Goal: Task Accomplishment & Management: Use online tool/utility

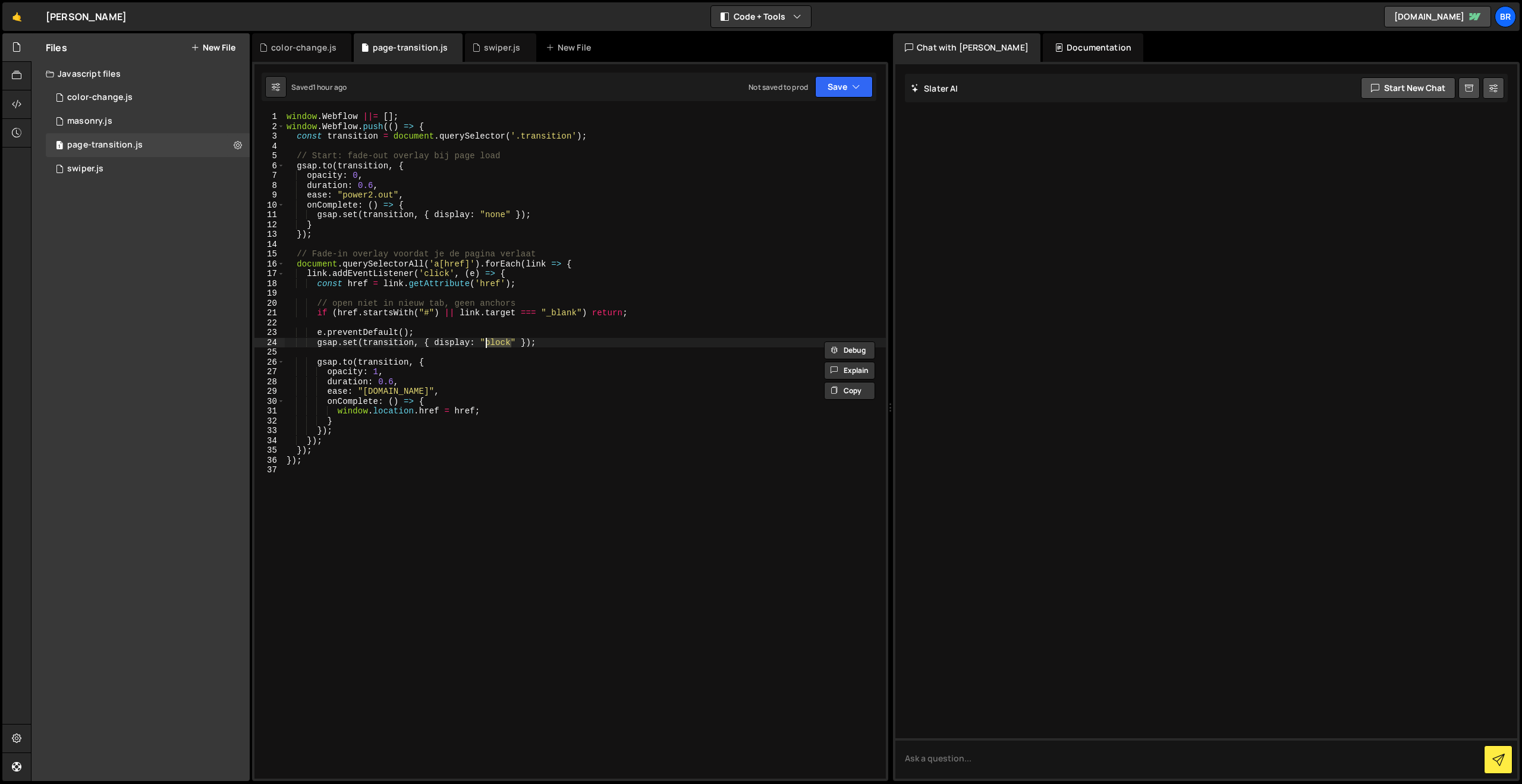
click at [462, 473] on div "window . Webflow ||= [ ] ; window . Webflow . push (( ) => { const transition =…" at bounding box center [585, 455] width 601 height 686
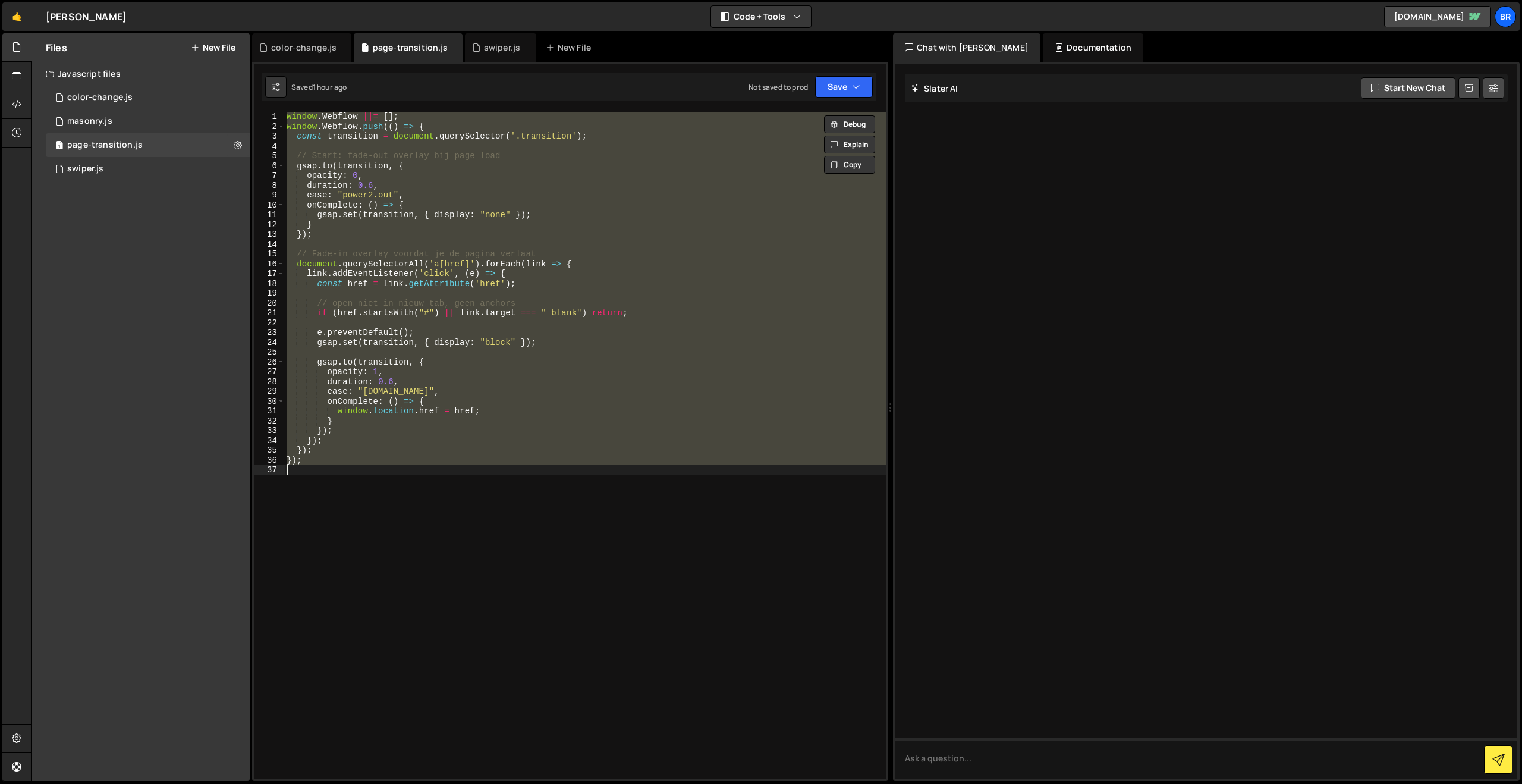
click at [477, 362] on div "window . Webflow ||= [ ] ; window . Webflow . push (( ) => { const transition =…" at bounding box center [585, 445] width 601 height 667
paste textarea
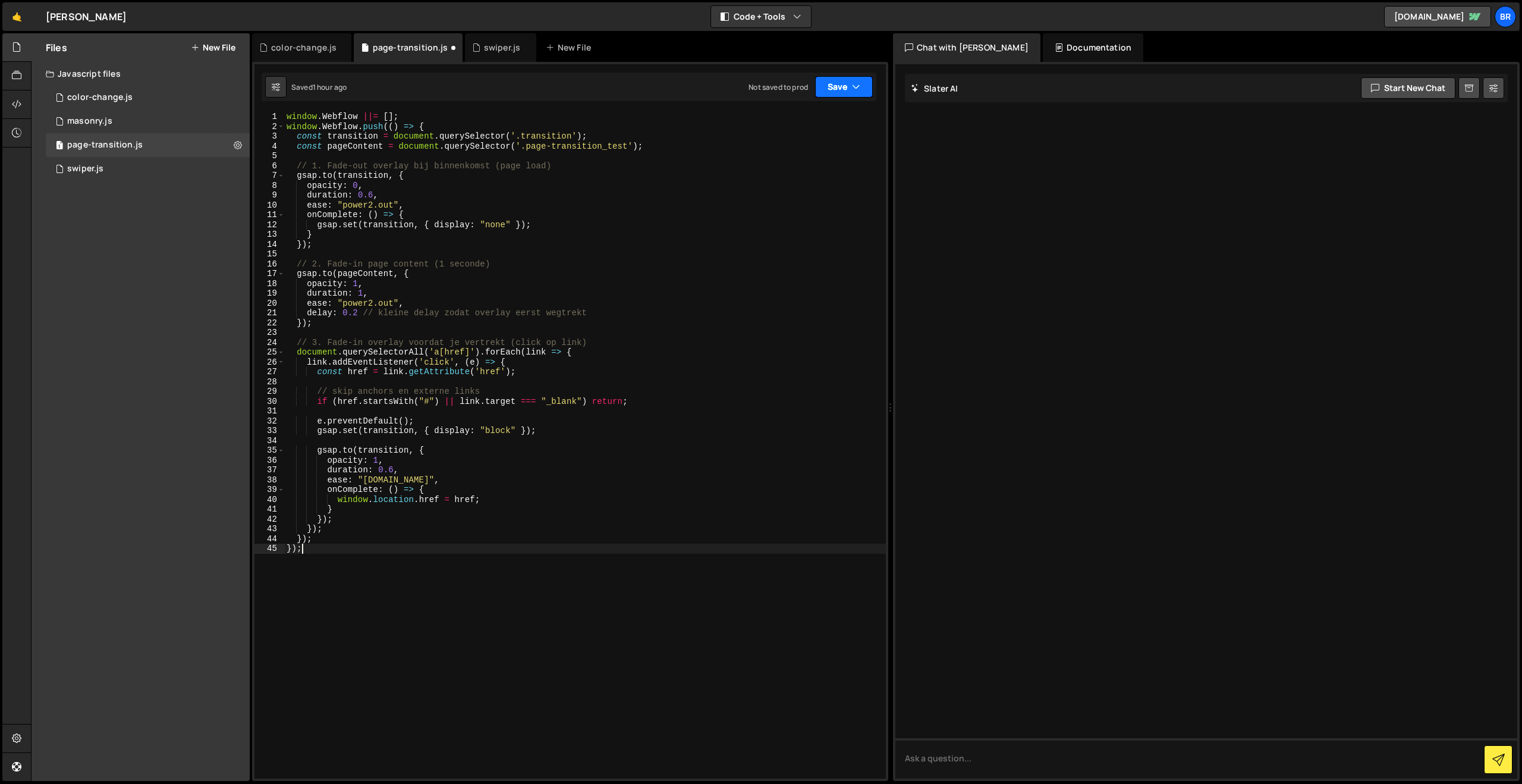
click at [839, 88] on button "Save" at bounding box center [844, 86] width 58 height 21
click at [811, 129] on div "Saved 1 hour ago" at bounding box center [804, 129] width 124 height 14
click at [493, 359] on div "window . Webflow ||= [ ] ; window . Webflow . push (( ) => { const transition =…" at bounding box center [585, 455] width 601 height 686
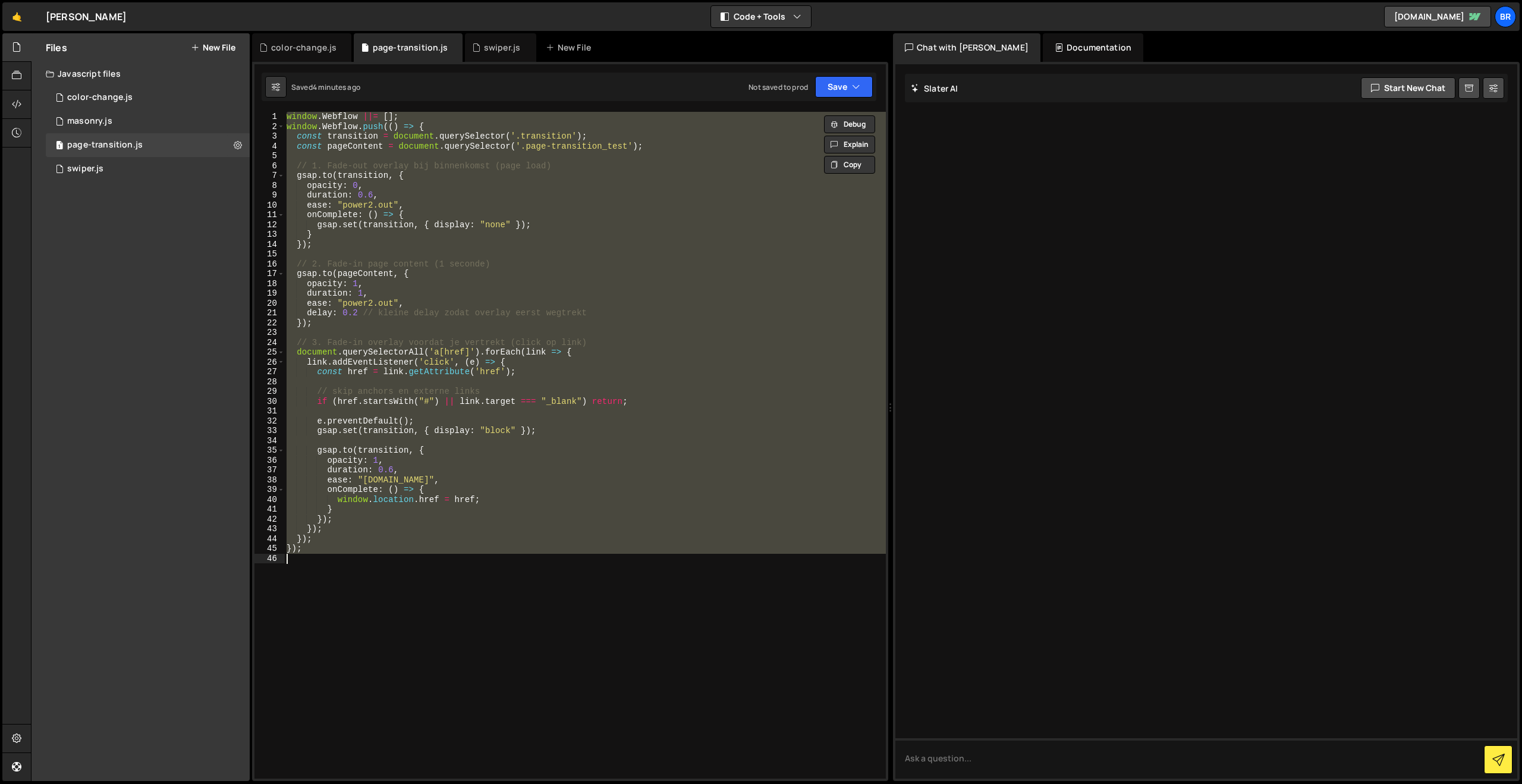
paste textarea
type textarea "});"
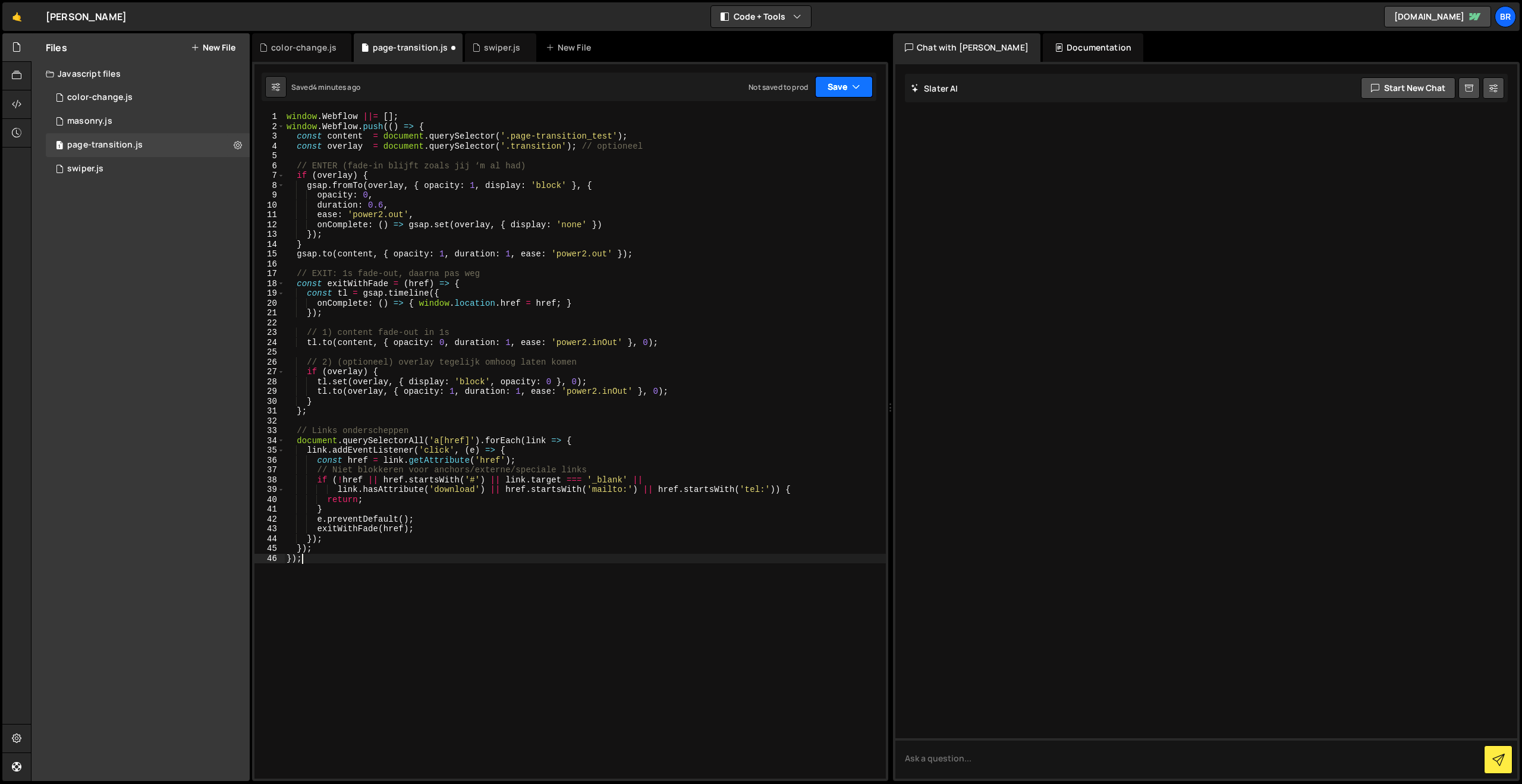
click at [826, 80] on button "Save" at bounding box center [844, 86] width 58 height 21
click at [806, 124] on div "4 minutes ago" at bounding box center [786, 129] width 46 height 10
click at [459, 348] on div "window . Webflow ||= [ ] ; window . Webflow . push (( ) => { const content = do…" at bounding box center [585, 455] width 601 height 686
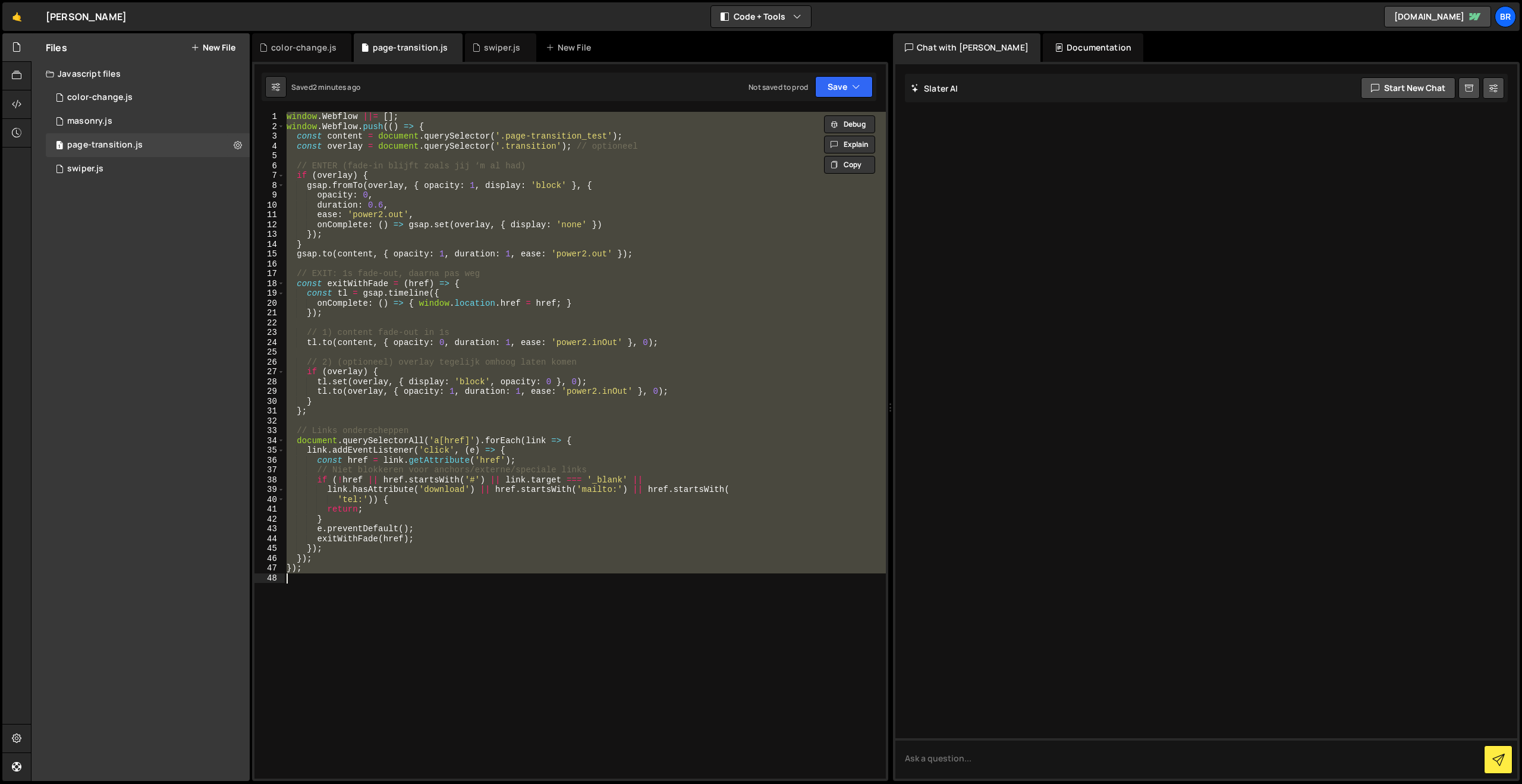
paste textarea
type textarea "});"
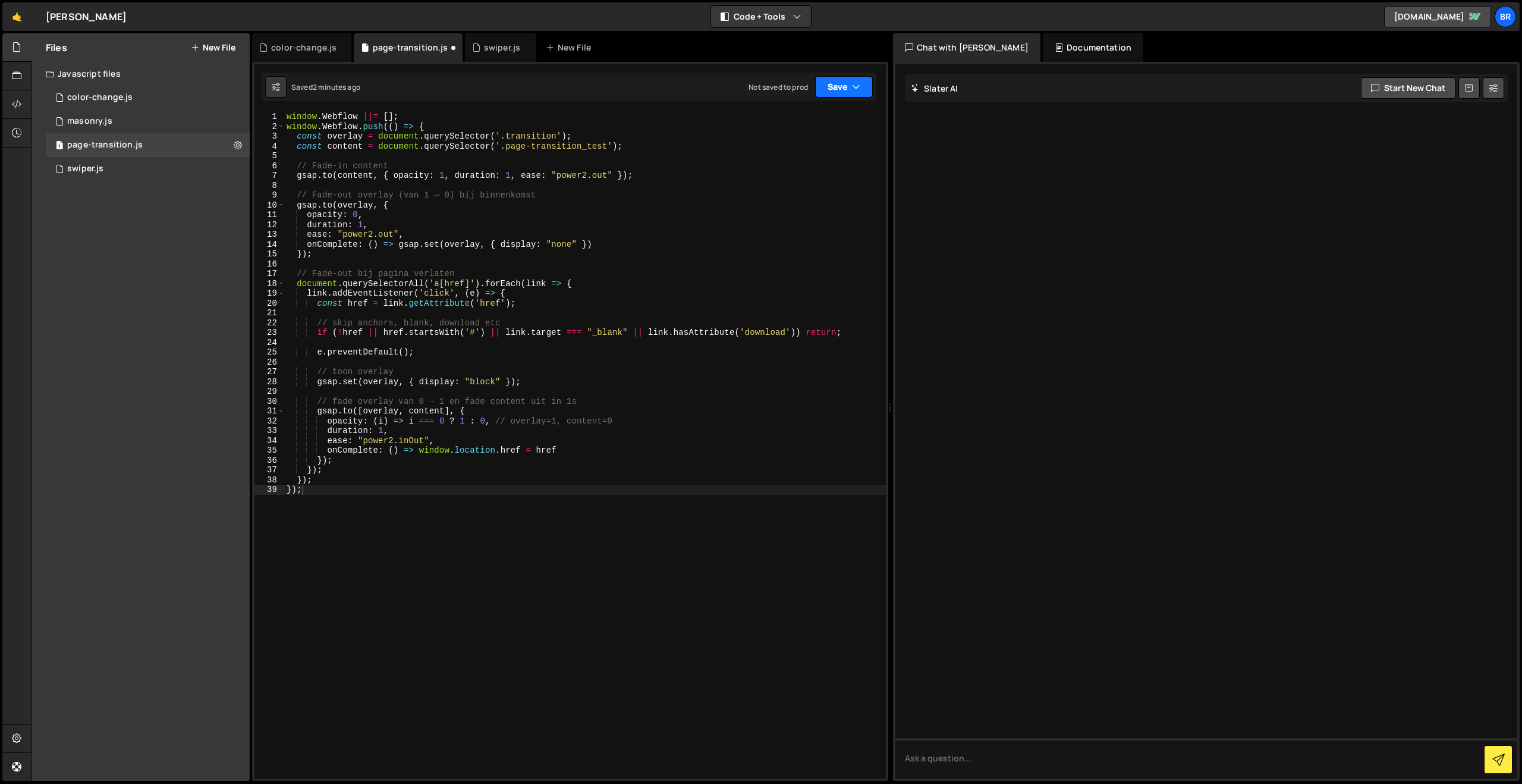
click at [836, 90] on button "Save" at bounding box center [844, 86] width 58 height 21
click at [813, 161] on div "Not saved to prod" at bounding box center [804, 168] width 124 height 14
click at [846, 89] on button "Save" at bounding box center [837, 86] width 72 height 21
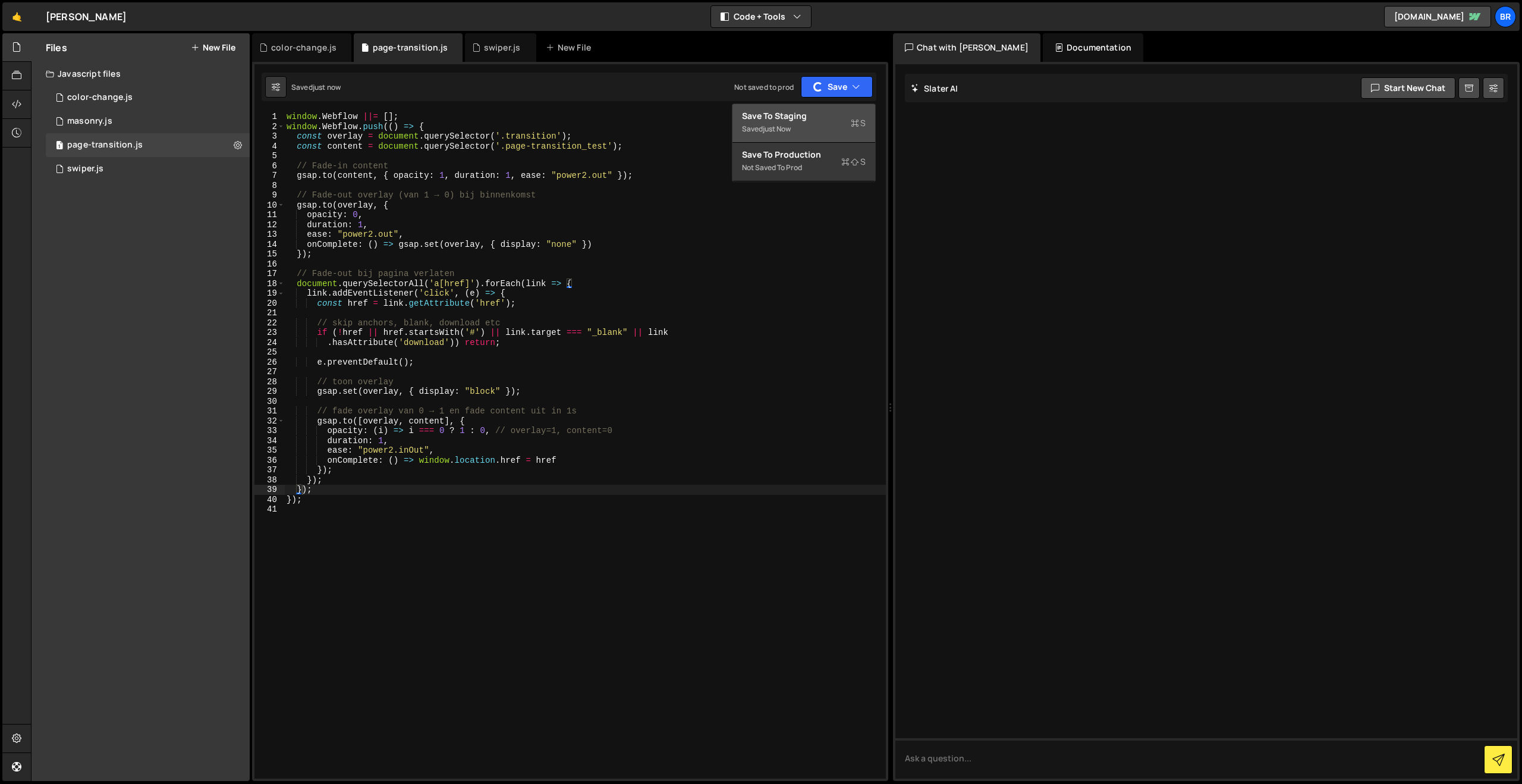
click at [817, 119] on div "Save to Staging S" at bounding box center [804, 116] width 124 height 12
click at [847, 90] on button "Save" at bounding box center [844, 86] width 58 height 21
click at [784, 123] on div "Saved just now" at bounding box center [804, 129] width 124 height 14
click at [546, 371] on div "window . Webflow ||= [ ] ; window . Webflow . push (( ) => { const overlay = do…" at bounding box center [585, 455] width 601 height 686
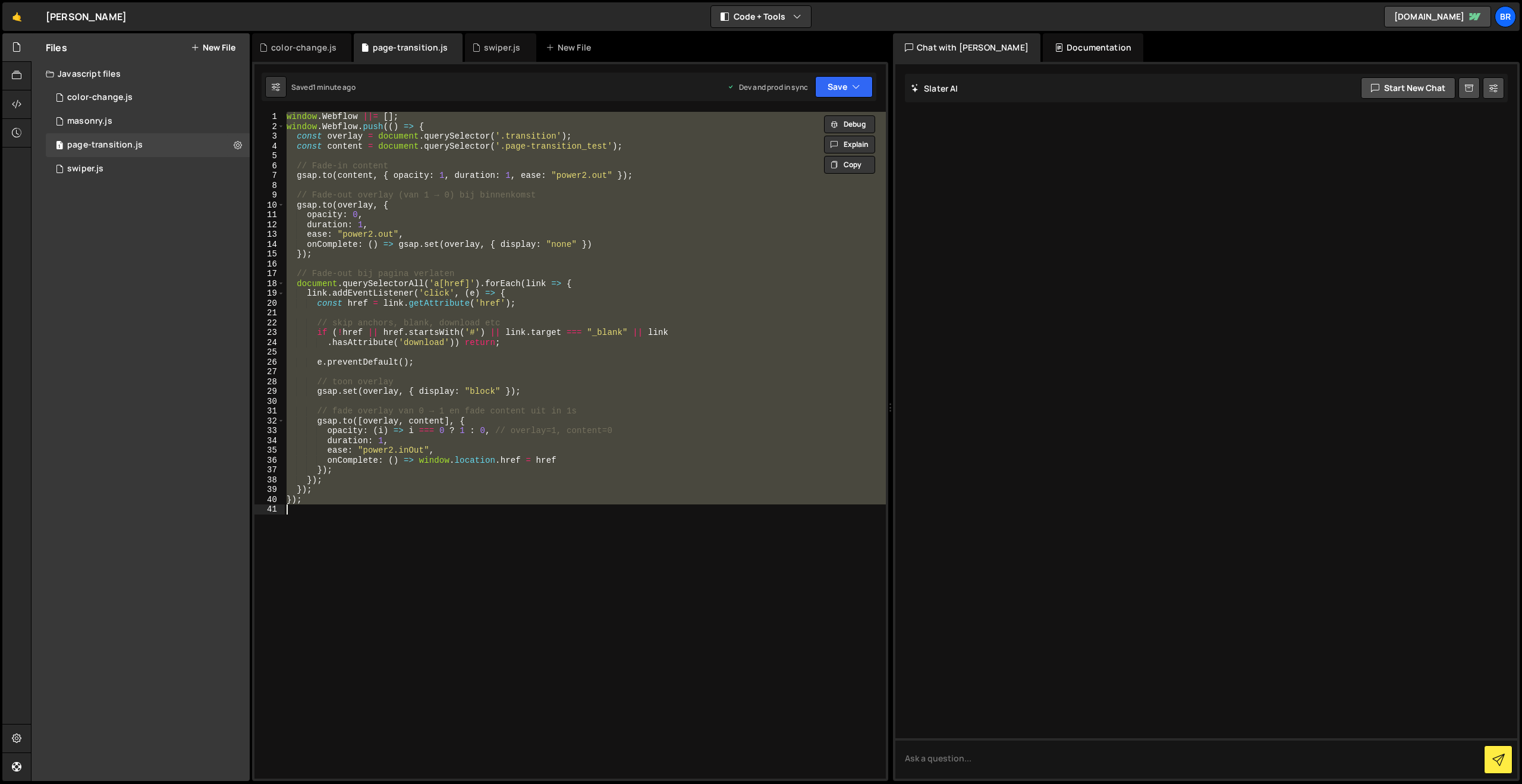
paste textarea
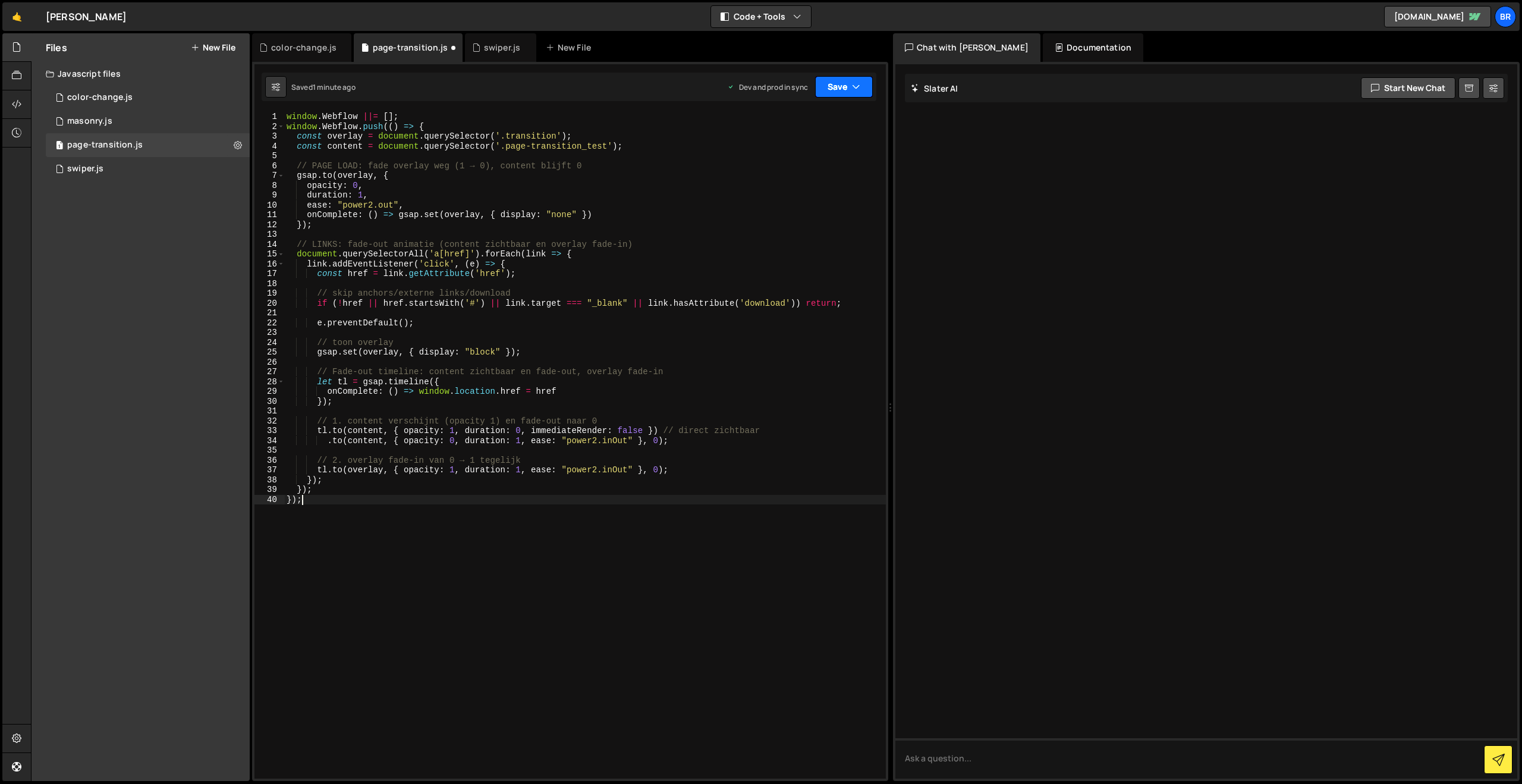
click at [843, 91] on button "Save" at bounding box center [844, 86] width 58 height 21
click at [820, 127] on div "Saved 1 minute ago" at bounding box center [804, 129] width 124 height 14
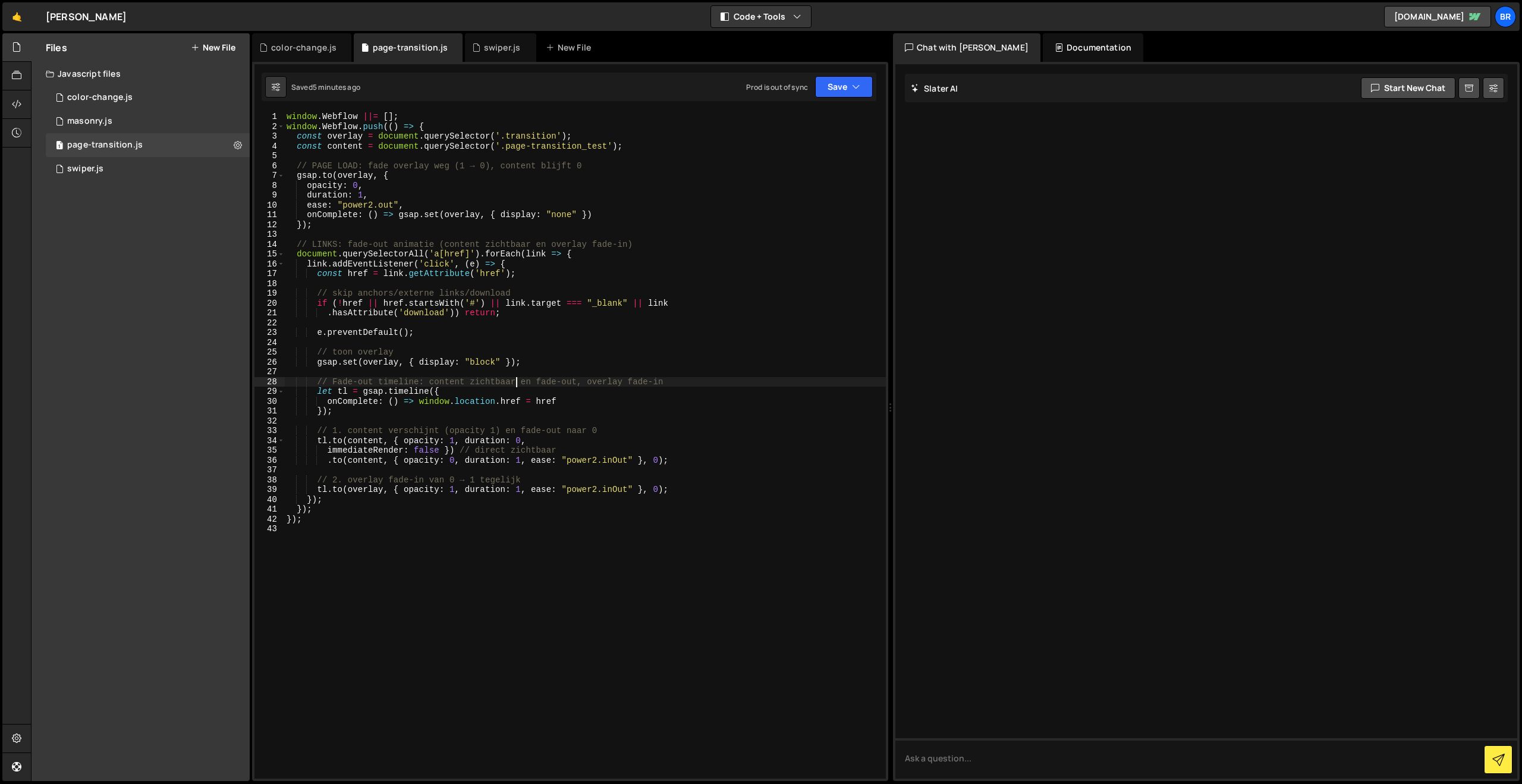
click at [516, 382] on div "window . Webflow ||= [ ] ; window . Webflow . push (( ) => { const overlay = do…" at bounding box center [585, 455] width 601 height 686
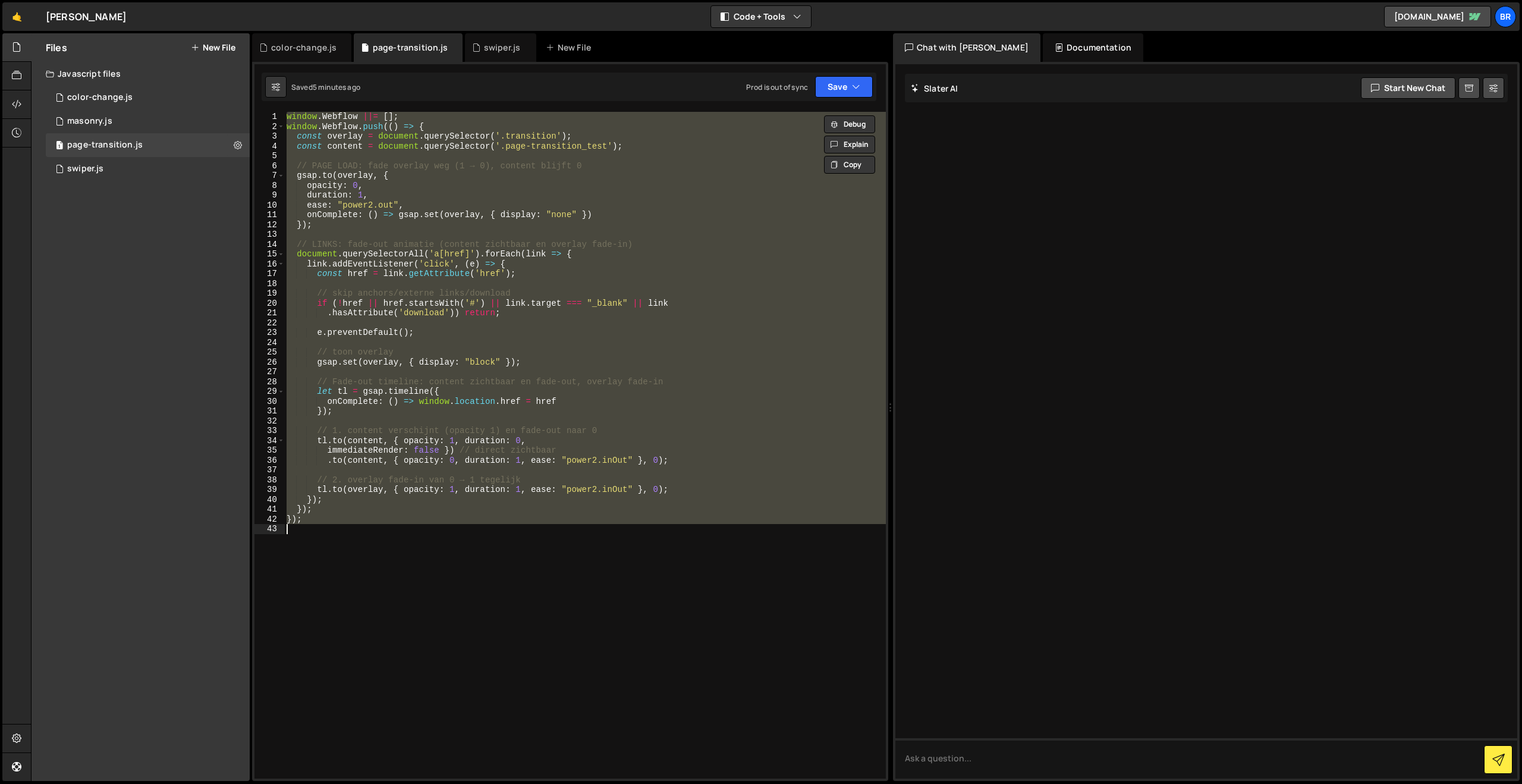
paste textarea
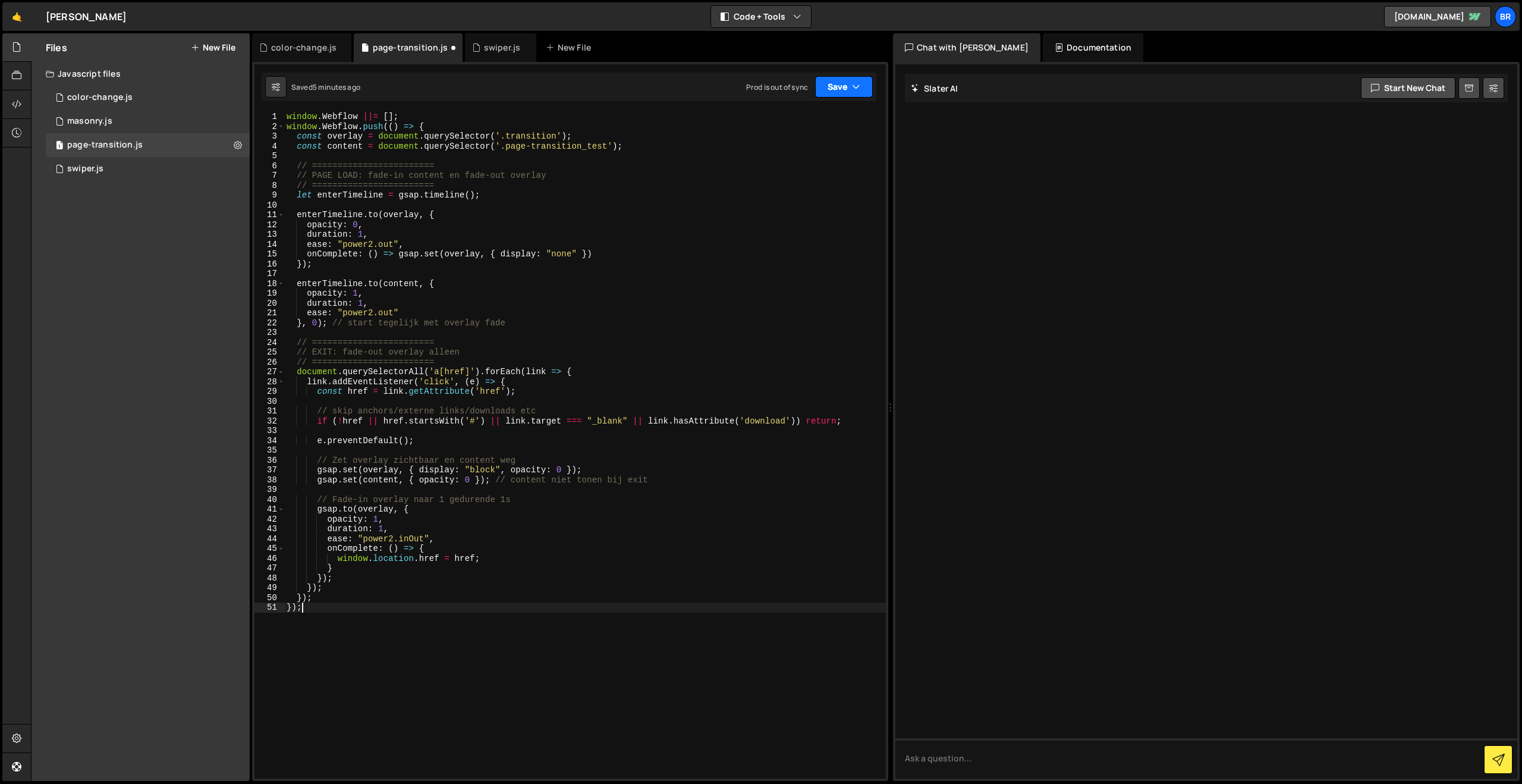
click at [837, 87] on button "Save" at bounding box center [844, 86] width 58 height 21
click at [827, 135] on div "Saved 5 minutes ago" at bounding box center [804, 129] width 124 height 14
click at [476, 350] on div "window . Webflow ||= [ ] ; window . Webflow . push (( ) => { const overlay = do…" at bounding box center [585, 455] width 601 height 686
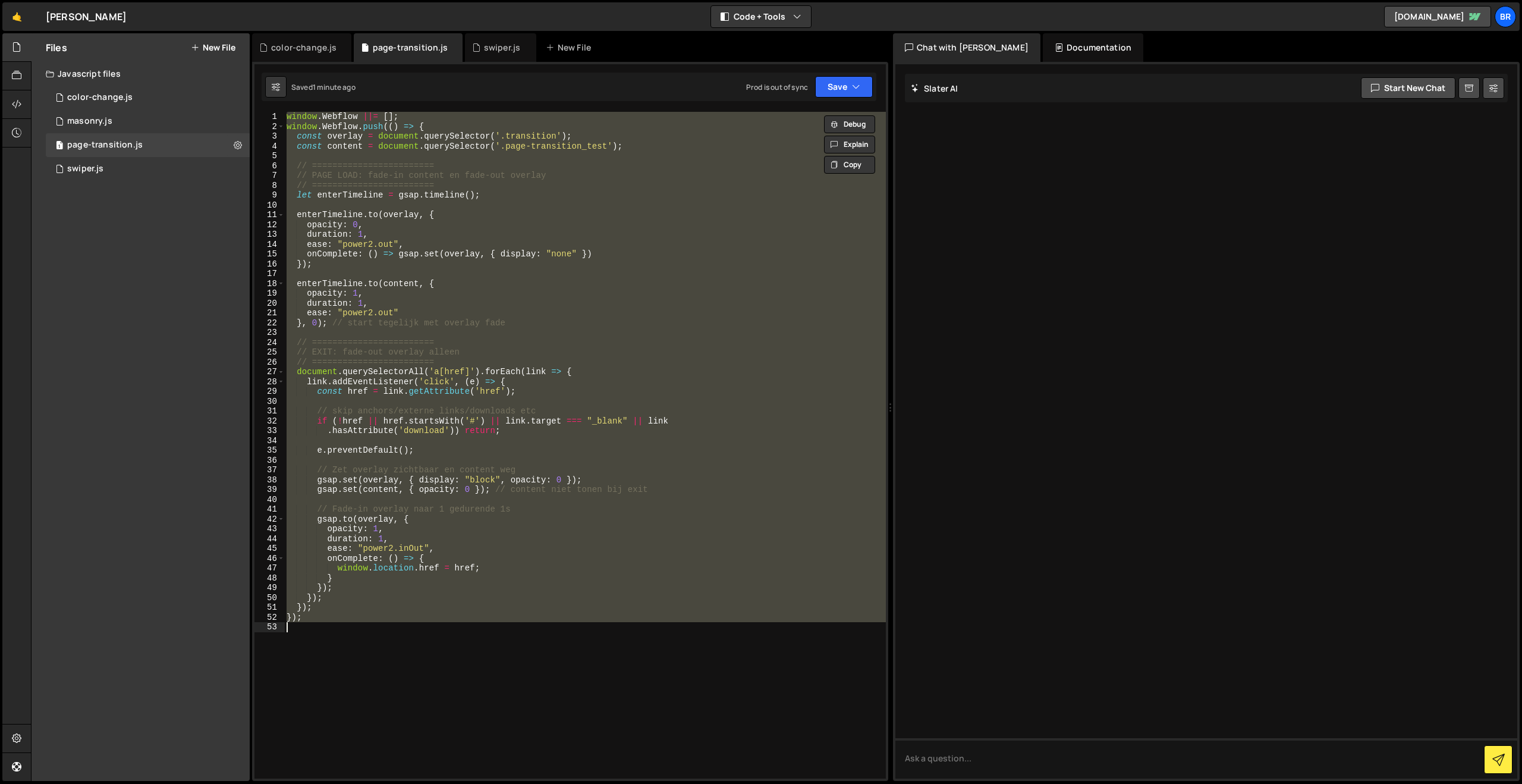
paste textarea
type textarea "});"
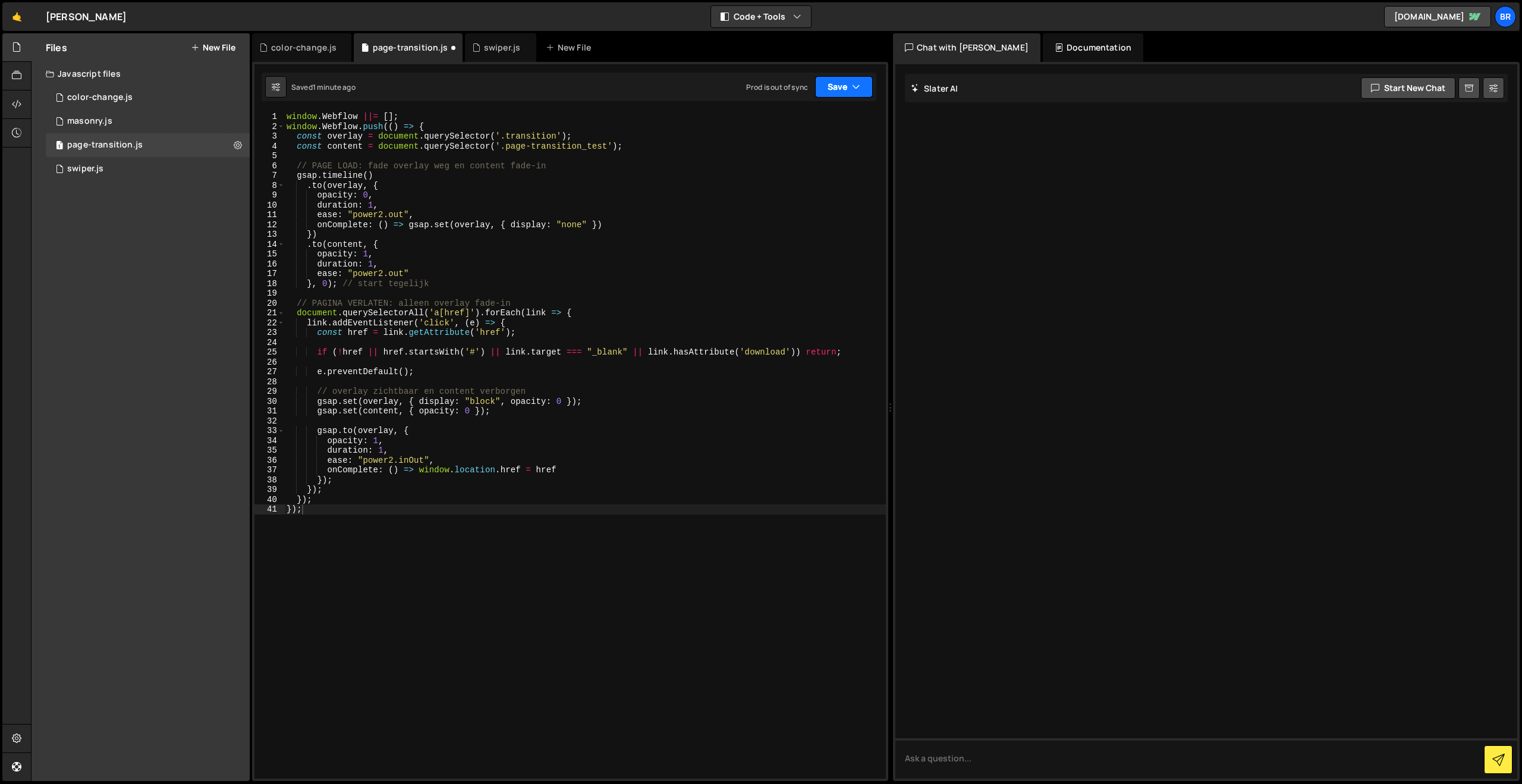
click at [824, 83] on button "Save" at bounding box center [844, 86] width 58 height 21
click at [810, 126] on div "Saved 1 minute ago" at bounding box center [804, 129] width 124 height 14
click at [579, 347] on div "window . Webflow ||= [ ] ; window . Webflow . push (( ) => { const overlay = do…" at bounding box center [585, 455] width 601 height 686
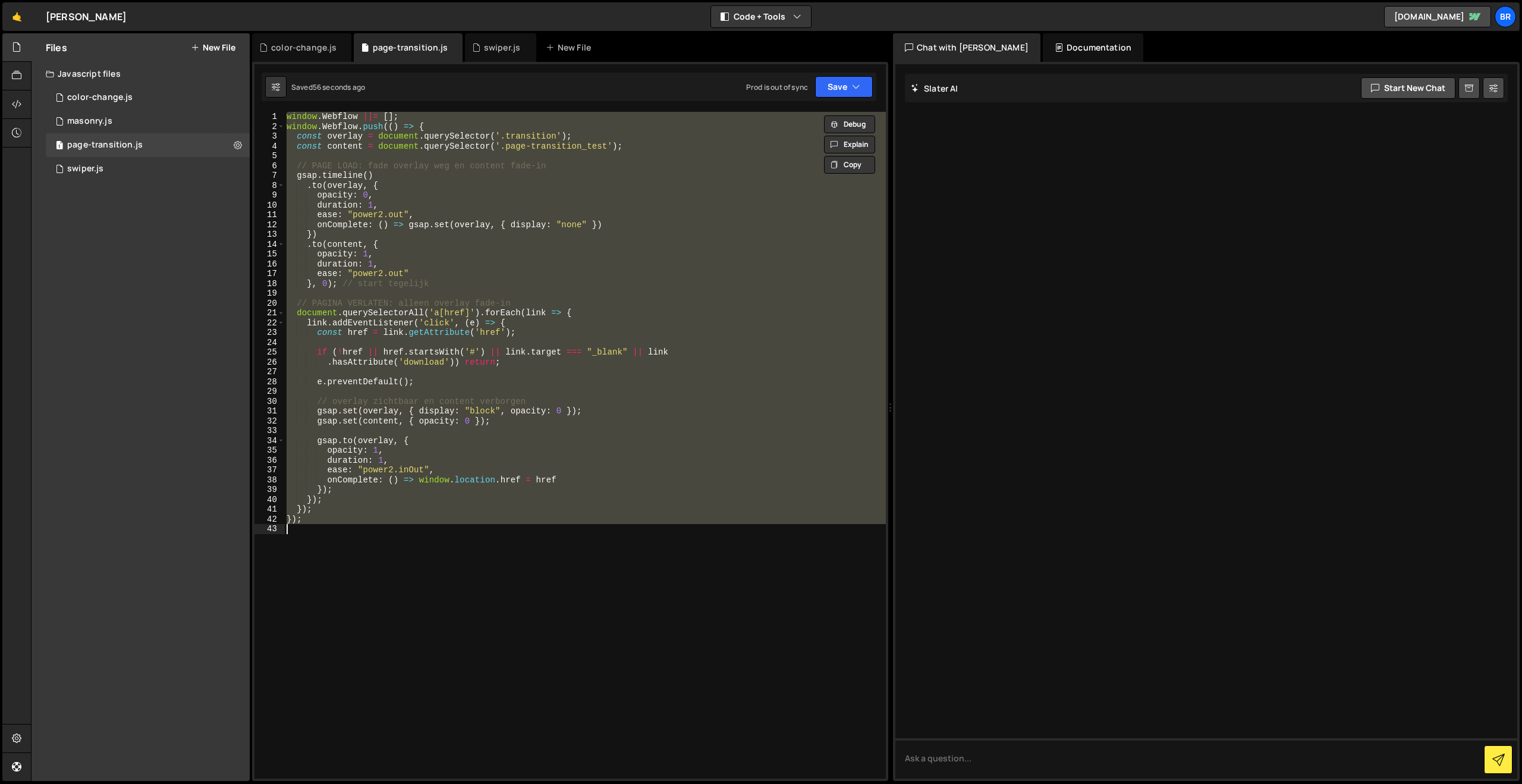
paste textarea
type textarea "});"
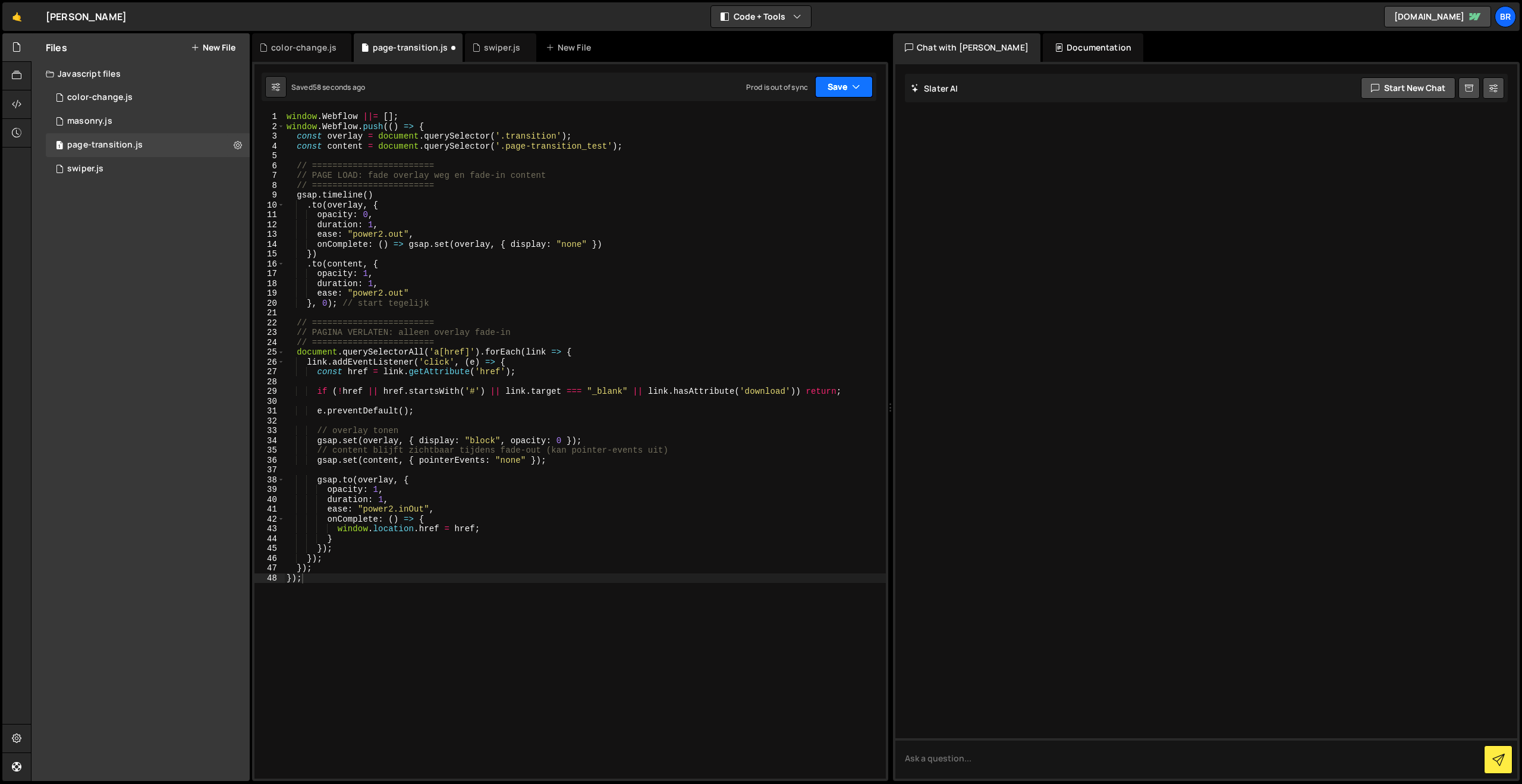
click at [835, 85] on button "Save" at bounding box center [844, 86] width 58 height 21
click at [816, 129] on div "59 seconds ago" at bounding box center [789, 129] width 53 height 10
click at [540, 432] on div "window . Webflow ||= [ ] ; window . Webflow . push (( ) => { const overlay = do…" at bounding box center [585, 455] width 601 height 686
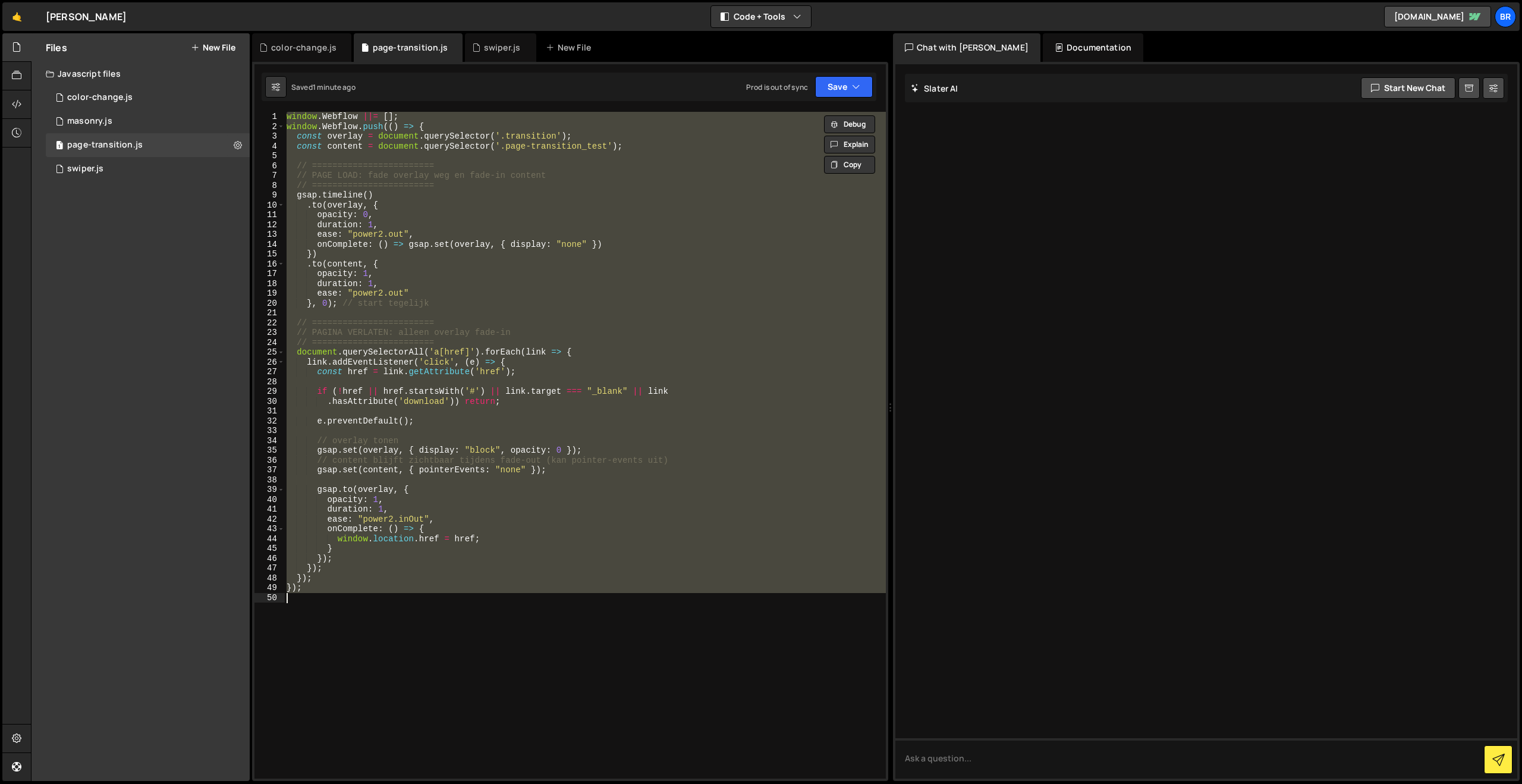
paste textarea
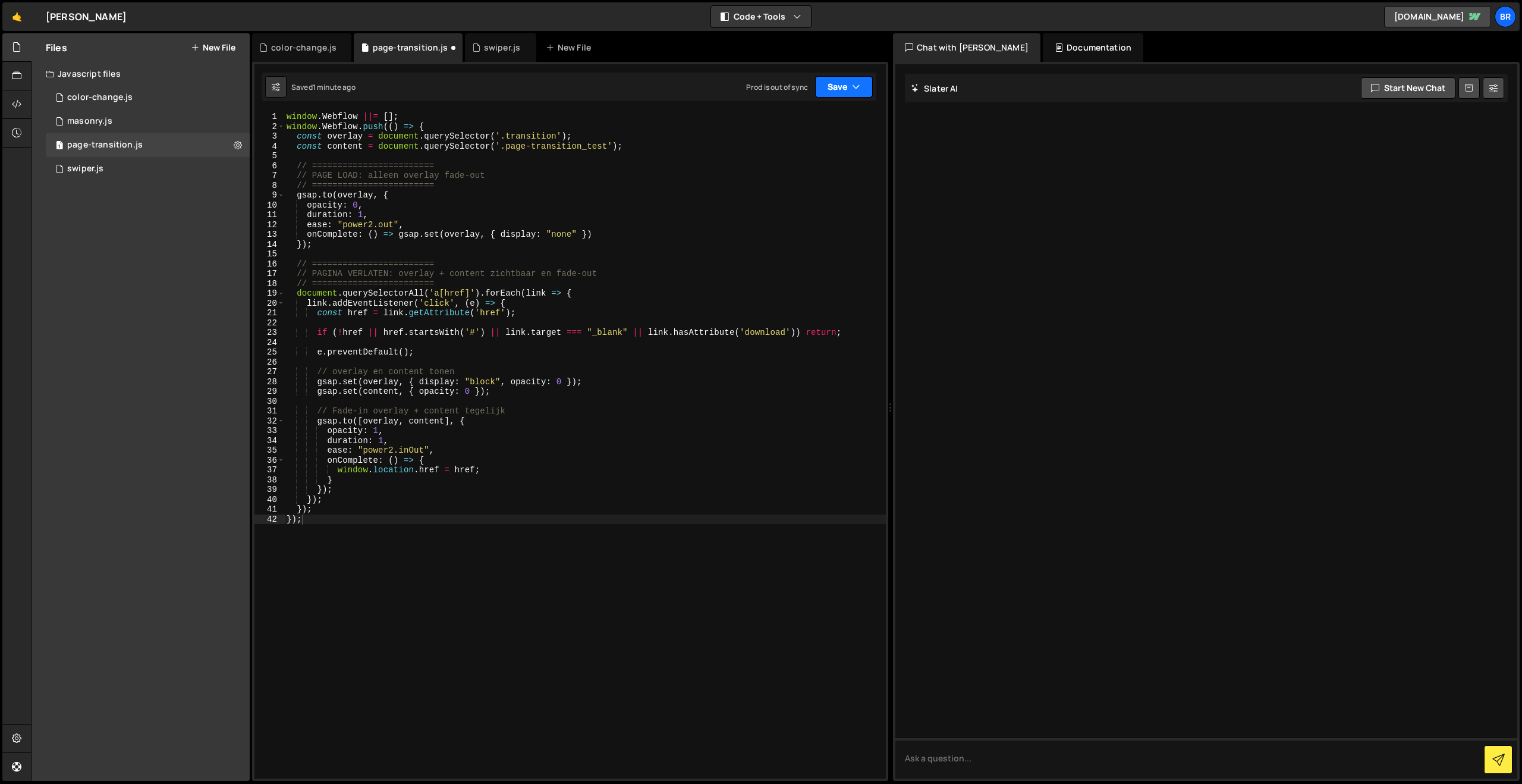
click at [837, 92] on button "Save" at bounding box center [844, 86] width 58 height 21
click at [807, 121] on div "Save to Staging S" at bounding box center [804, 116] width 124 height 12
click at [550, 456] on div "window . Webflow ||= [ ] ; window . Webflow . push (( ) => { const overlay = do…" at bounding box center [585, 455] width 601 height 686
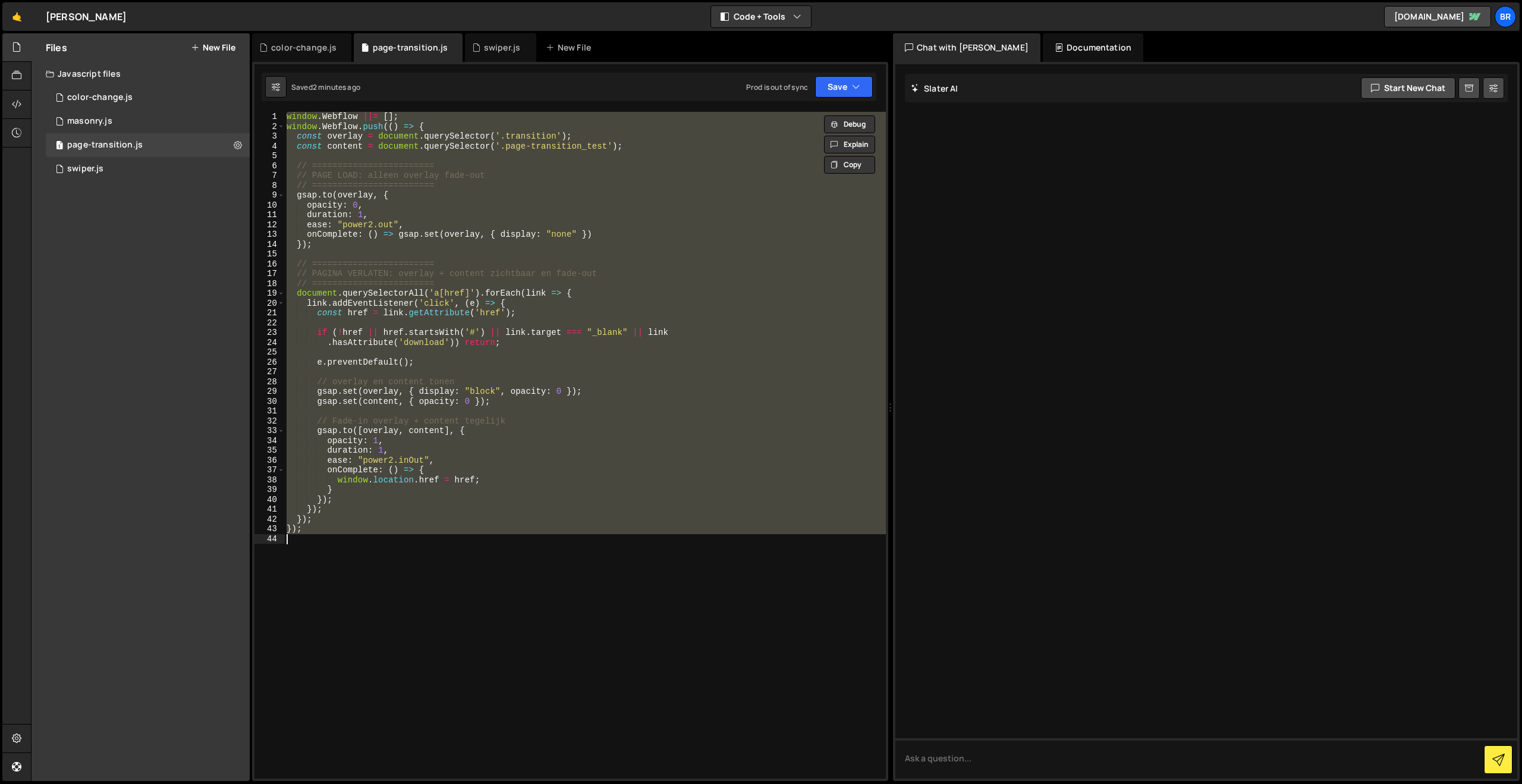
paste textarea
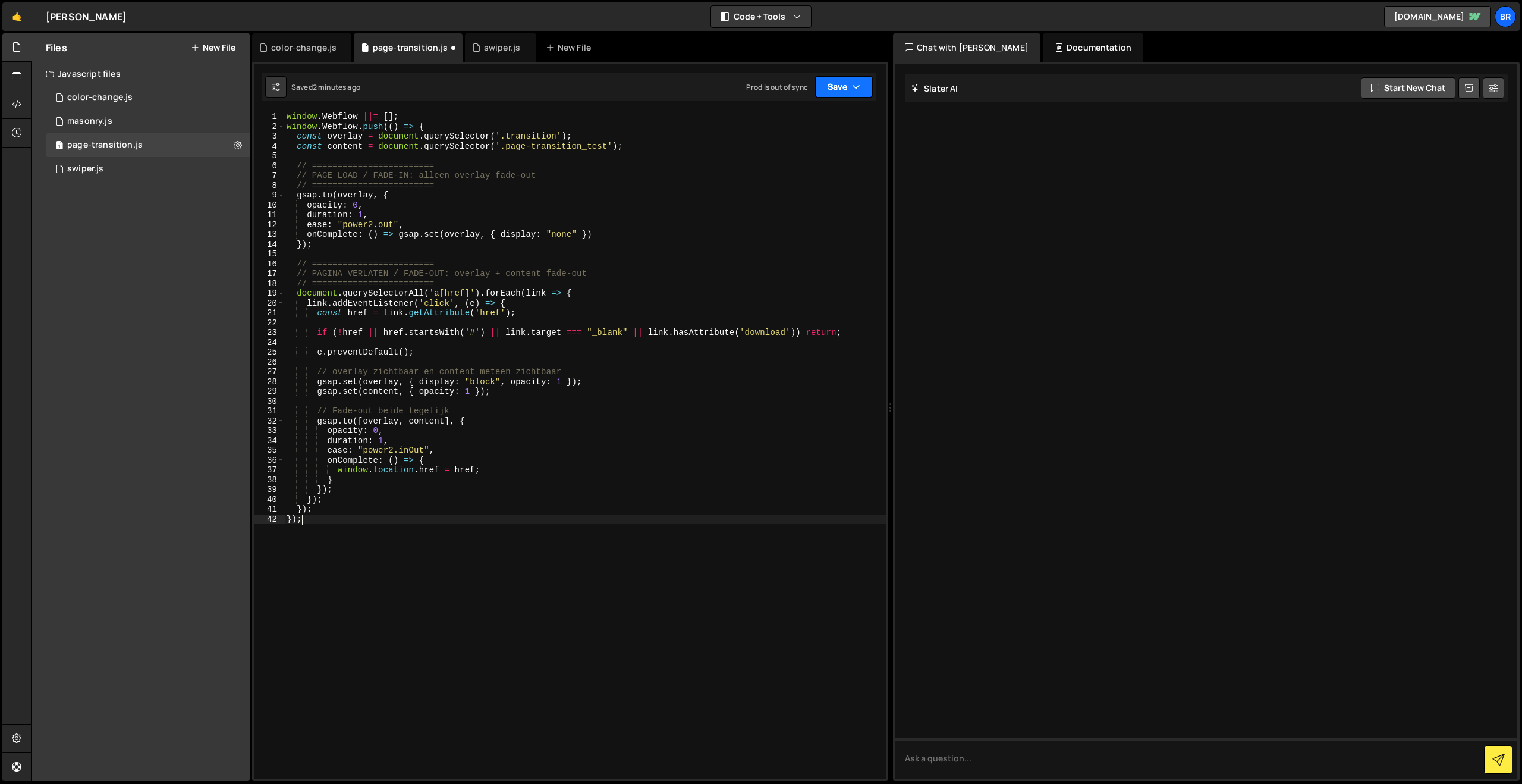
click at [828, 82] on button "Save" at bounding box center [844, 86] width 58 height 21
click at [798, 127] on div "2 minutes ago" at bounding box center [786, 129] width 46 height 10
click at [455, 490] on div "window . Webflow ||= [ ] ; window . Webflow . push (( ) => { const overlay = do…" at bounding box center [585, 455] width 601 height 686
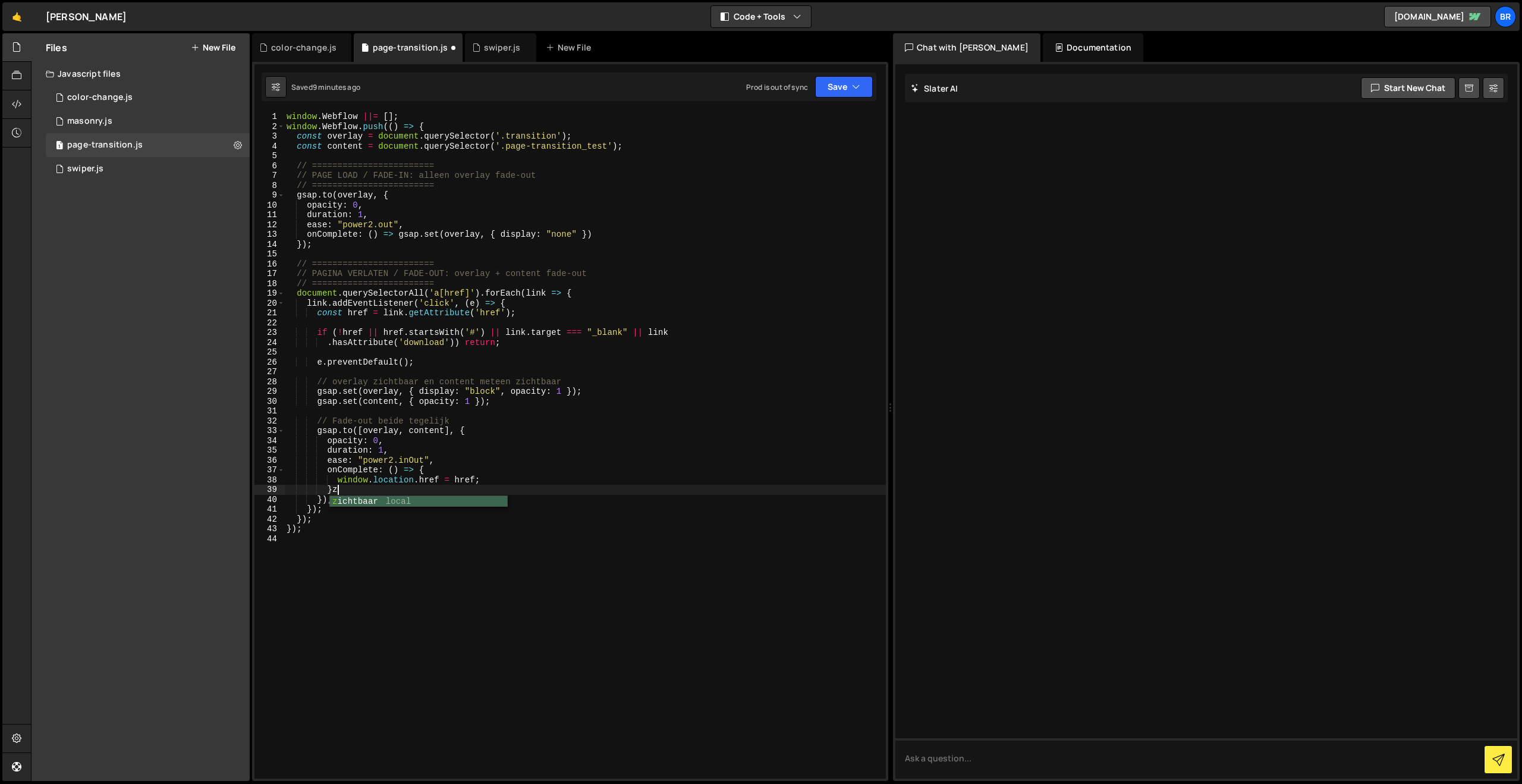
scroll to position [0, 1]
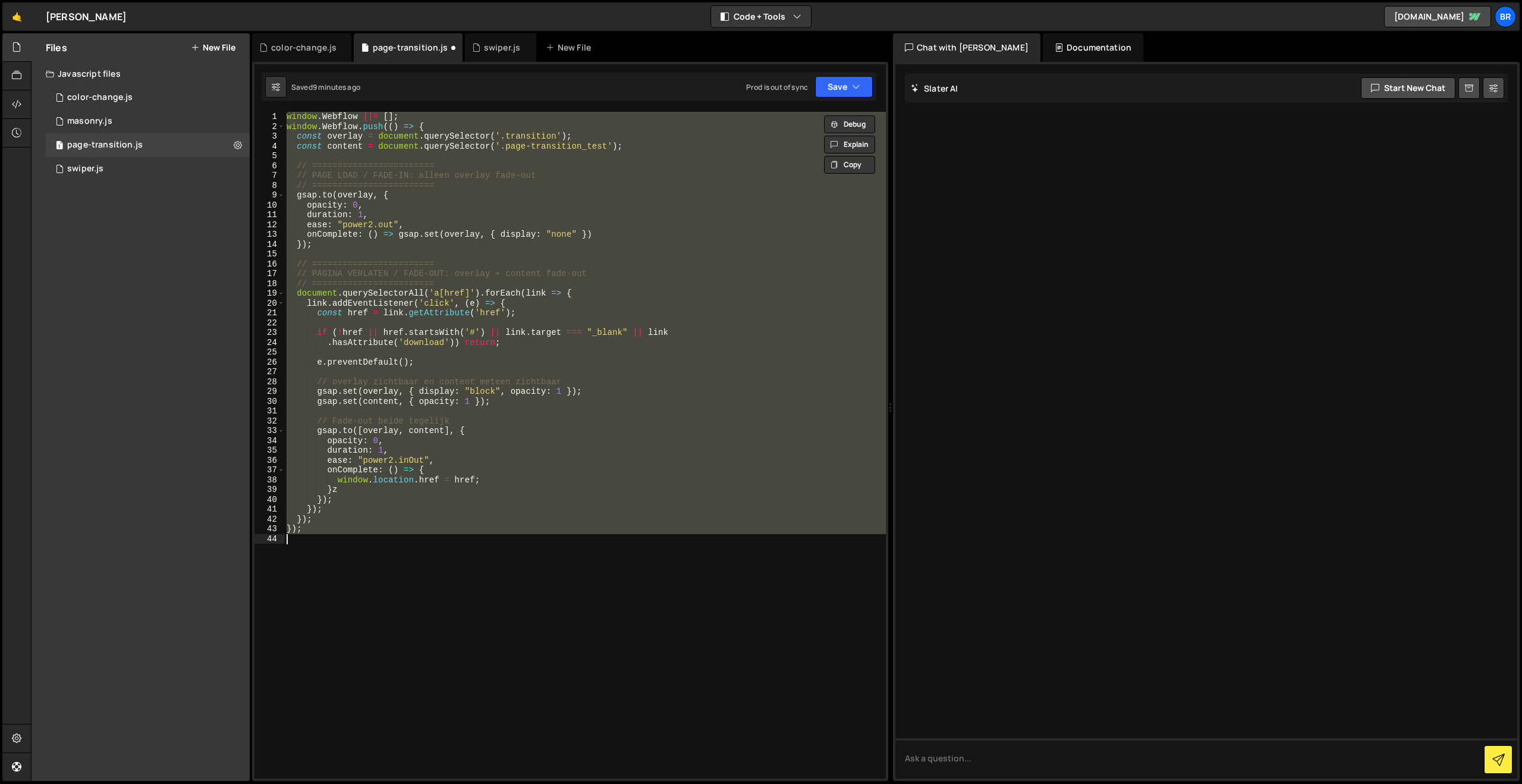
paste textarea
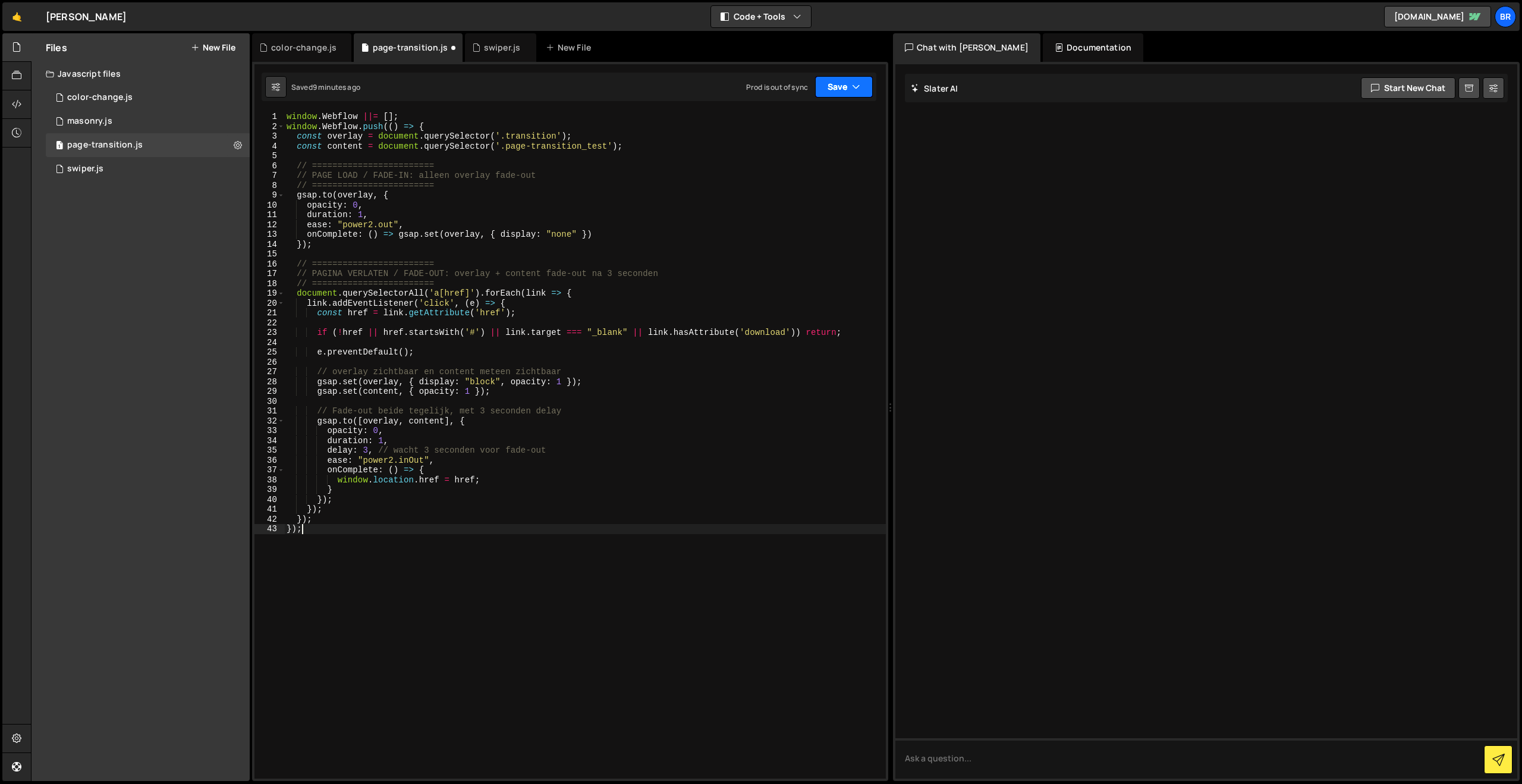
click at [843, 87] on button "Save" at bounding box center [844, 86] width 58 height 21
click at [797, 120] on div "Save to Staging S" at bounding box center [804, 116] width 124 height 12
click at [368, 540] on div "window . Webflow ||= [ ] ; window . Webflow . push (( ) => { const overlay = do…" at bounding box center [585, 455] width 601 height 686
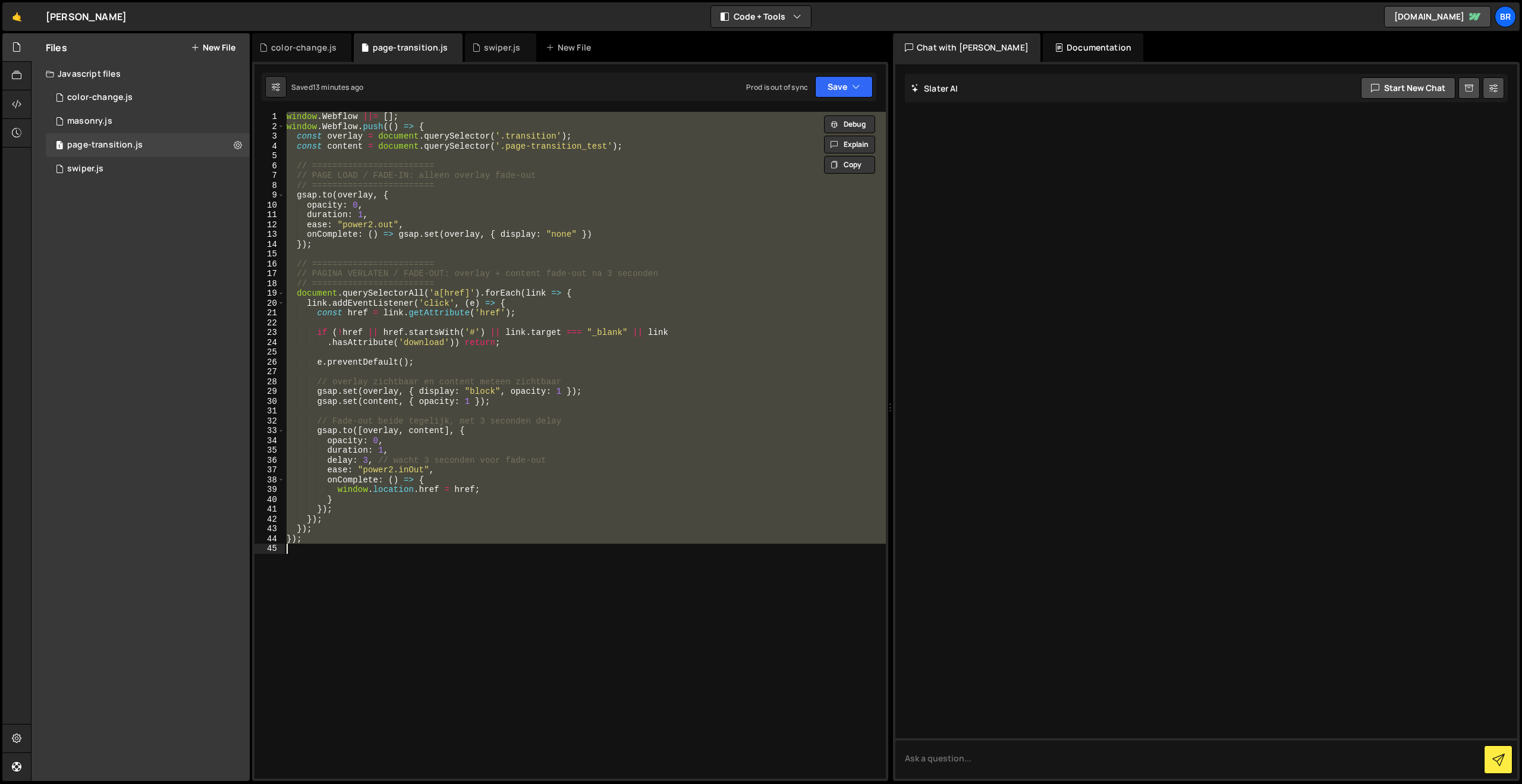
paste textarea
type textarea "});"
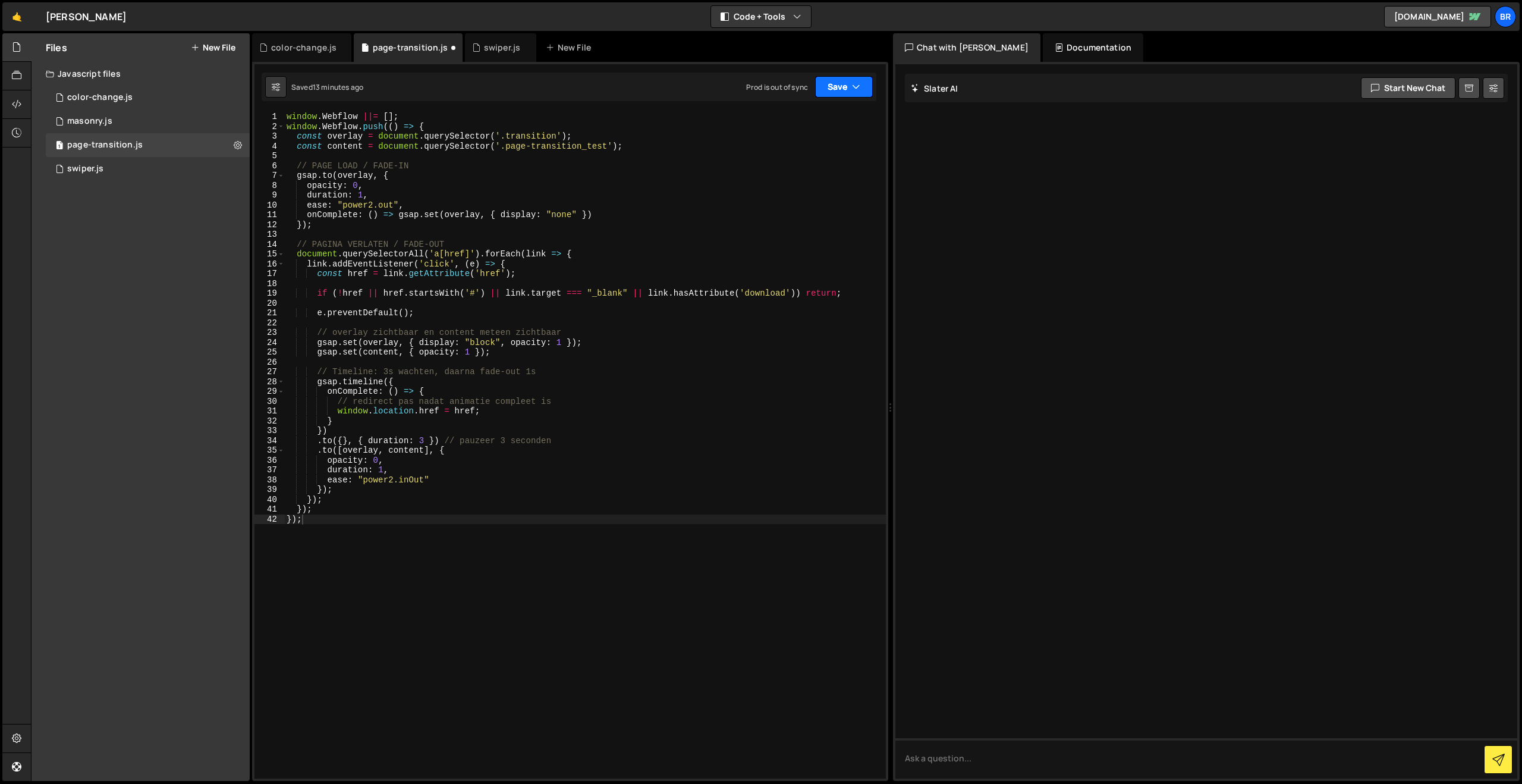
click at [830, 90] on button "Save" at bounding box center [844, 86] width 58 height 21
click at [805, 126] on div "13 minutes ago" at bounding box center [787, 129] width 49 height 10
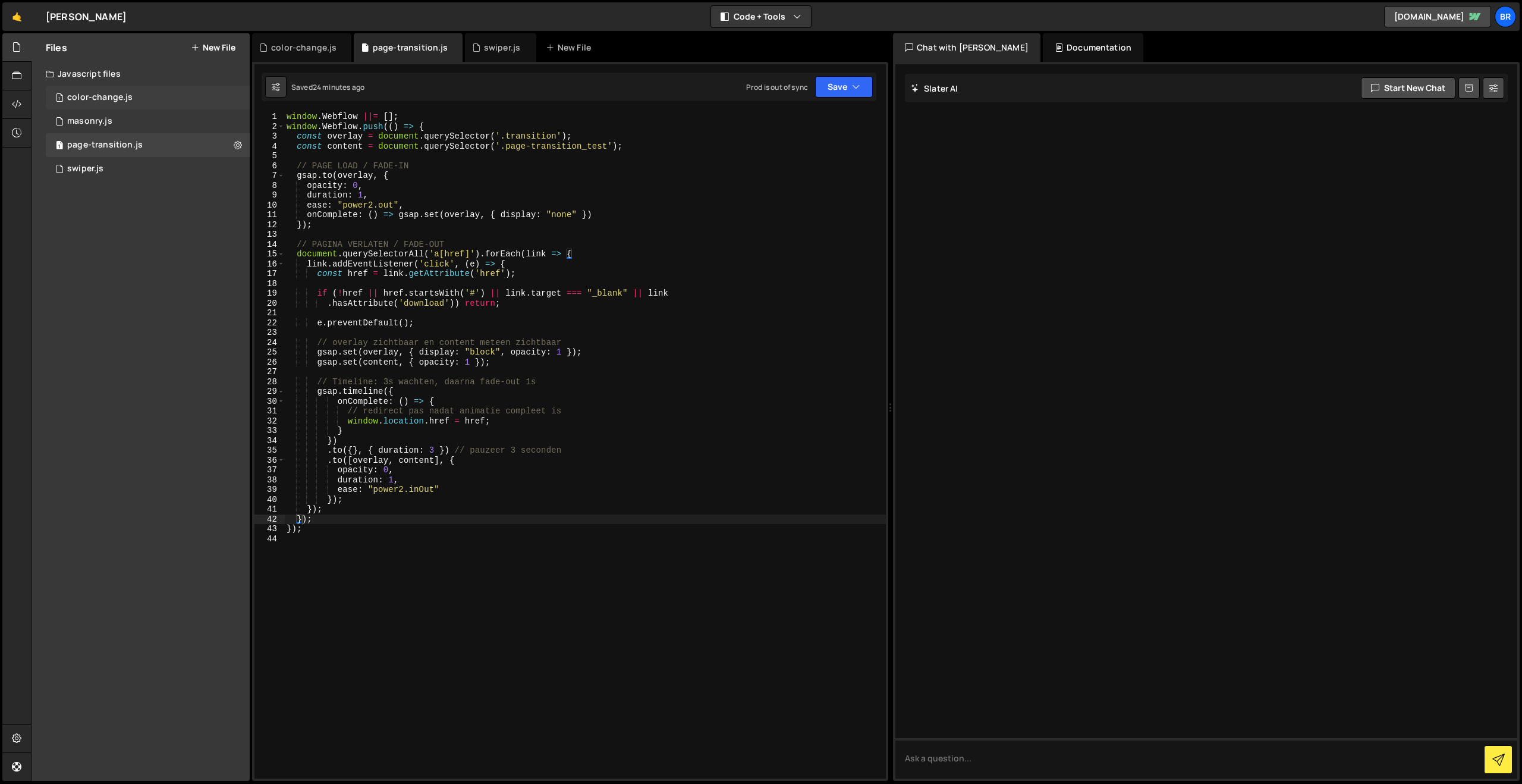
click at [111, 98] on div "color-change.js" at bounding box center [100, 97] width 65 height 11
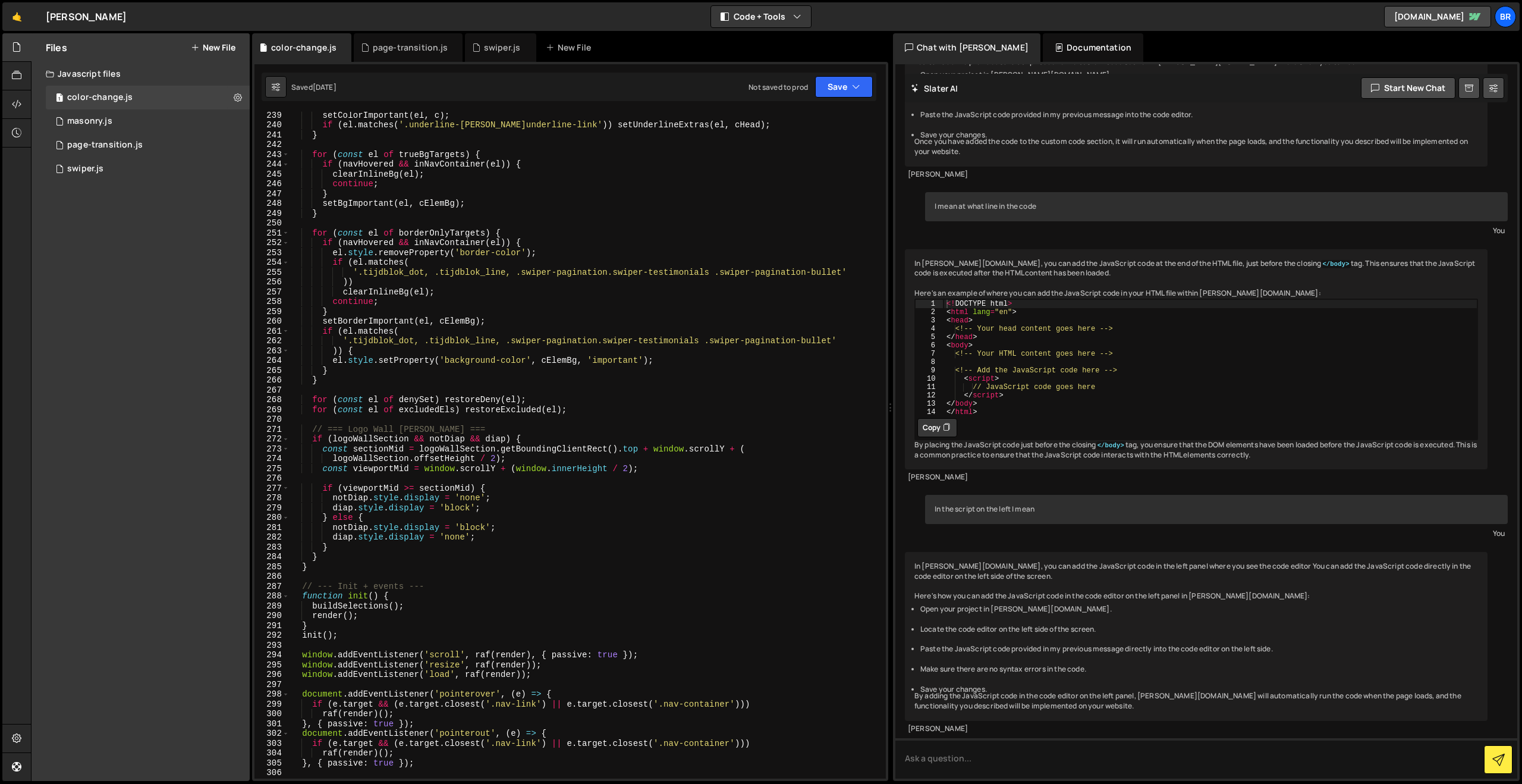
scroll to position [2733, 0]
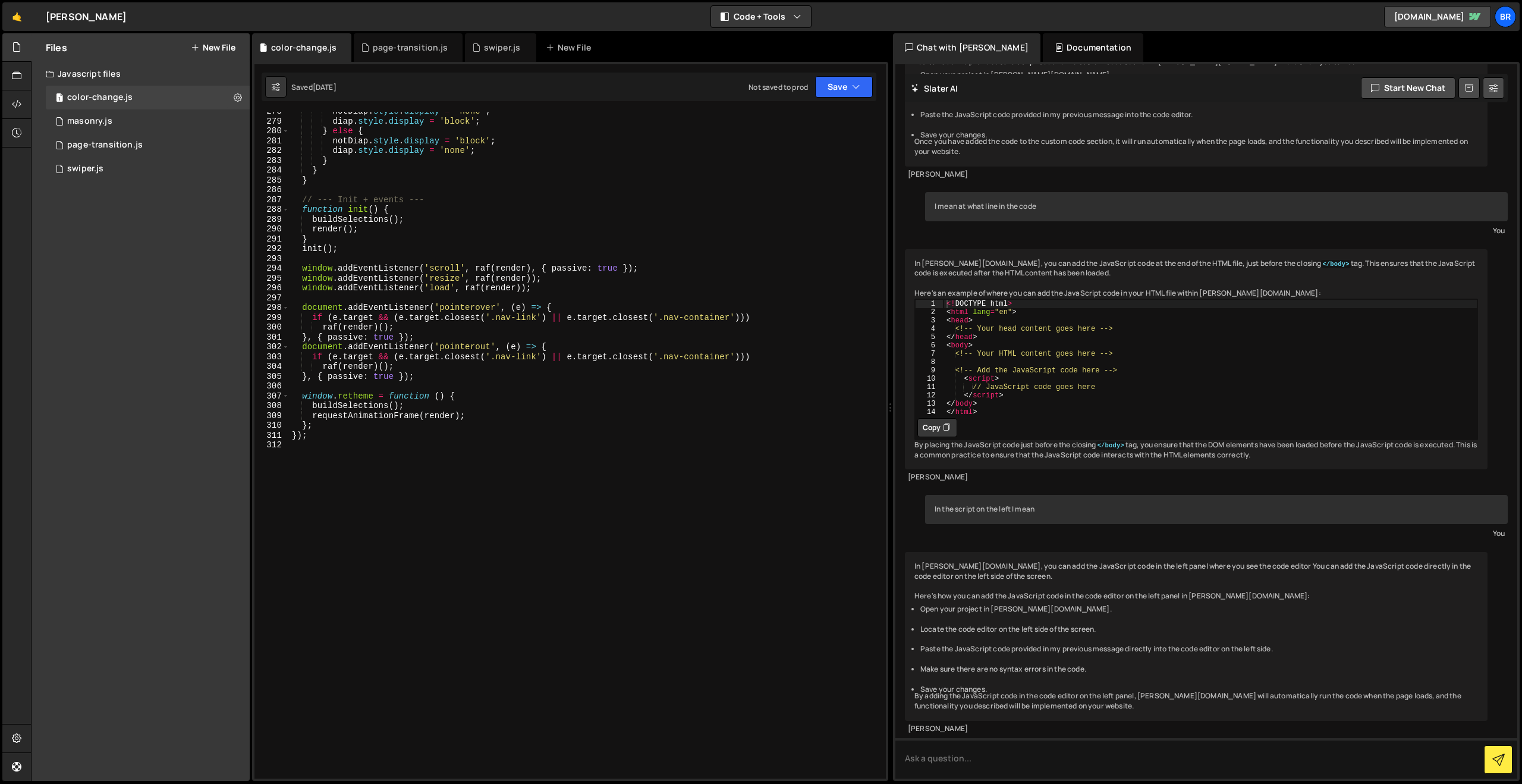
click at [425, 346] on div "notDiap . style . display = 'none' ; diap . style . display = 'block' ; } else …" at bounding box center [585, 449] width 592 height 686
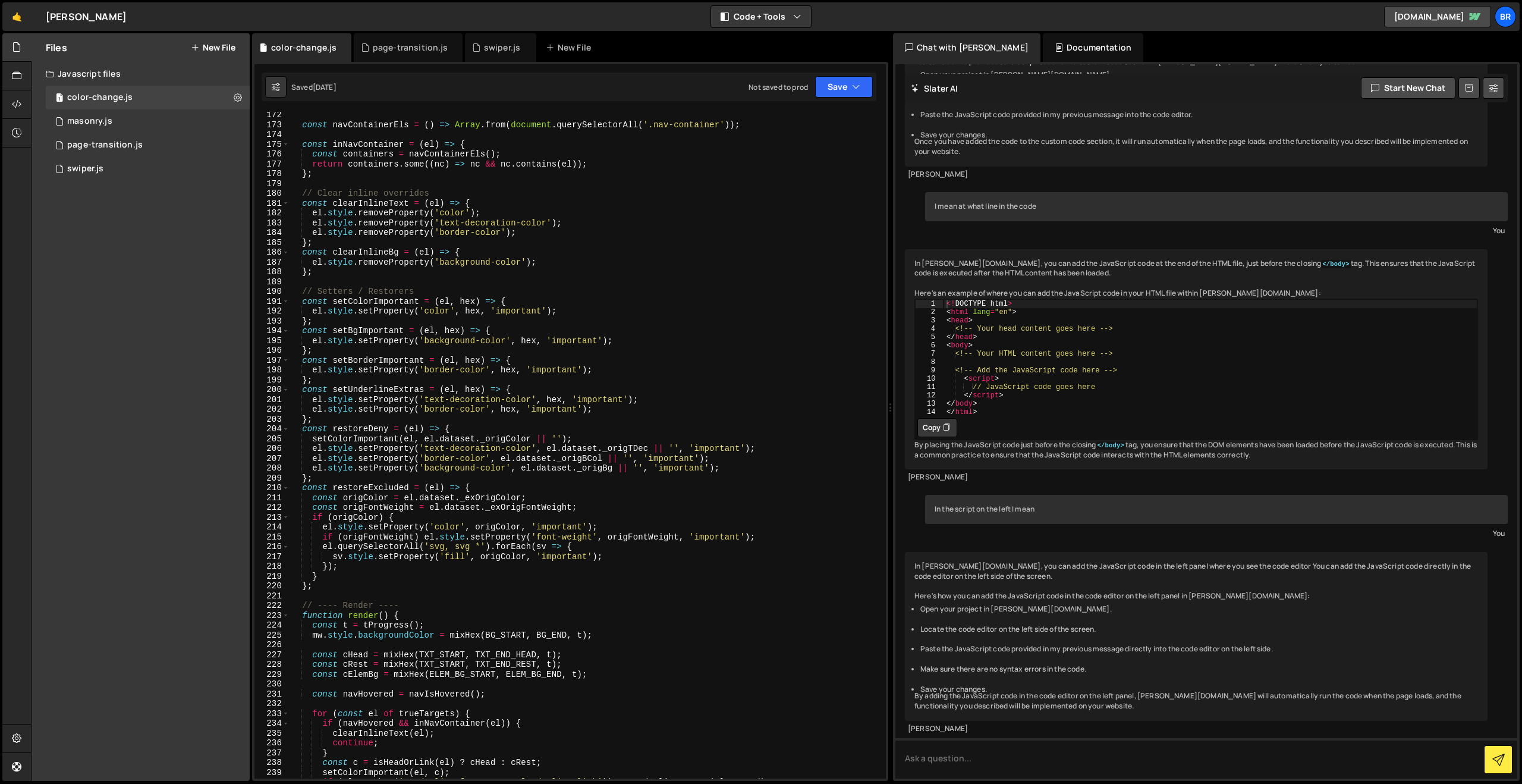
scroll to position [1620, 0]
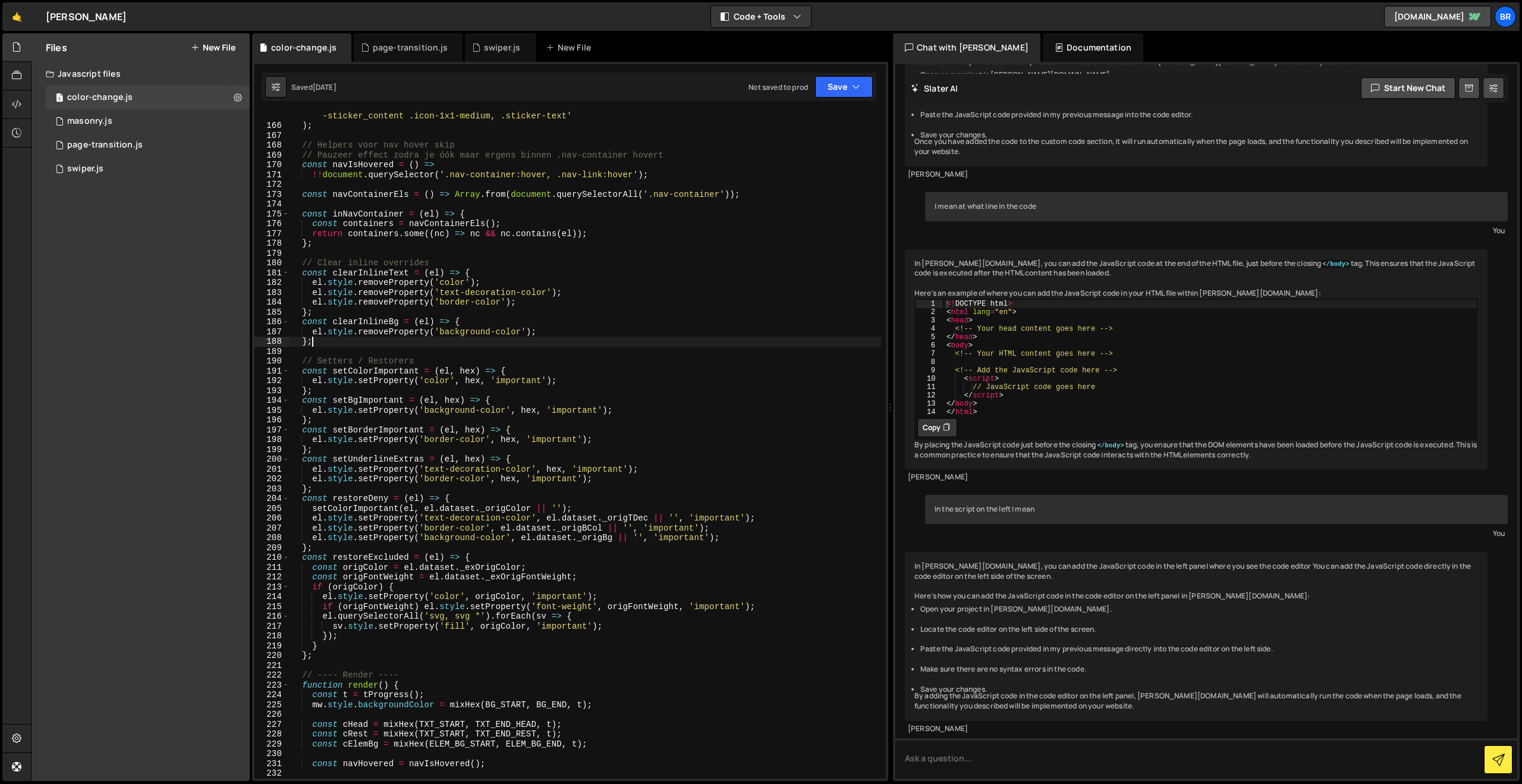
click at [425, 346] on div "'a,.underline-link,.language-text,.nav .icon-1x1-medium,.toggle-text,.form-labe…" at bounding box center [585, 449] width 592 height 696
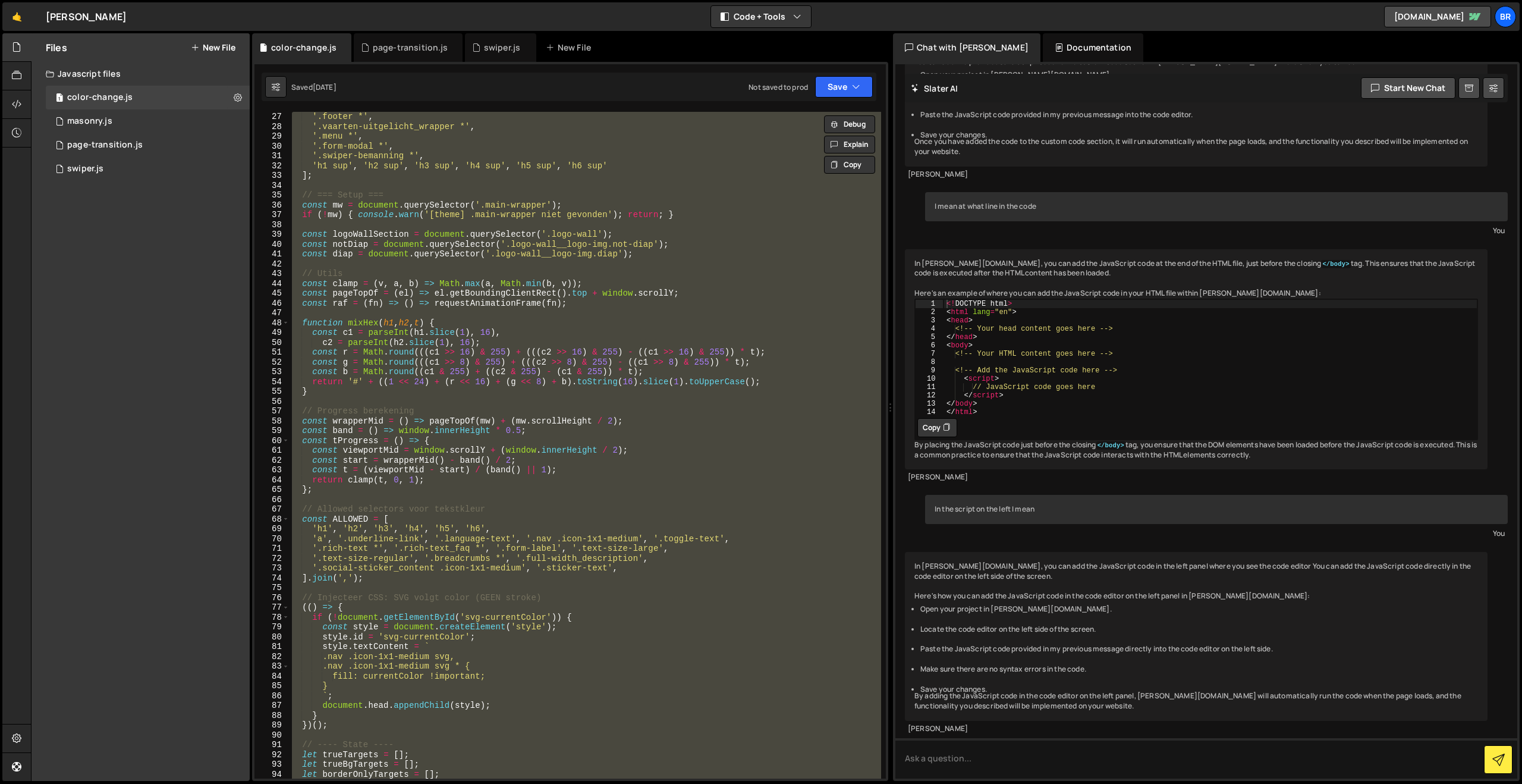
scroll to position [0, 0]
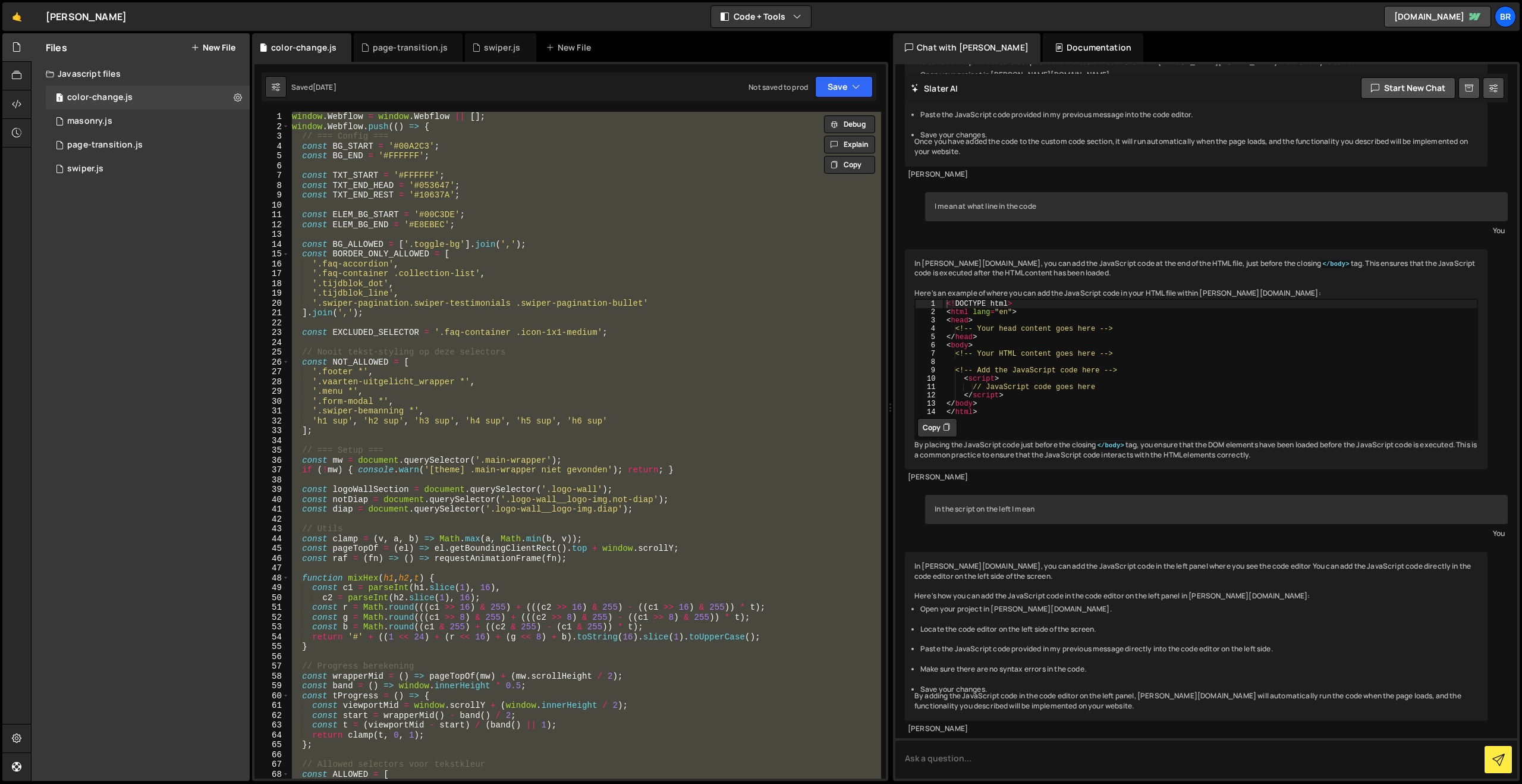
paste textarea
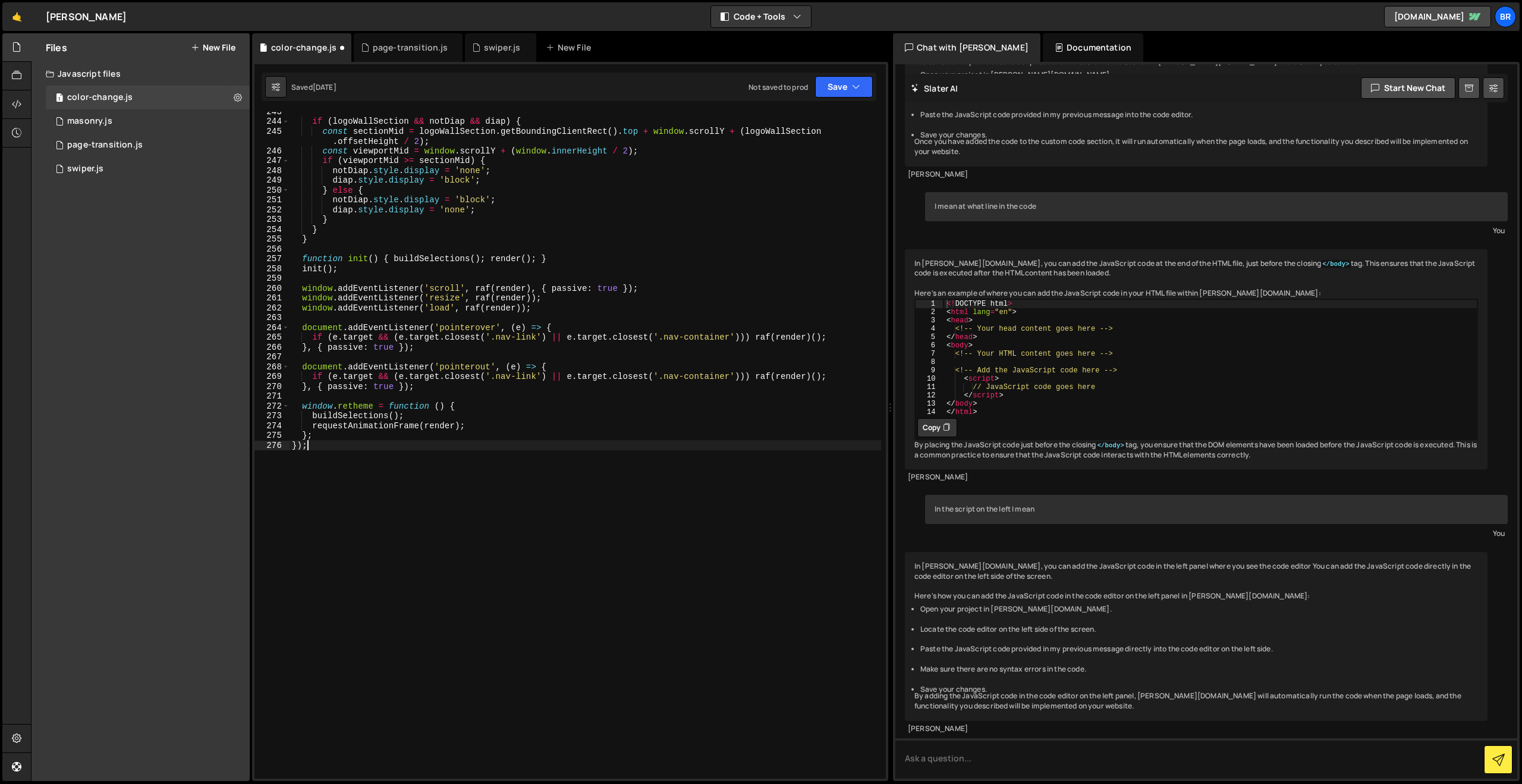
scroll to position [2409, 0]
click at [840, 85] on button "Save" at bounding box center [844, 86] width 58 height 21
click at [786, 132] on div "[DATE]" at bounding box center [774, 129] width 23 height 10
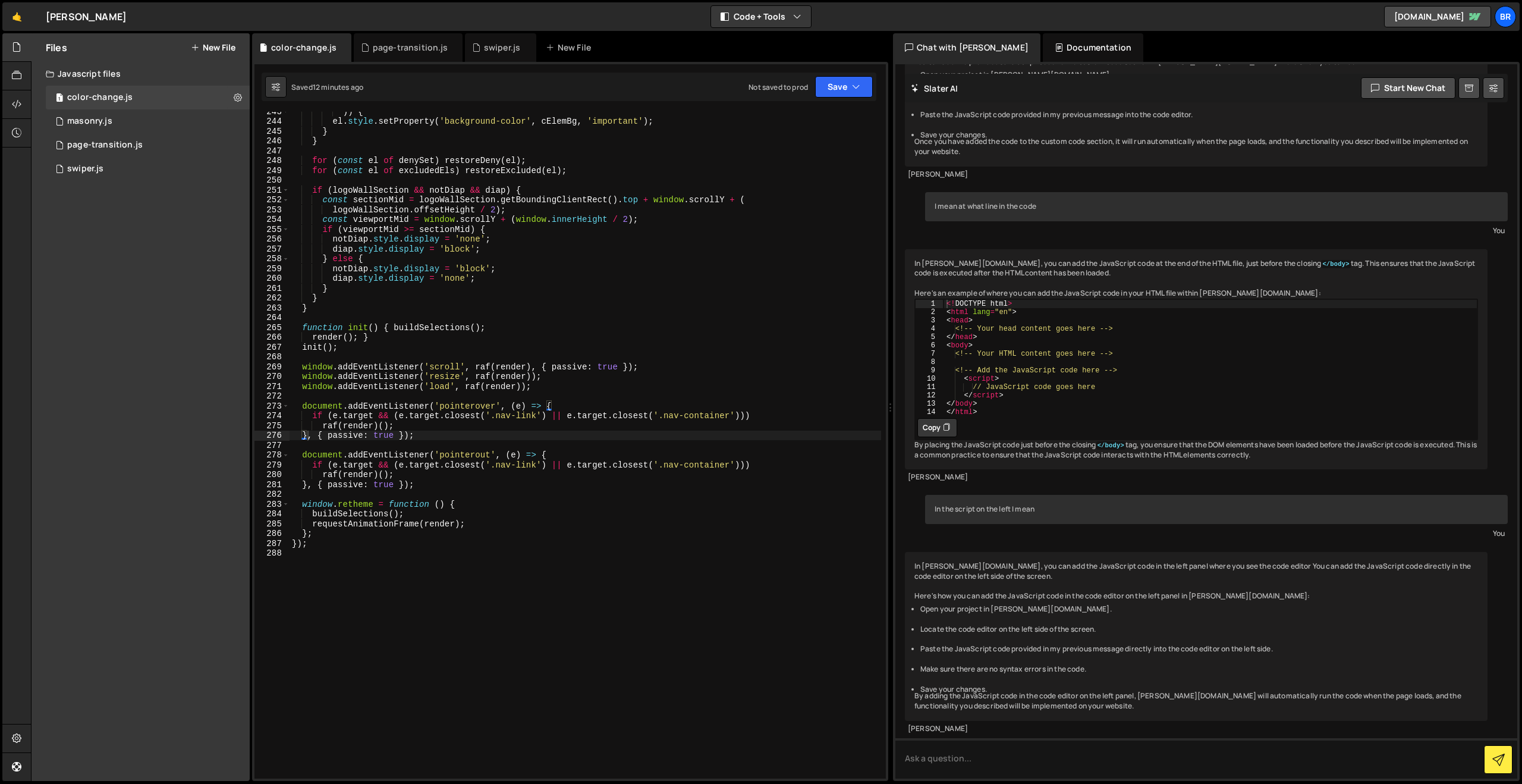
click at [520, 384] on div ")) { el . style . setProperty ( 'background-color' , cElemBg , 'important' ) ; …" at bounding box center [585, 449] width 592 height 686
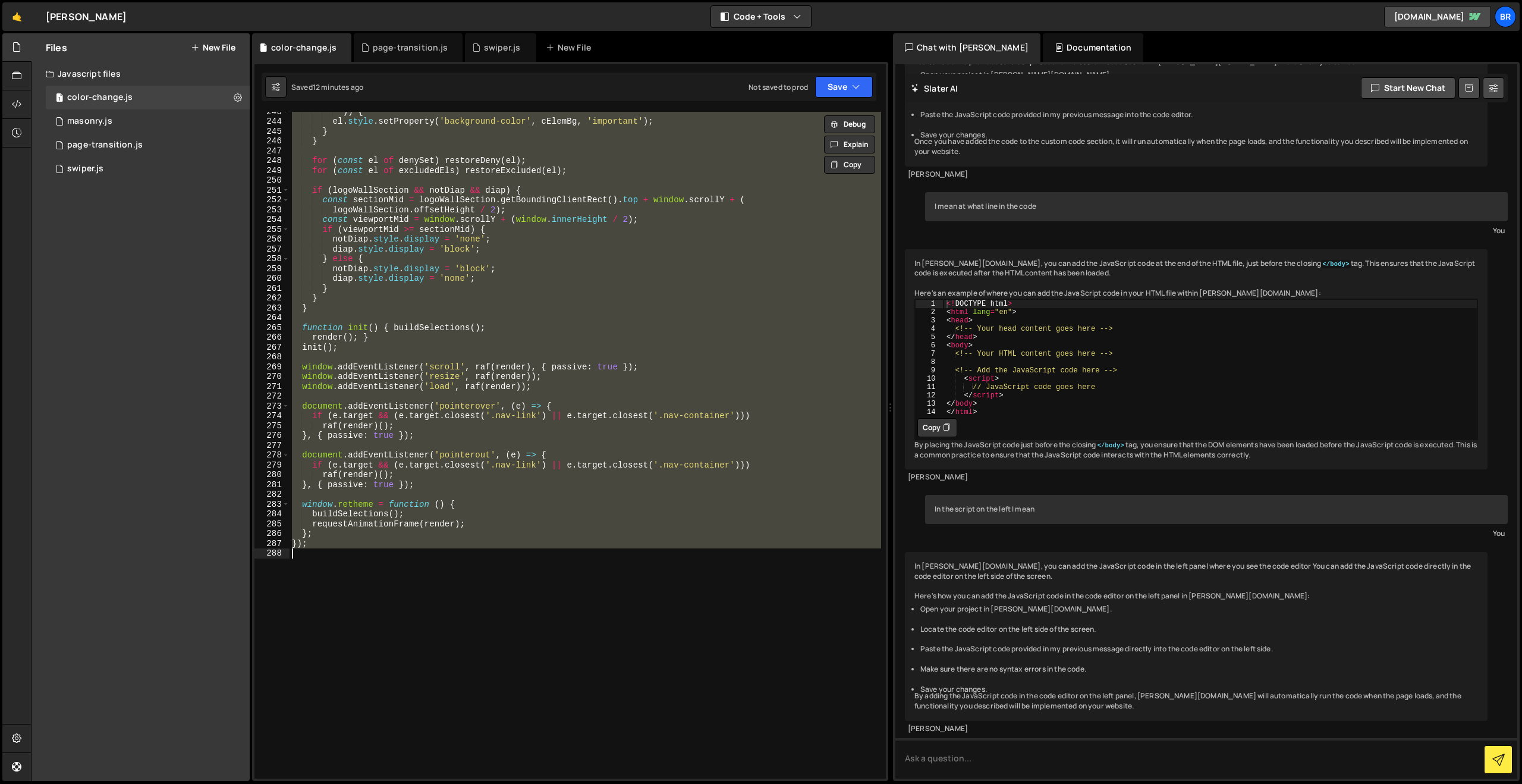
paste textarea
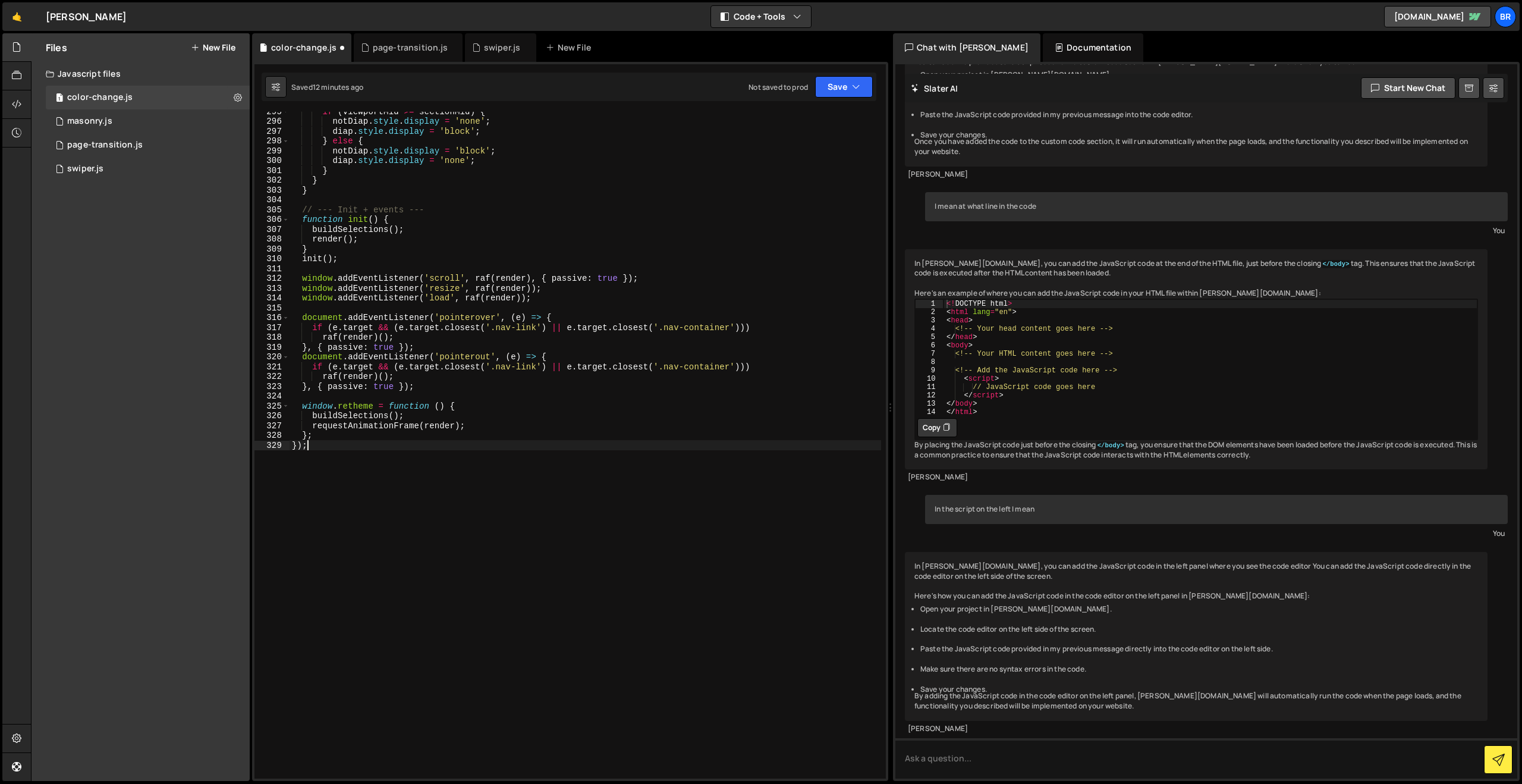
scroll to position [2899, 0]
click at [835, 88] on button "Save" at bounding box center [844, 86] width 58 height 21
click at [822, 126] on div "Saved 12 minutes ago" at bounding box center [804, 129] width 124 height 14
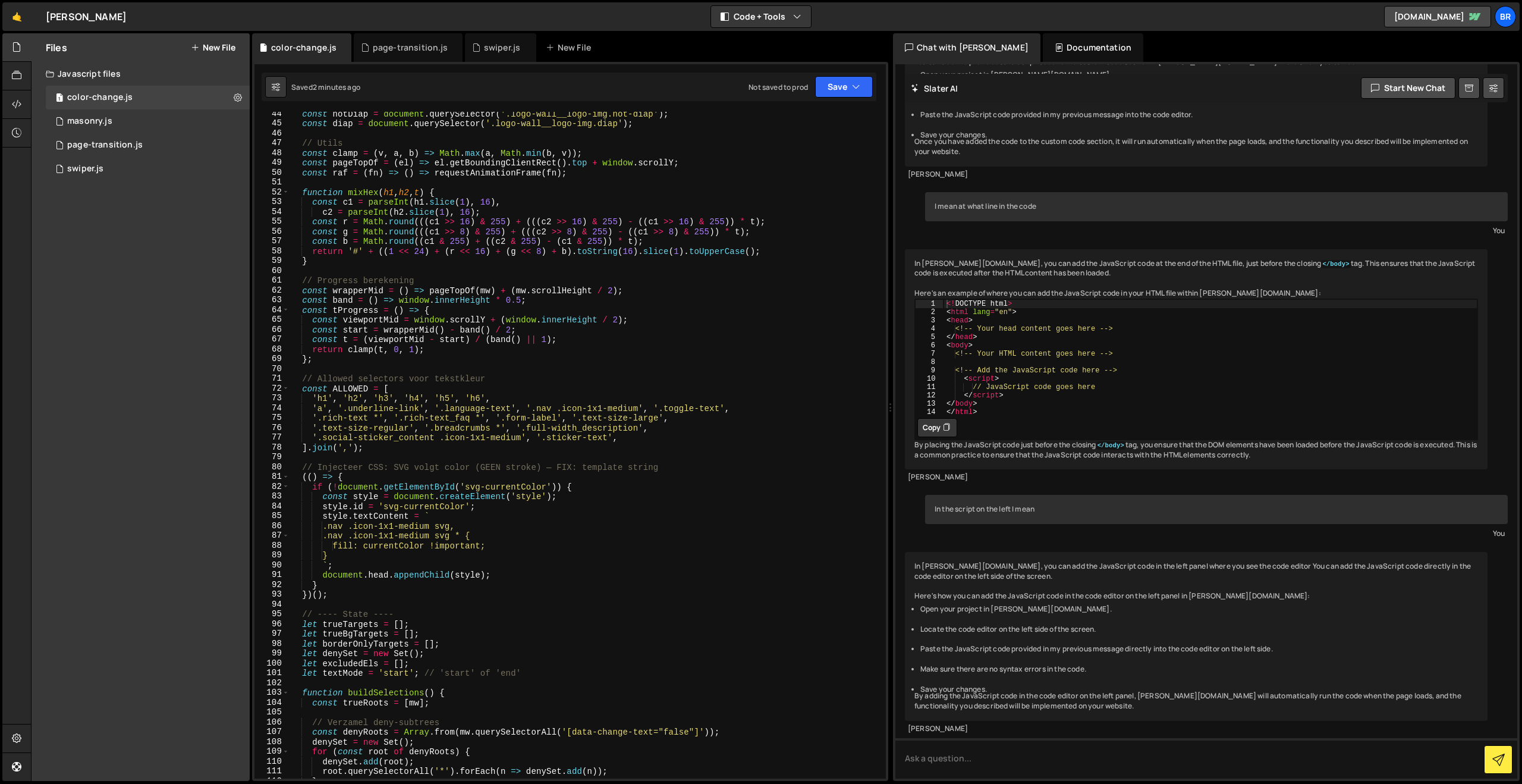
scroll to position [425, 0]
click at [619, 441] on div "const notDiap = document . querySelector ( '.logo-wall__logo-img.not-diap' ) ; …" at bounding box center [585, 452] width 592 height 686
paste textarea "nieuws-item_data"
click at [623, 439] on div "const notDiap = document . querySelector ( '.logo-wall__logo-img.not-diap' ) ; …" at bounding box center [585, 452] width 592 height 686
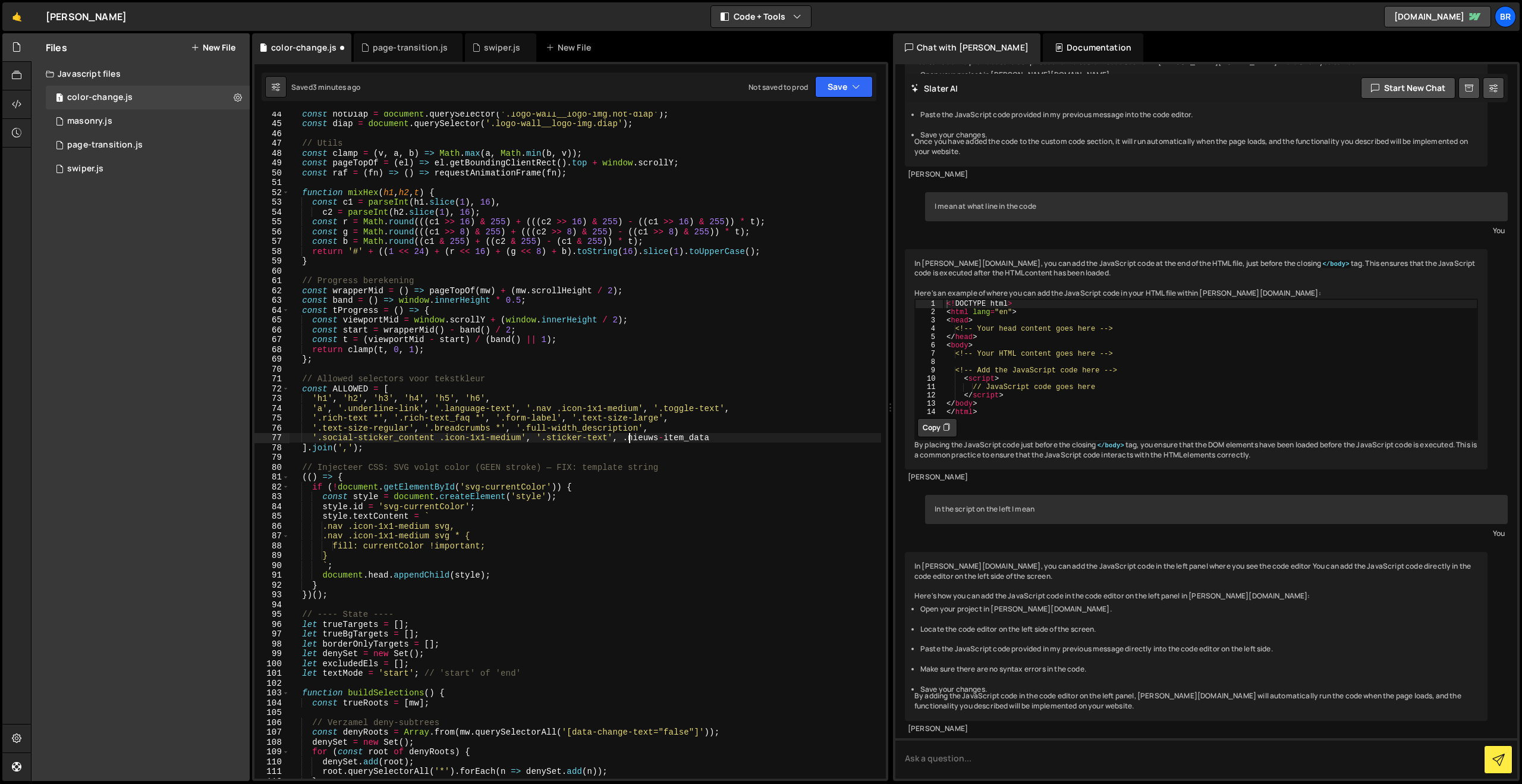
scroll to position [0, 23]
click at [726, 438] on div "const notDiap = document . querySelector ( '.logo-wall__logo-img.not-diap' ) ; …" at bounding box center [585, 452] width 592 height 686
drag, startPoint x: 737, startPoint y: 439, endPoint x: 623, endPoint y: 438, distance: 114.0
click at [623, 438] on div "const notDiap = document . querySelector ( '.logo-wall__logo-img.not-diap' ) ; …" at bounding box center [585, 452] width 592 height 686
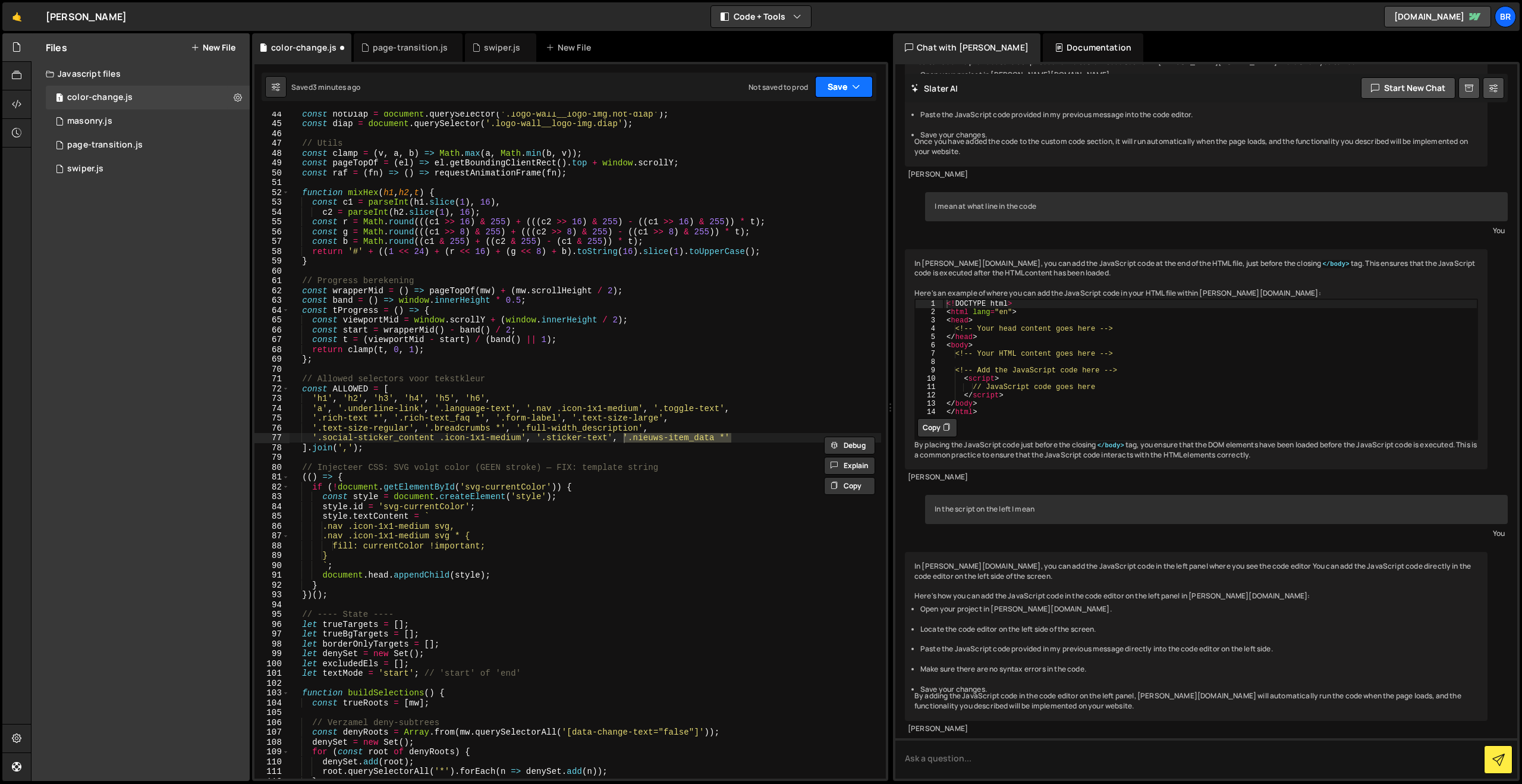
click at [828, 85] on button "Save" at bounding box center [844, 86] width 58 height 21
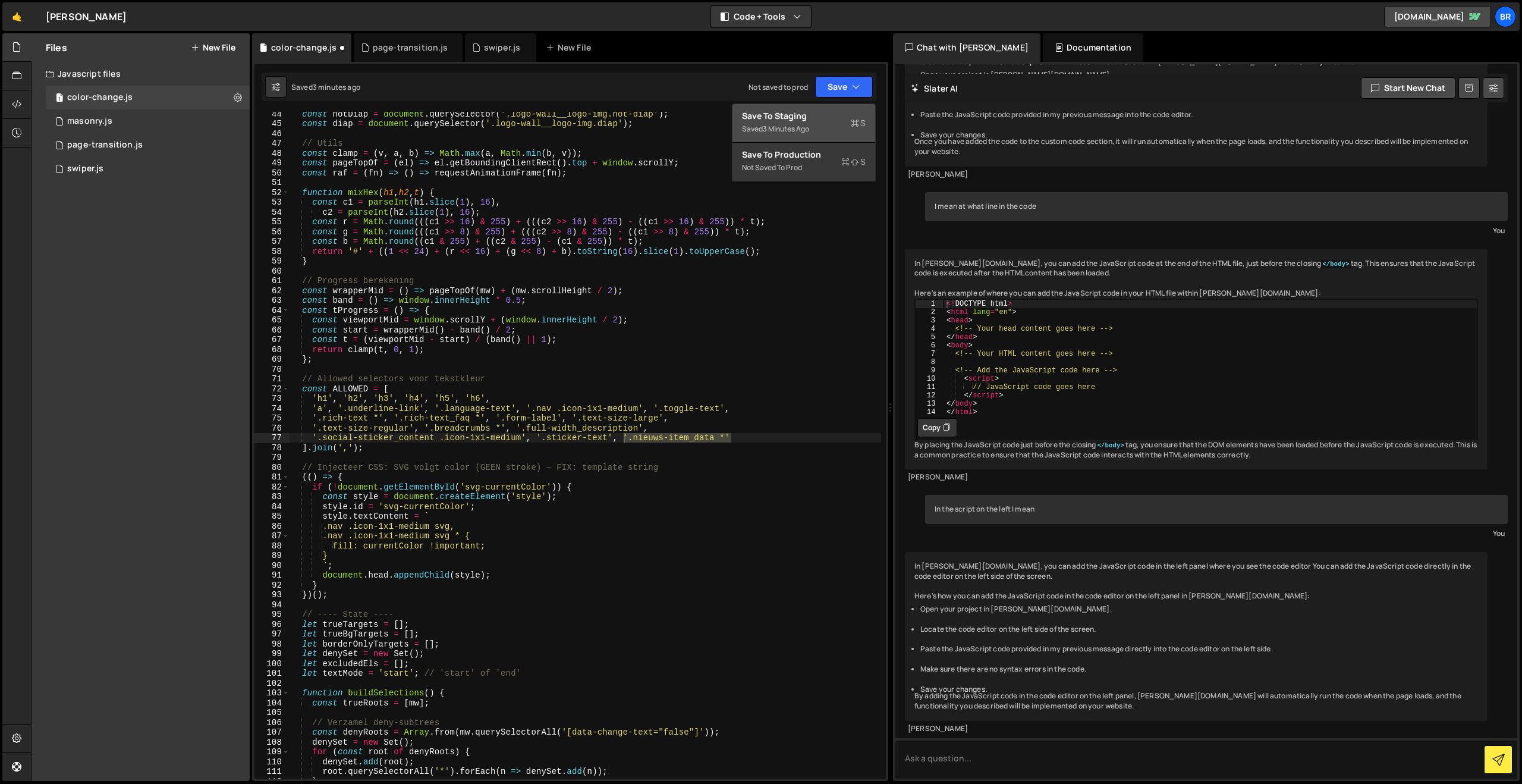
click at [808, 126] on div "3 minutes ago" at bounding box center [786, 129] width 46 height 10
click at [452, 224] on div "const notDiap = document . querySelector ( '.logo-wall__logo-img.not-diap' ) ; …" at bounding box center [585, 452] width 592 height 686
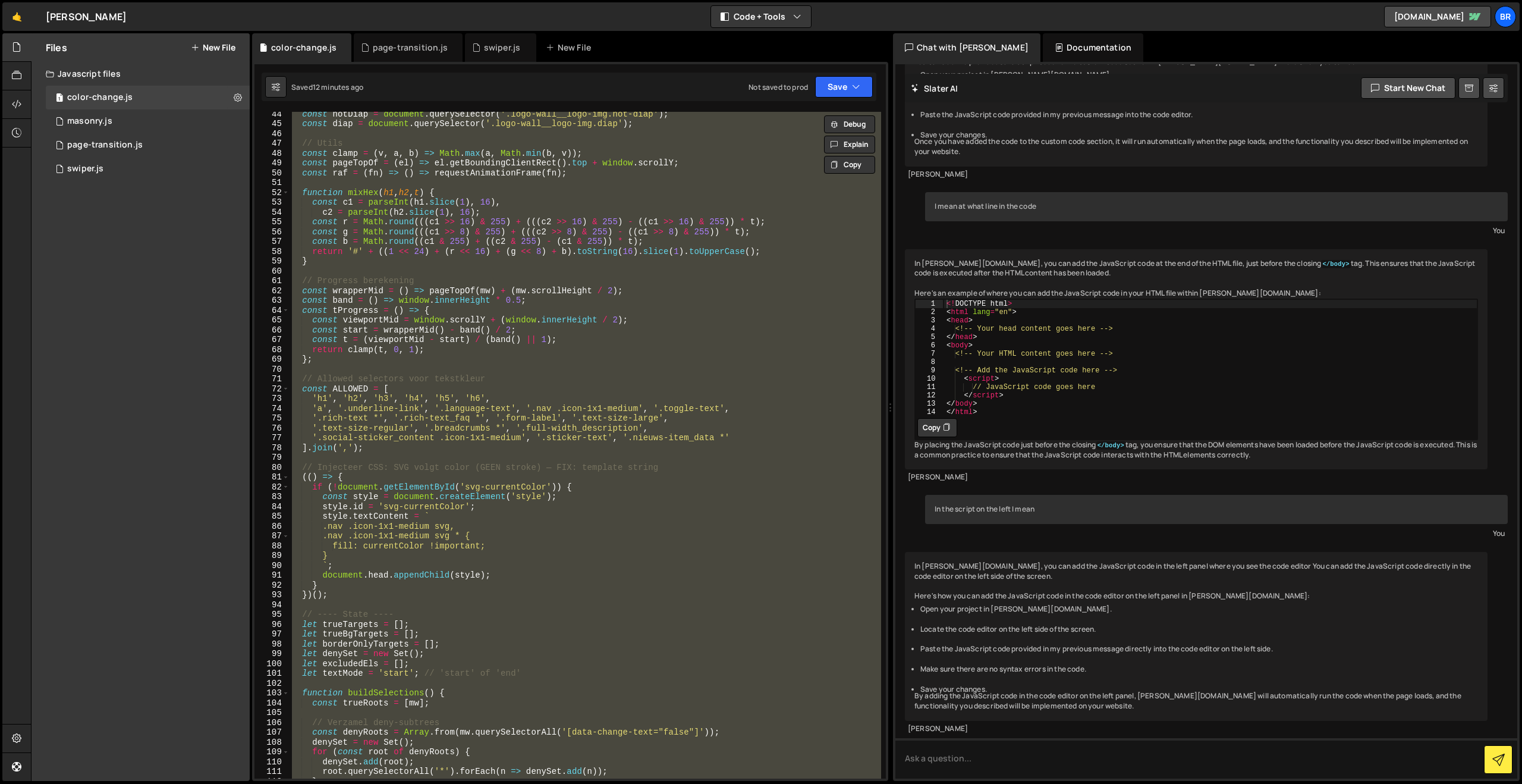
paste textarea
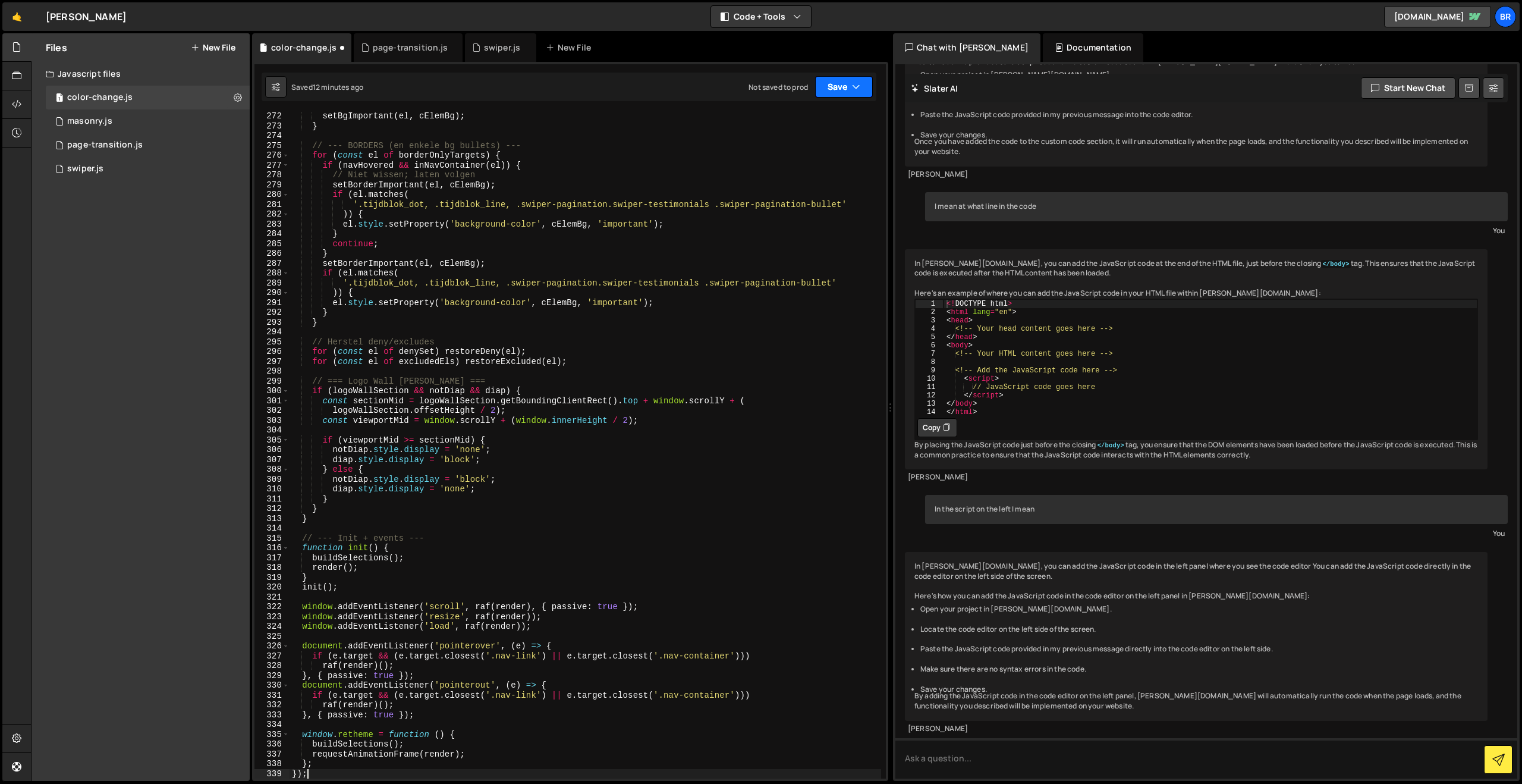
click at [837, 89] on button "Save" at bounding box center [844, 86] width 58 height 21
click at [824, 130] on div "Saved 12 minutes ago" at bounding box center [804, 129] width 124 height 14
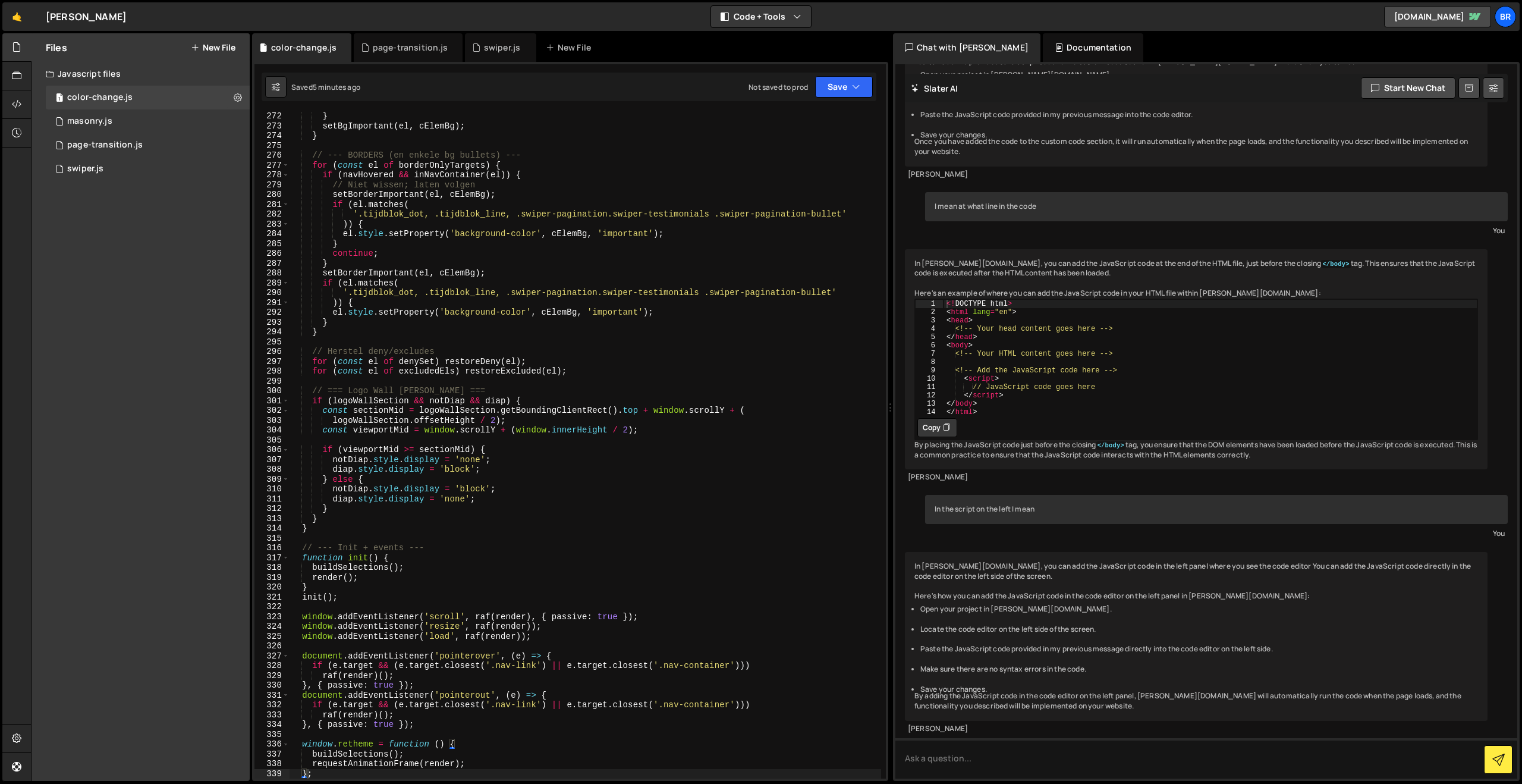
click at [443, 210] on div "} setBgImportant ( el , cElemBg ) ; } // --- BORDERS (en enkele bg bullets) ---…" at bounding box center [585, 454] width 592 height 686
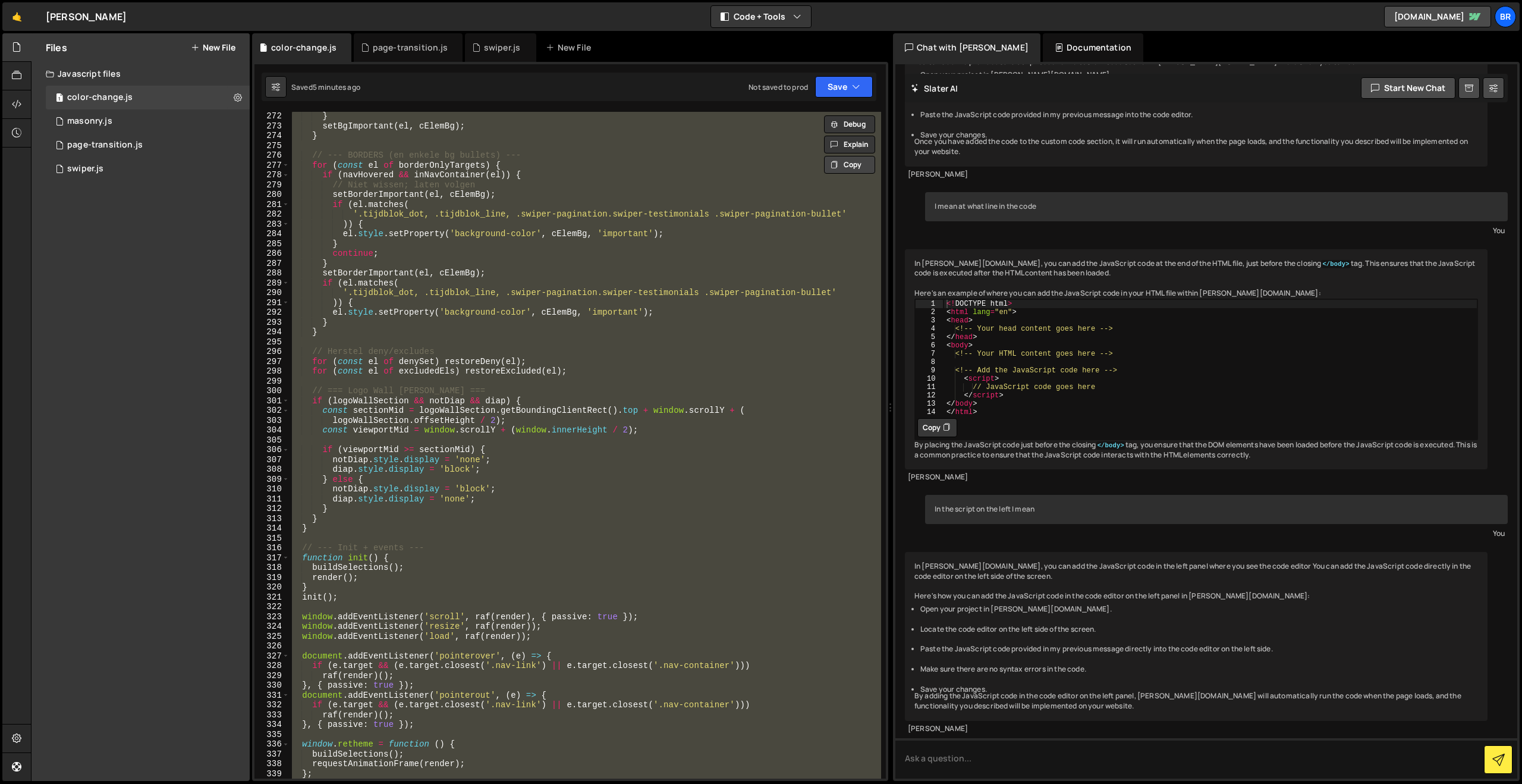
paste textarea
type textarea "});"
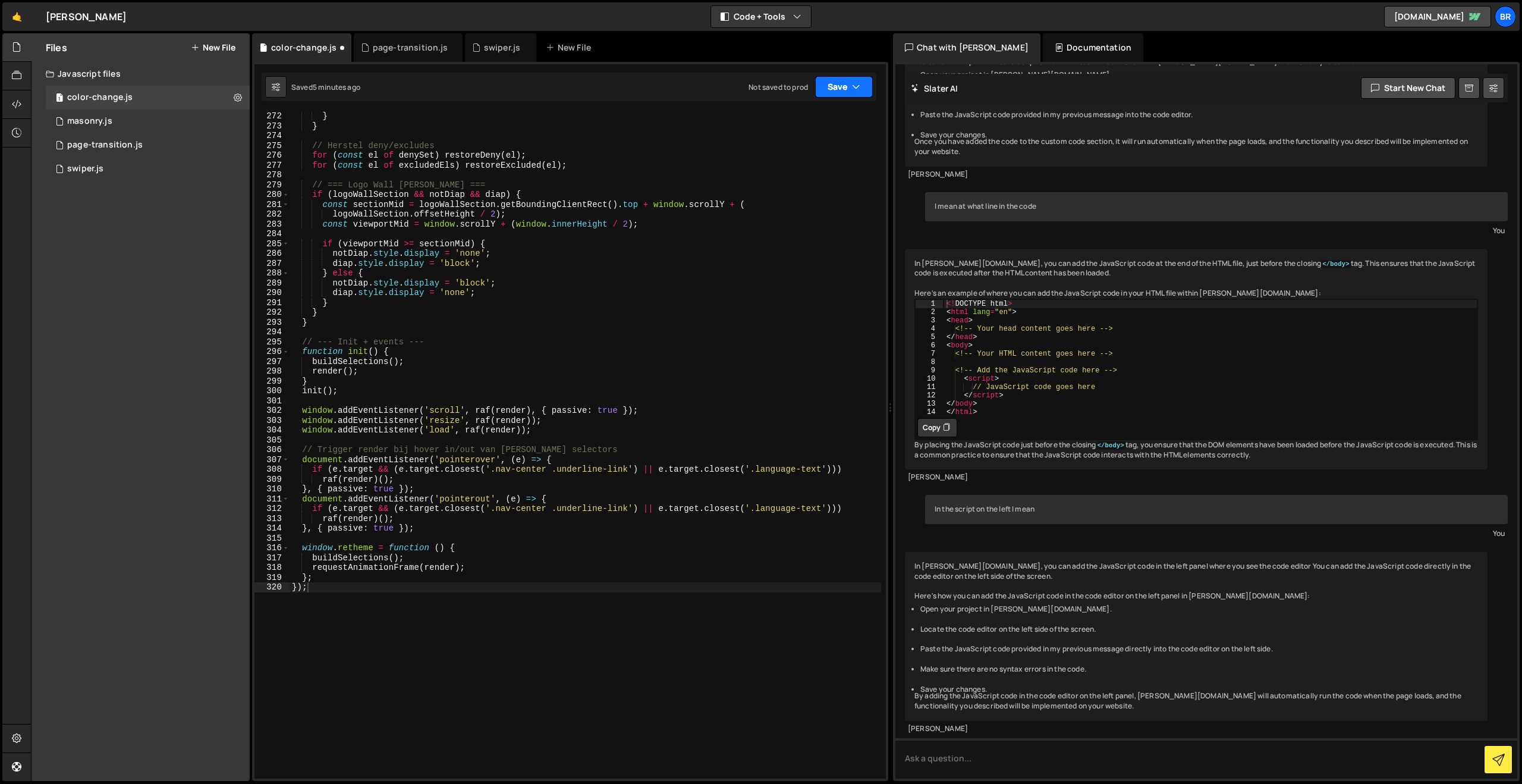
click at [837, 88] on button "Save" at bounding box center [844, 86] width 58 height 21
click at [805, 133] on div "5 minutes ago" at bounding box center [786, 129] width 46 height 10
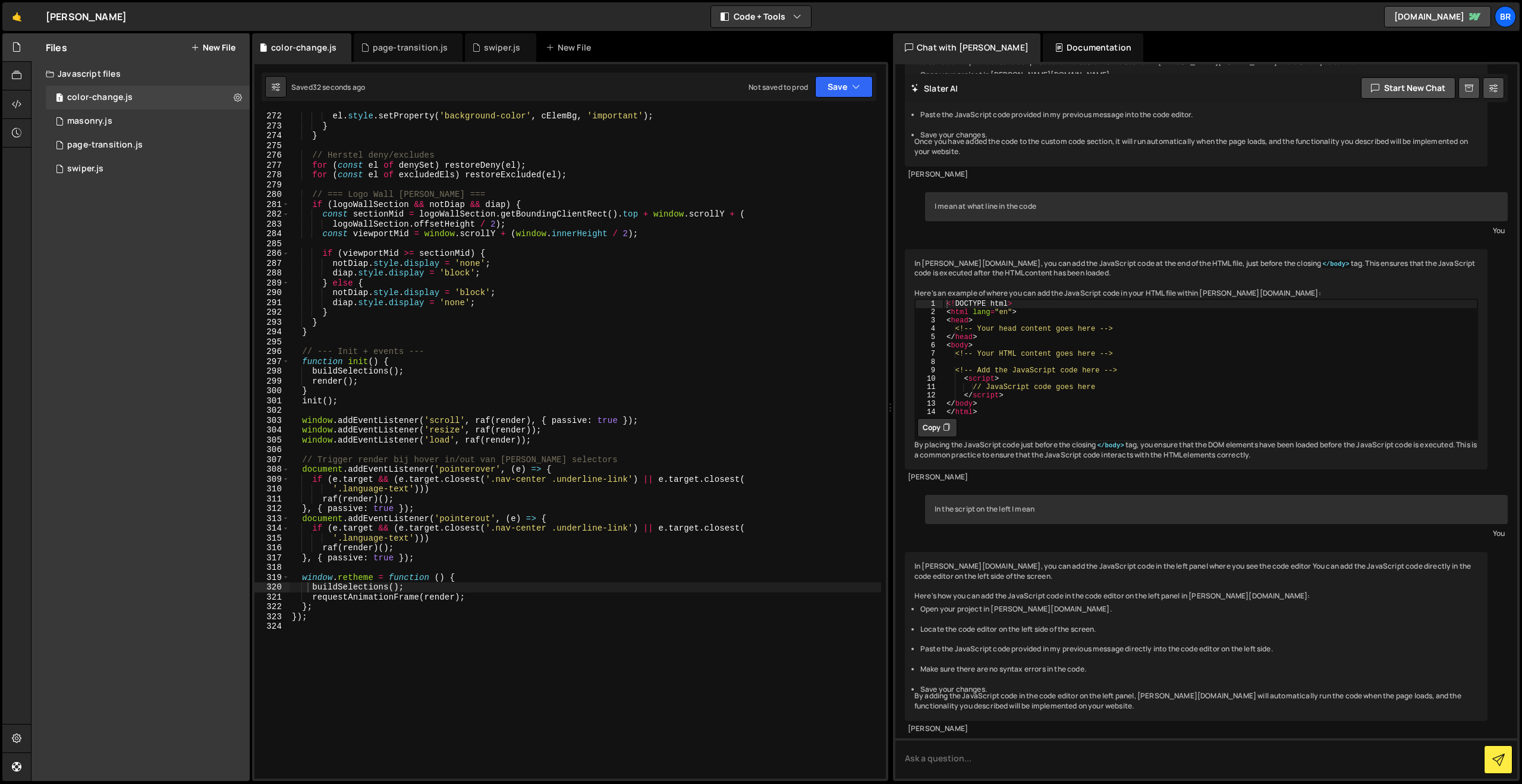
scroll to position [0, 0]
click at [600, 248] on div "el . style . setProperty ( 'background-color' , cElemBg , 'important' ) ; } } /…" at bounding box center [585, 454] width 592 height 686
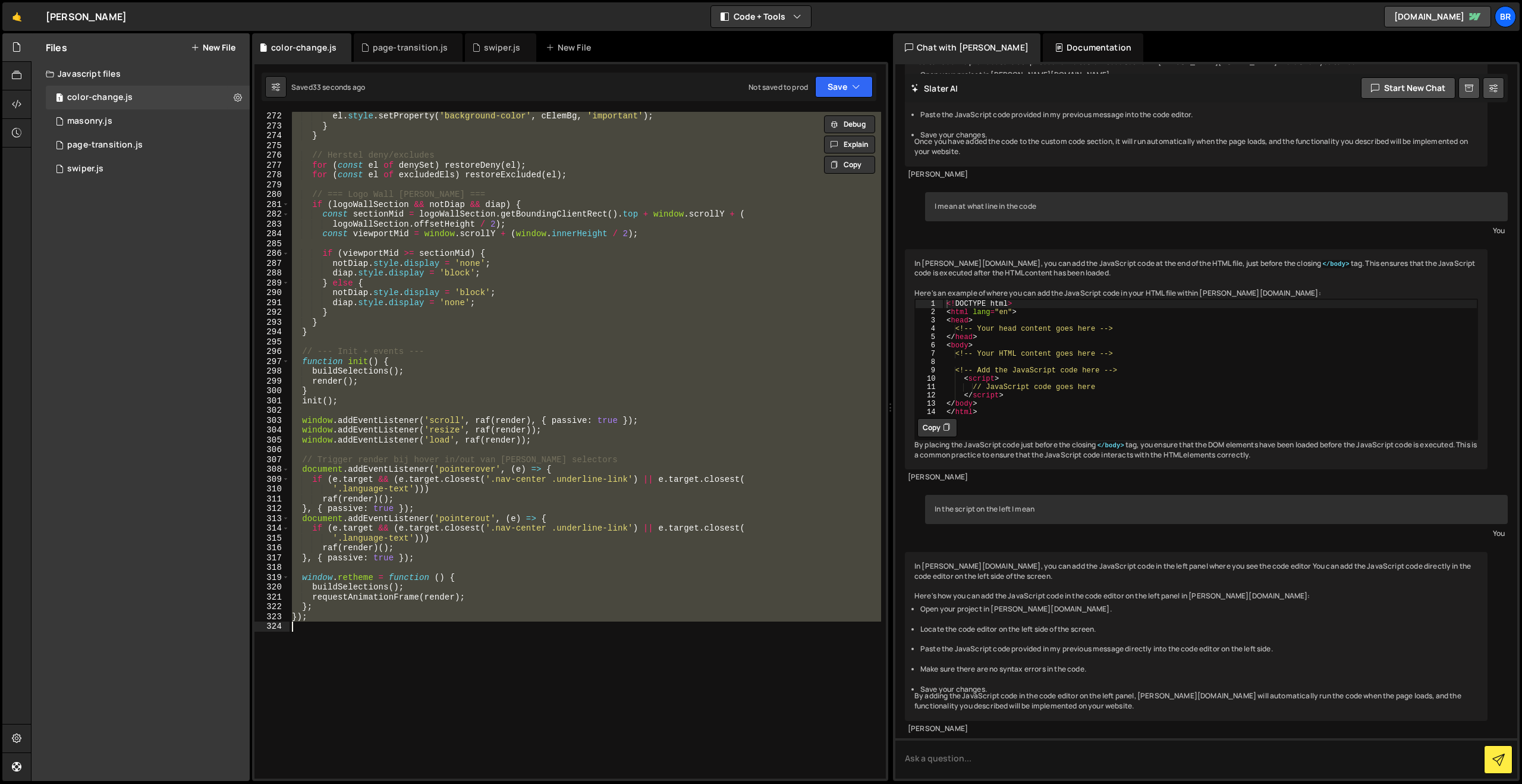
paste textarea
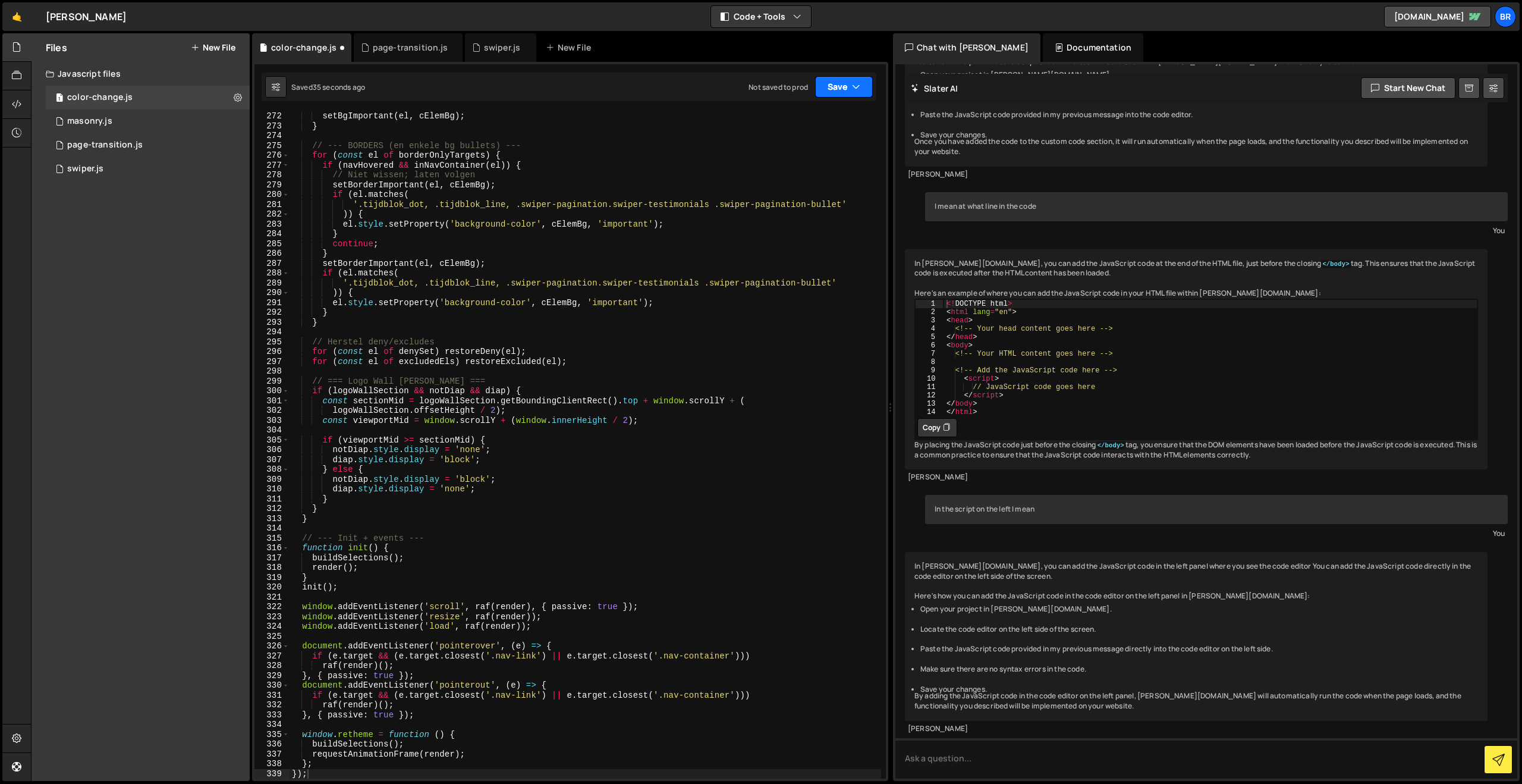
click at [839, 90] on button "Save" at bounding box center [844, 86] width 58 height 21
click at [806, 125] on div "36 seconds ago" at bounding box center [789, 129] width 53 height 10
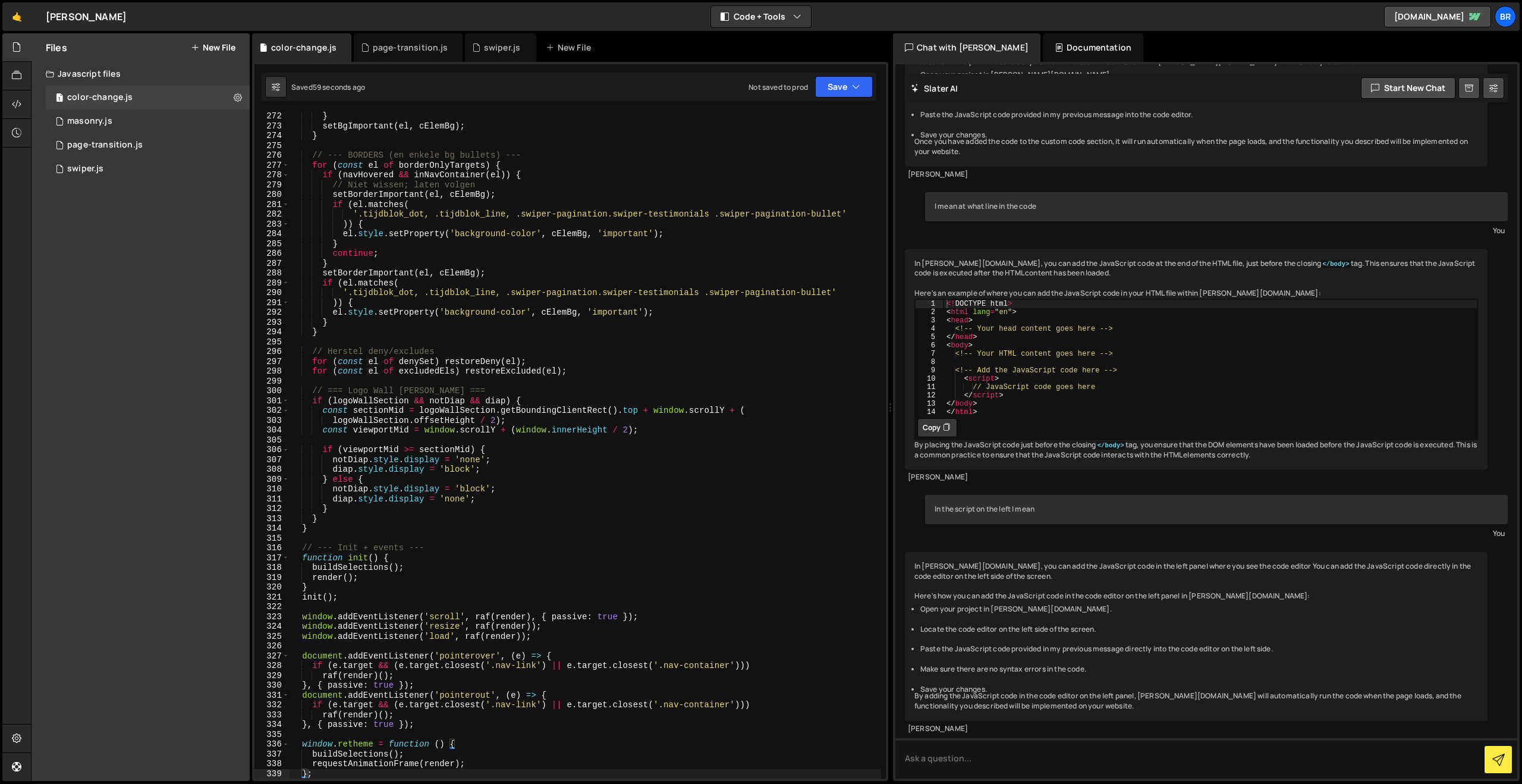
click at [437, 359] on div "} setBgImportant ( el , cElemBg ) ; } // --- BORDERS (en enkele bg bullets) ---…" at bounding box center [585, 454] width 592 height 686
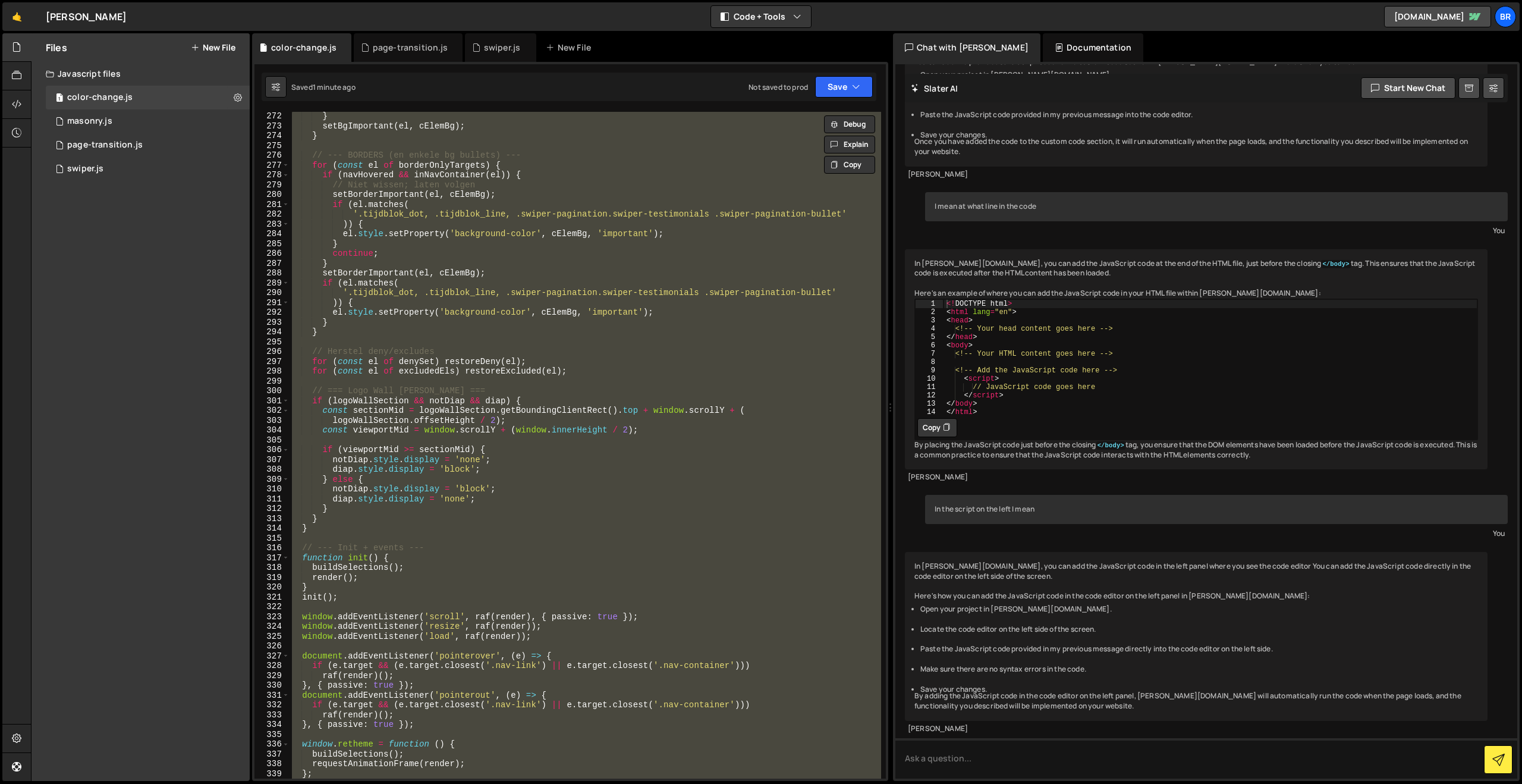
paste textarea
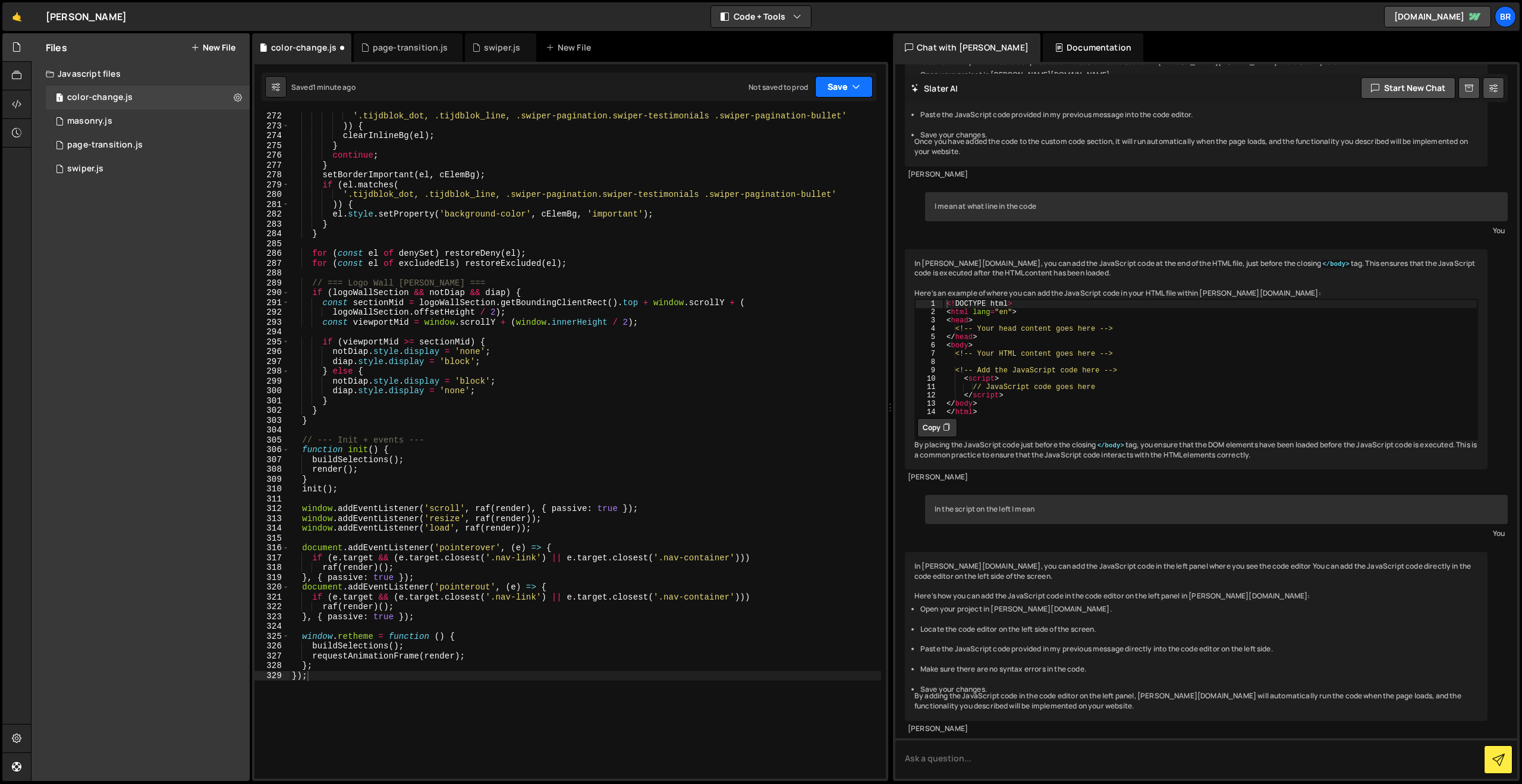
click at [837, 88] on button "Save" at bounding box center [844, 86] width 58 height 21
click at [819, 120] on div "Save to Staging S" at bounding box center [804, 116] width 124 height 12
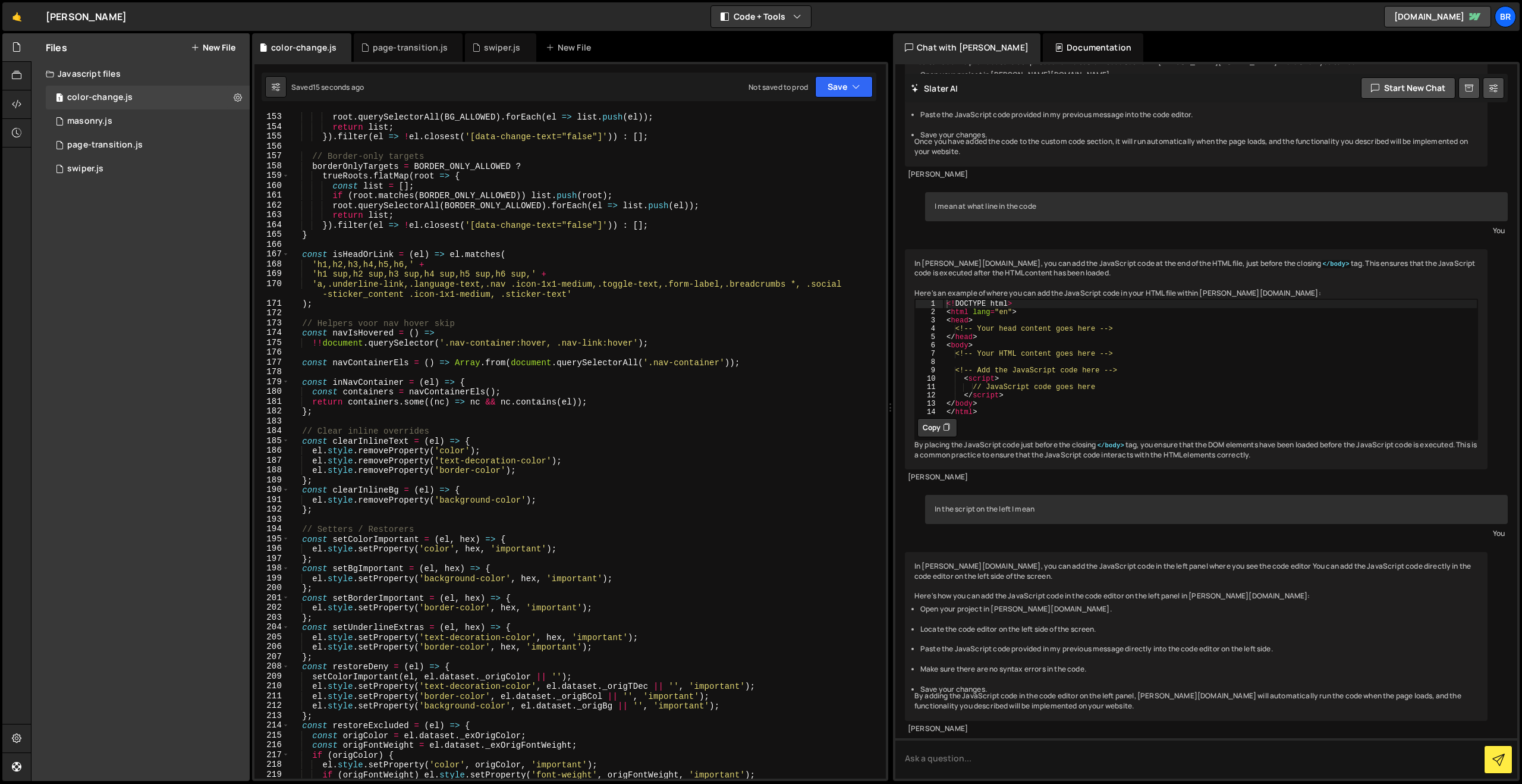
scroll to position [1482, 0]
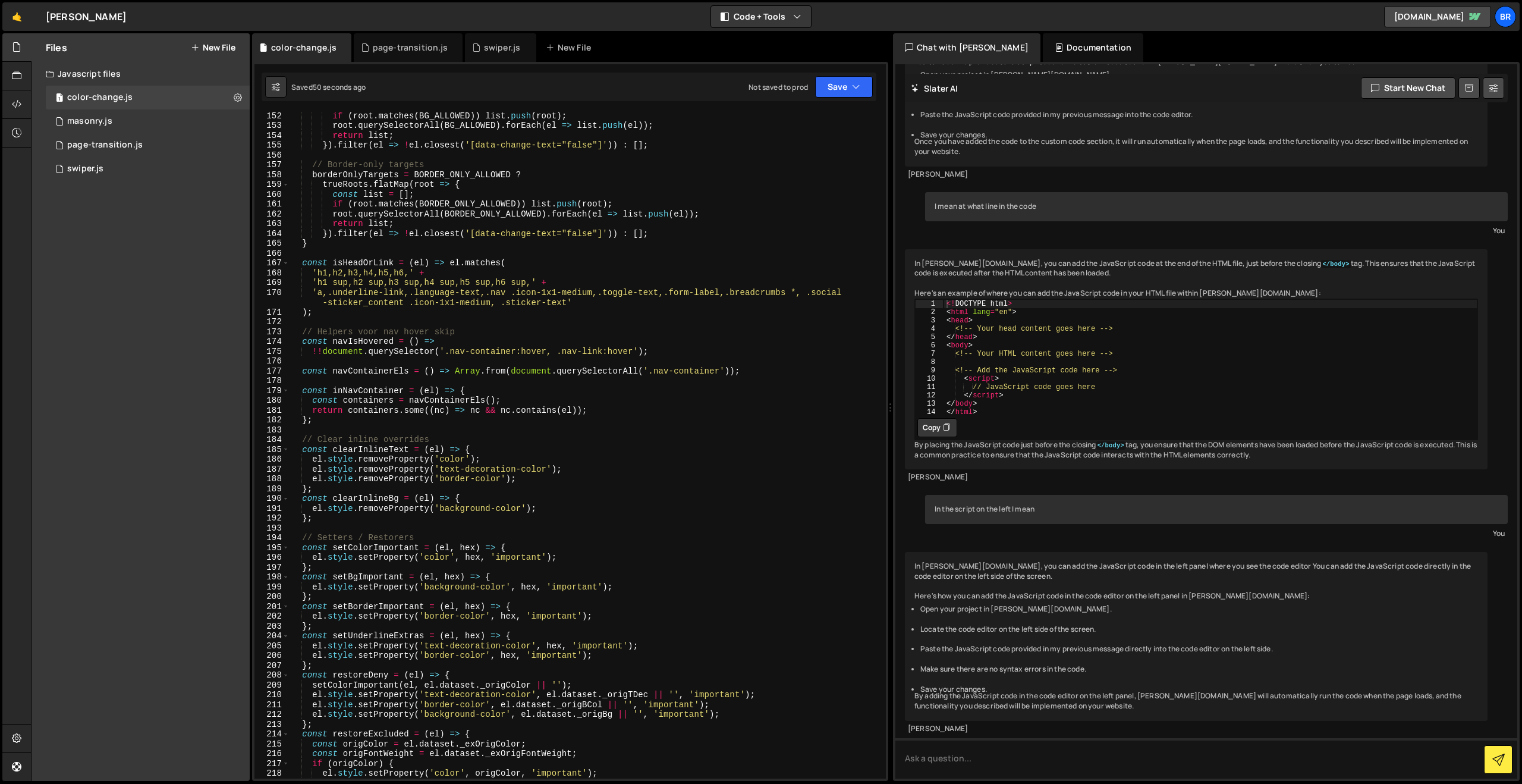
click at [509, 462] on div "if ( root . matches ( BG_ALLOWED )) list . push ( root ) ; root . querySelector…" at bounding box center [585, 453] width 592 height 686
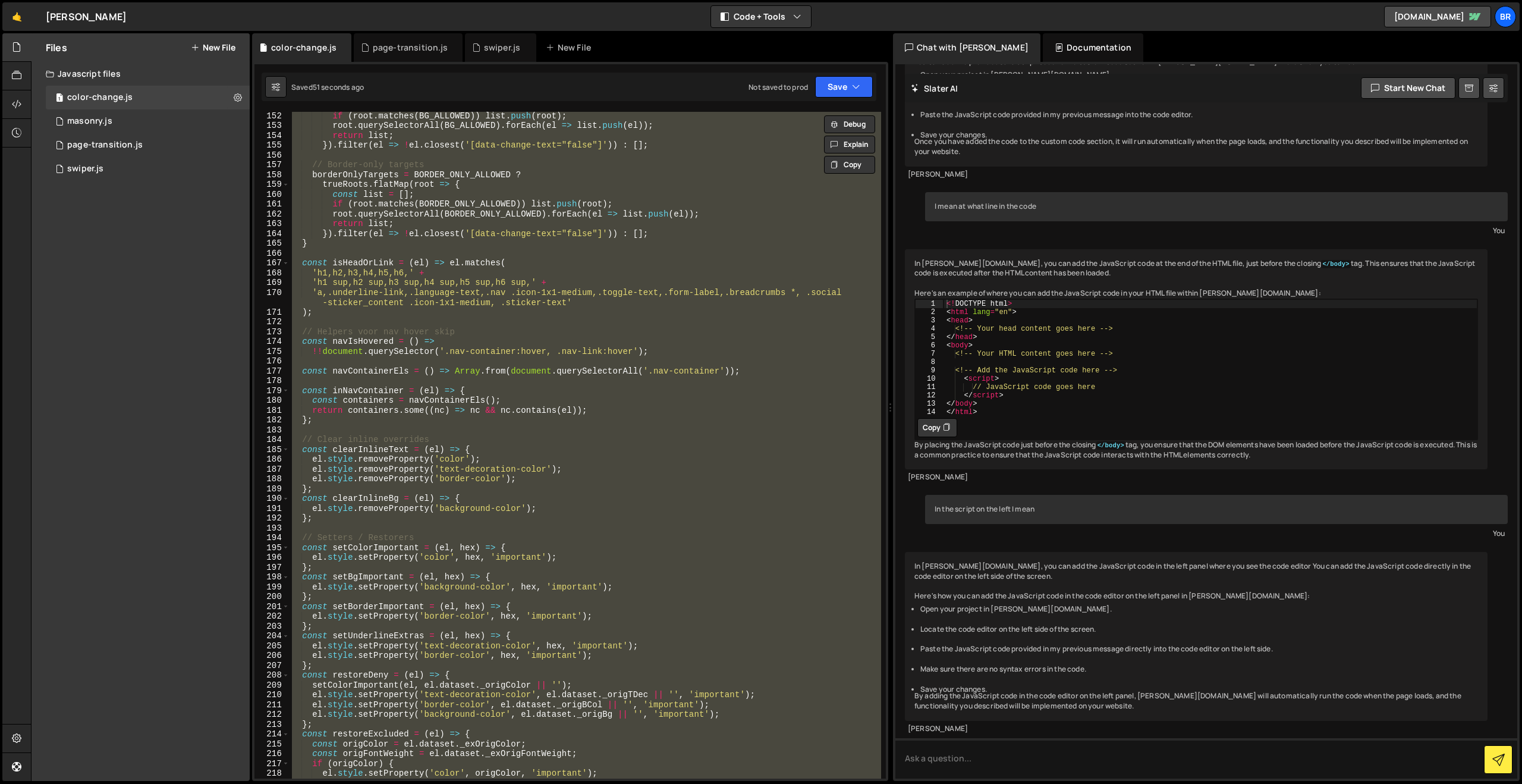
paste textarea
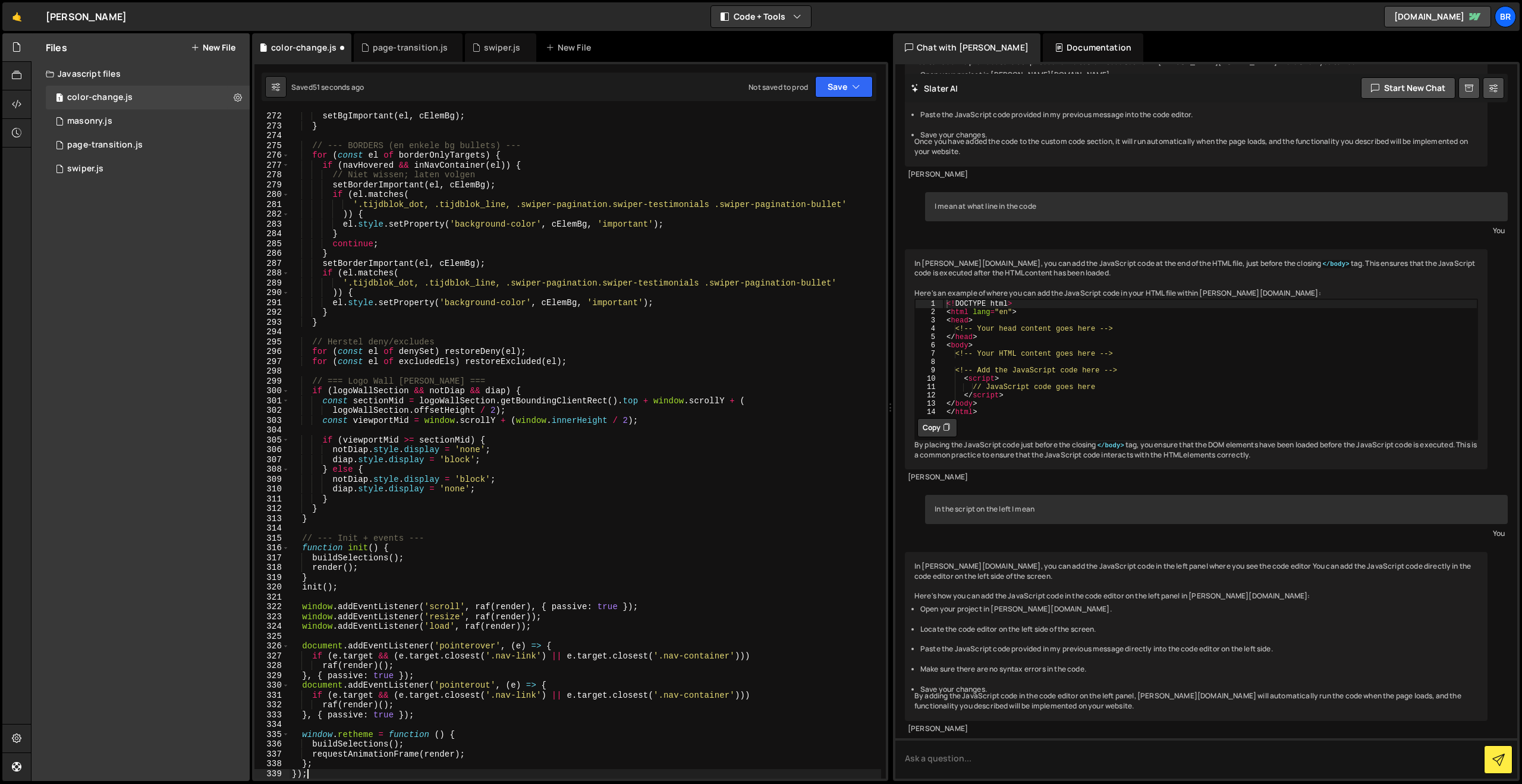
scroll to position [2669, 0]
click at [839, 87] on button "Save" at bounding box center [844, 86] width 58 height 21
click at [802, 126] on div "55 seconds ago" at bounding box center [789, 129] width 53 height 10
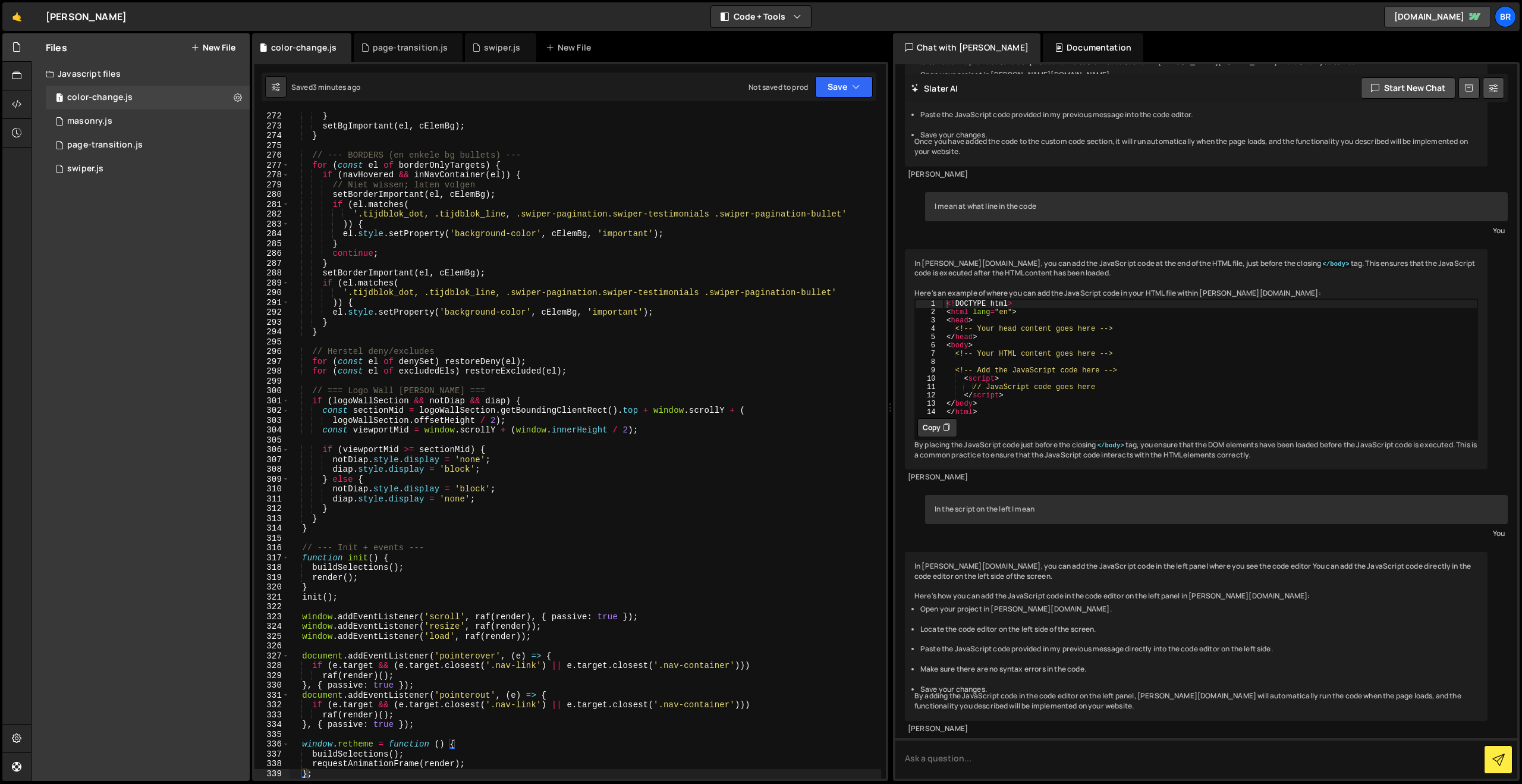
click at [537, 546] on div "} setBgImportant ( el , cElemBg ) ; } // --- BORDERS (en enkele bg bullets) ---…" at bounding box center [585, 454] width 592 height 686
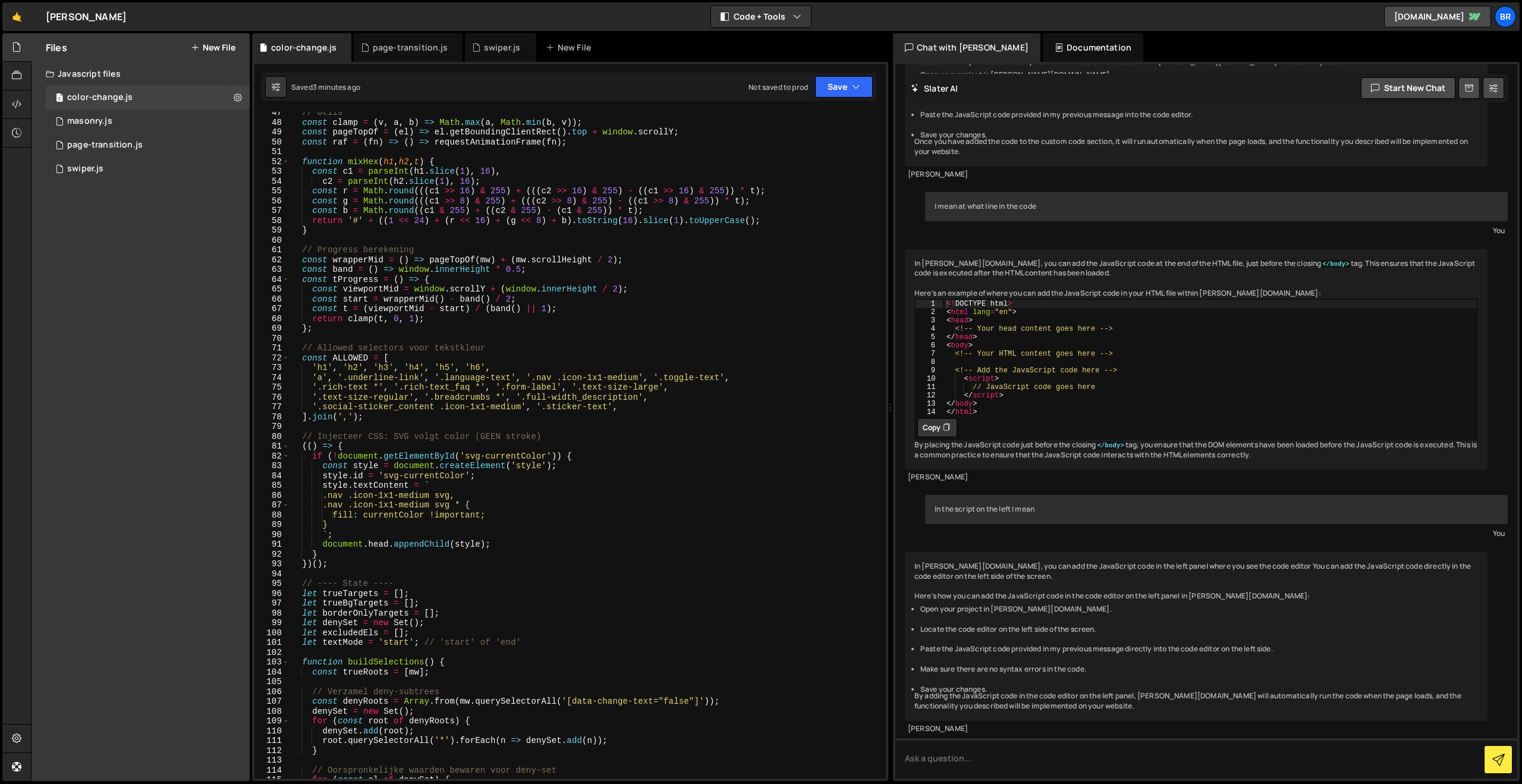
scroll to position [455, 0]
click at [619, 410] on div "// Utils const clamp = ( v , a , b ) => Math . max ( a , Math . min ( b , v )) …" at bounding box center [585, 450] width 592 height 686
paste textarea "nieuws-item_data"
click at [631, 407] on div "// Utils const clamp = ( v , a , b ) => Math . max ( a , Math . min ( b , v )) …" at bounding box center [585, 450] width 592 height 686
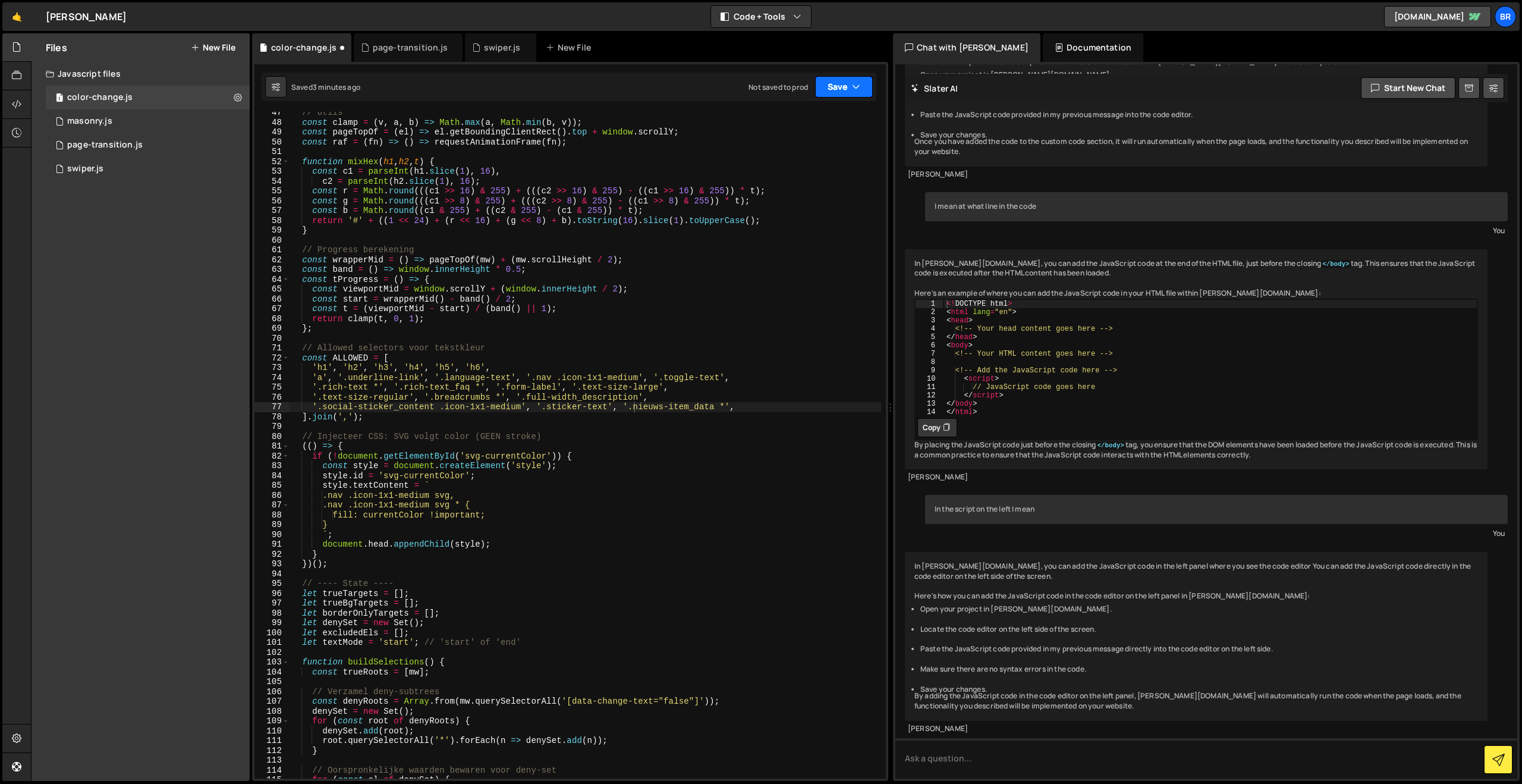
click at [831, 91] on button "Save" at bounding box center [844, 86] width 58 height 21
click at [787, 132] on div "3 minutes ago" at bounding box center [786, 129] width 46 height 10
click at [381, 282] on div "// Utils const clamp = ( v , a , b ) => Math . max ( a , Math . min ( b , v )) …" at bounding box center [585, 450] width 592 height 686
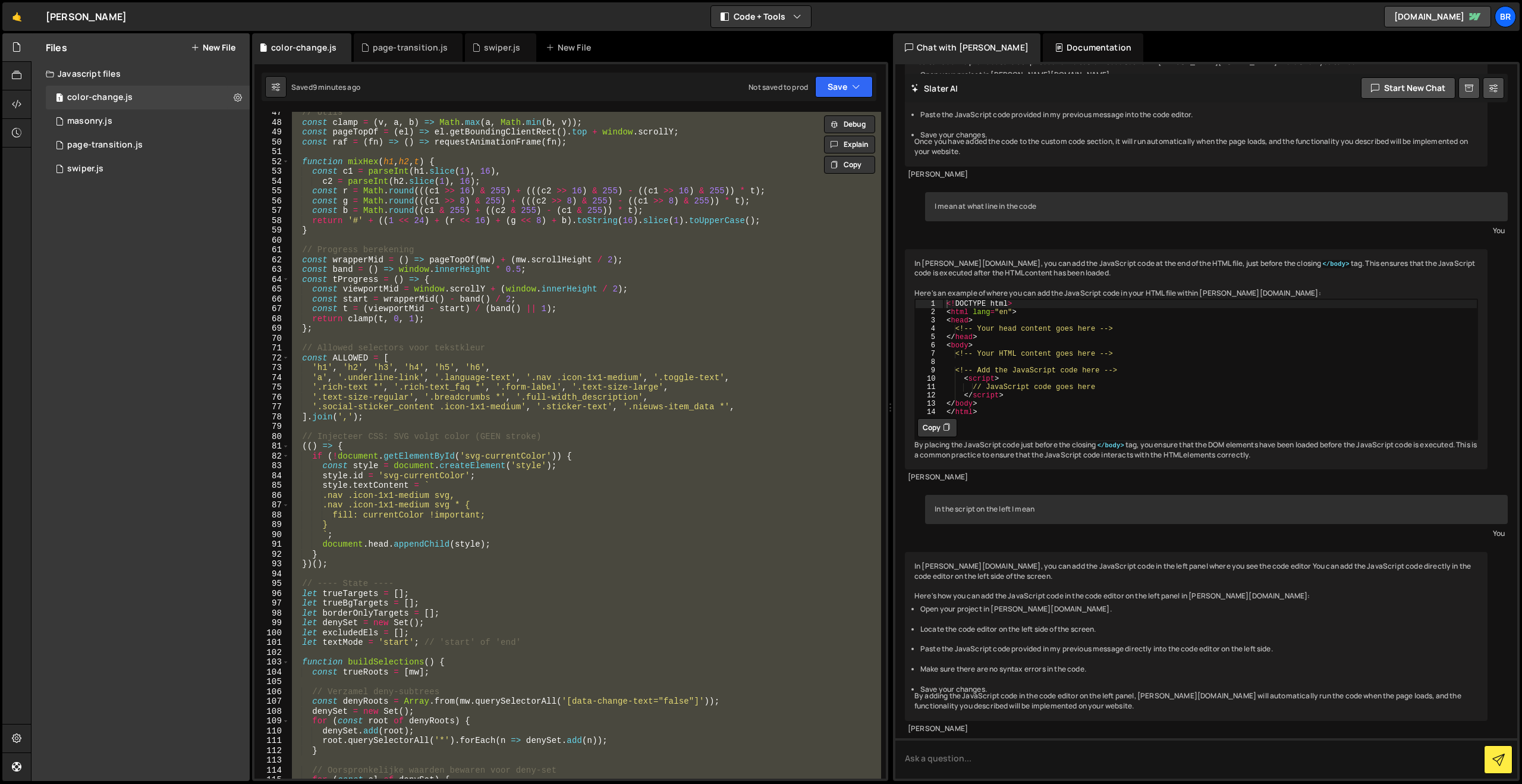
paste textarea
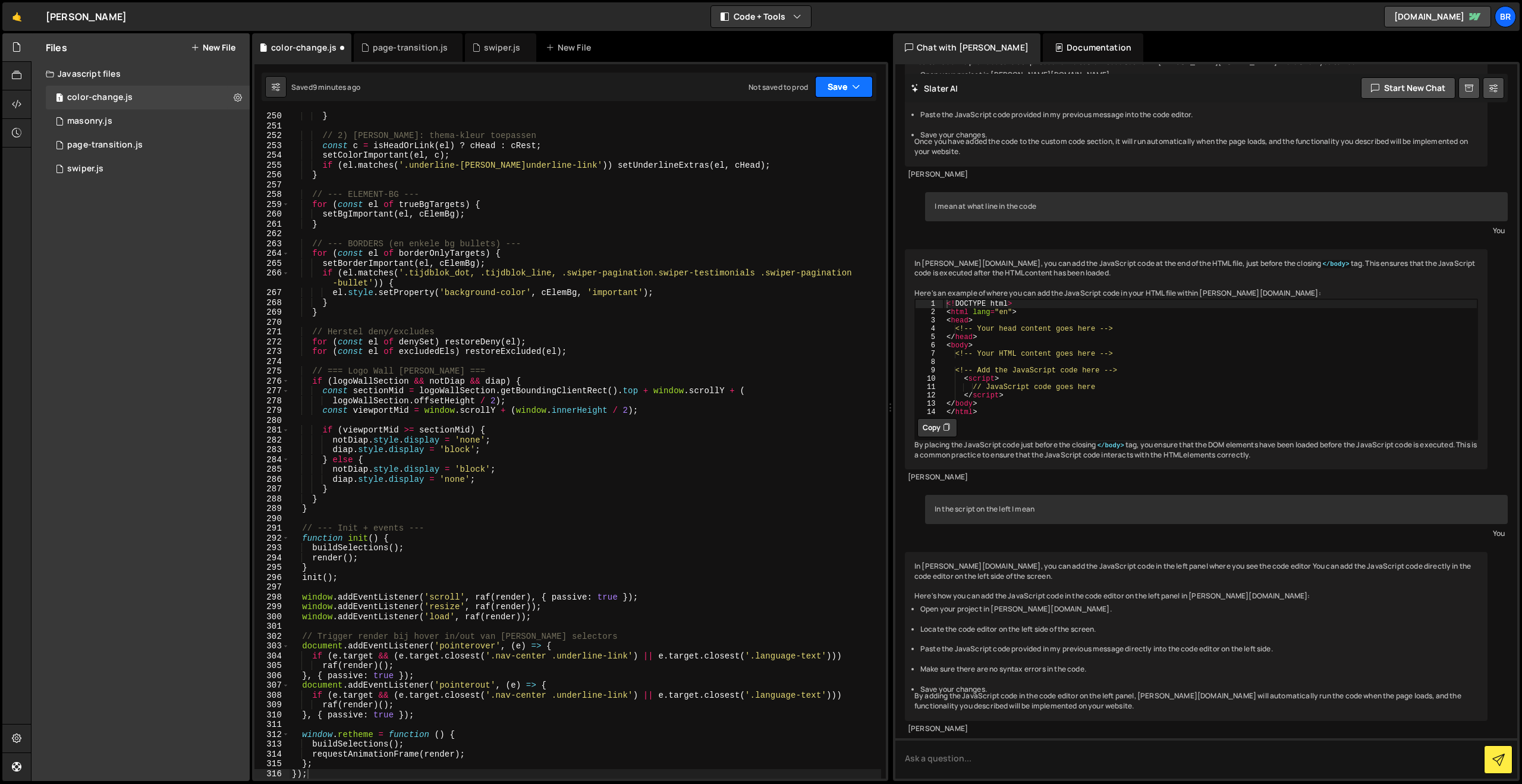
click at [822, 94] on button "Save" at bounding box center [844, 86] width 58 height 21
click at [816, 128] on div "Saved 9 minutes ago" at bounding box center [804, 129] width 124 height 14
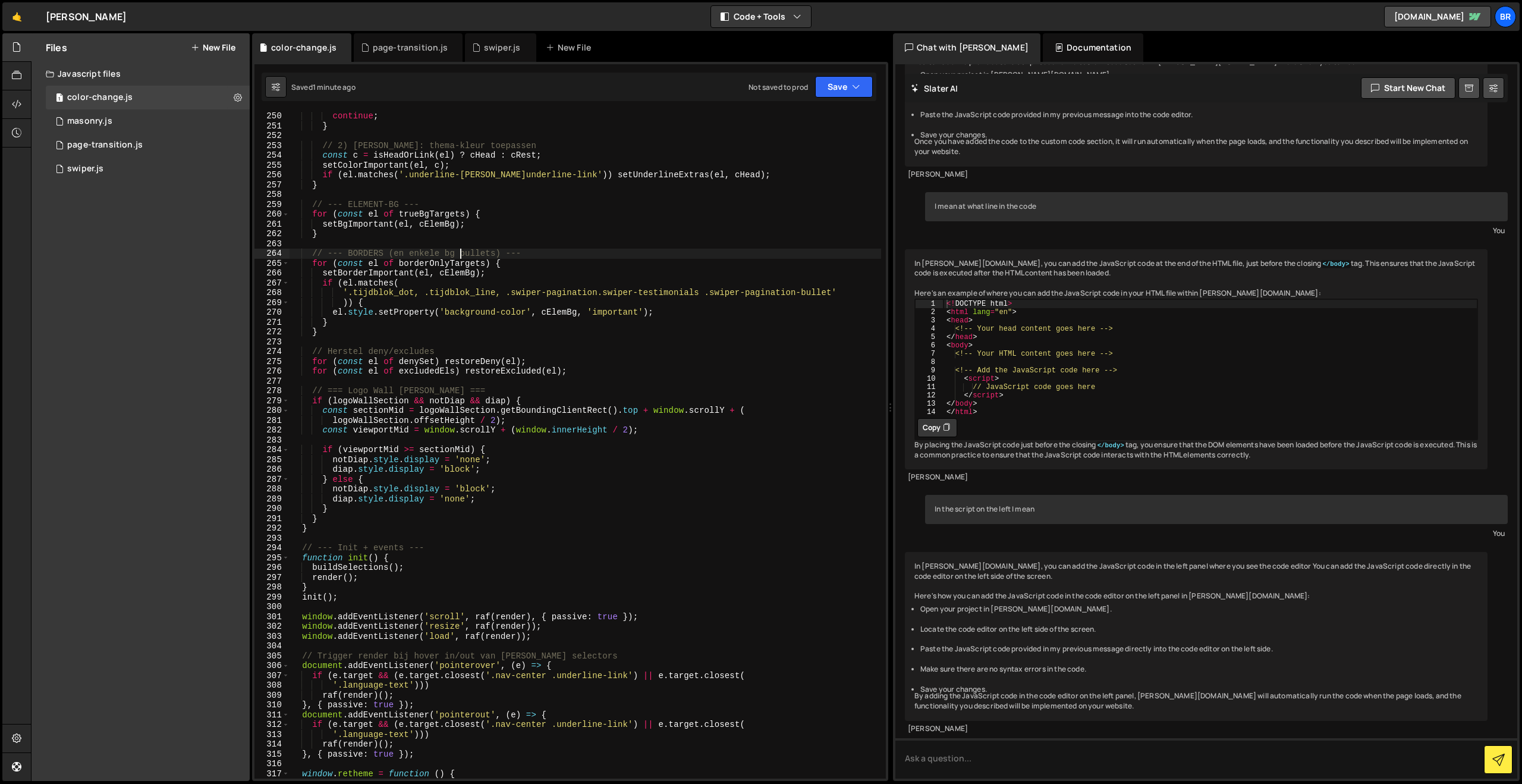
click at [459, 256] on div "continue ; } // 2) [PERSON_NAME]: thema-kleur toepassen const c = isHeadOrLink …" at bounding box center [585, 454] width 592 height 686
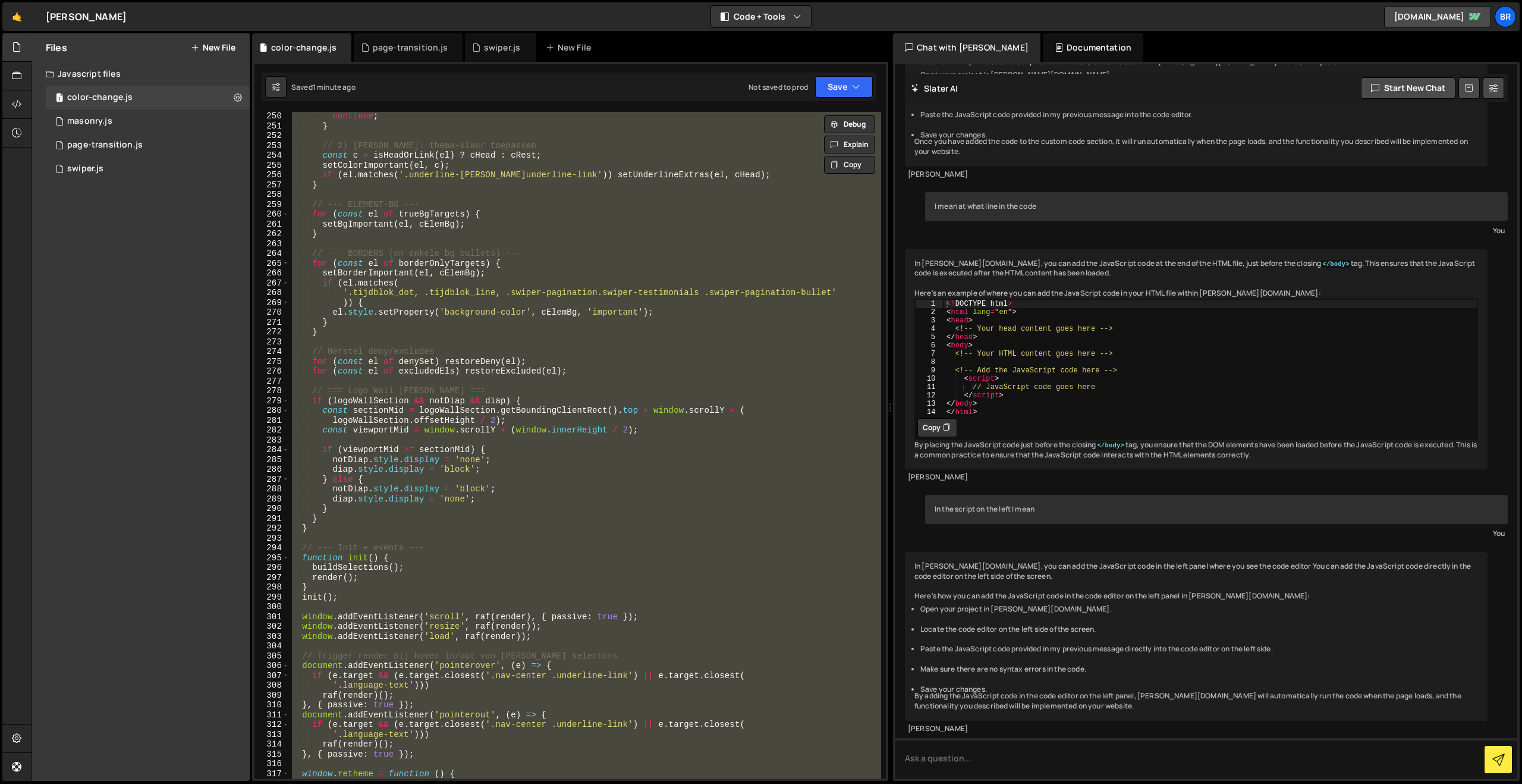
paste textarea
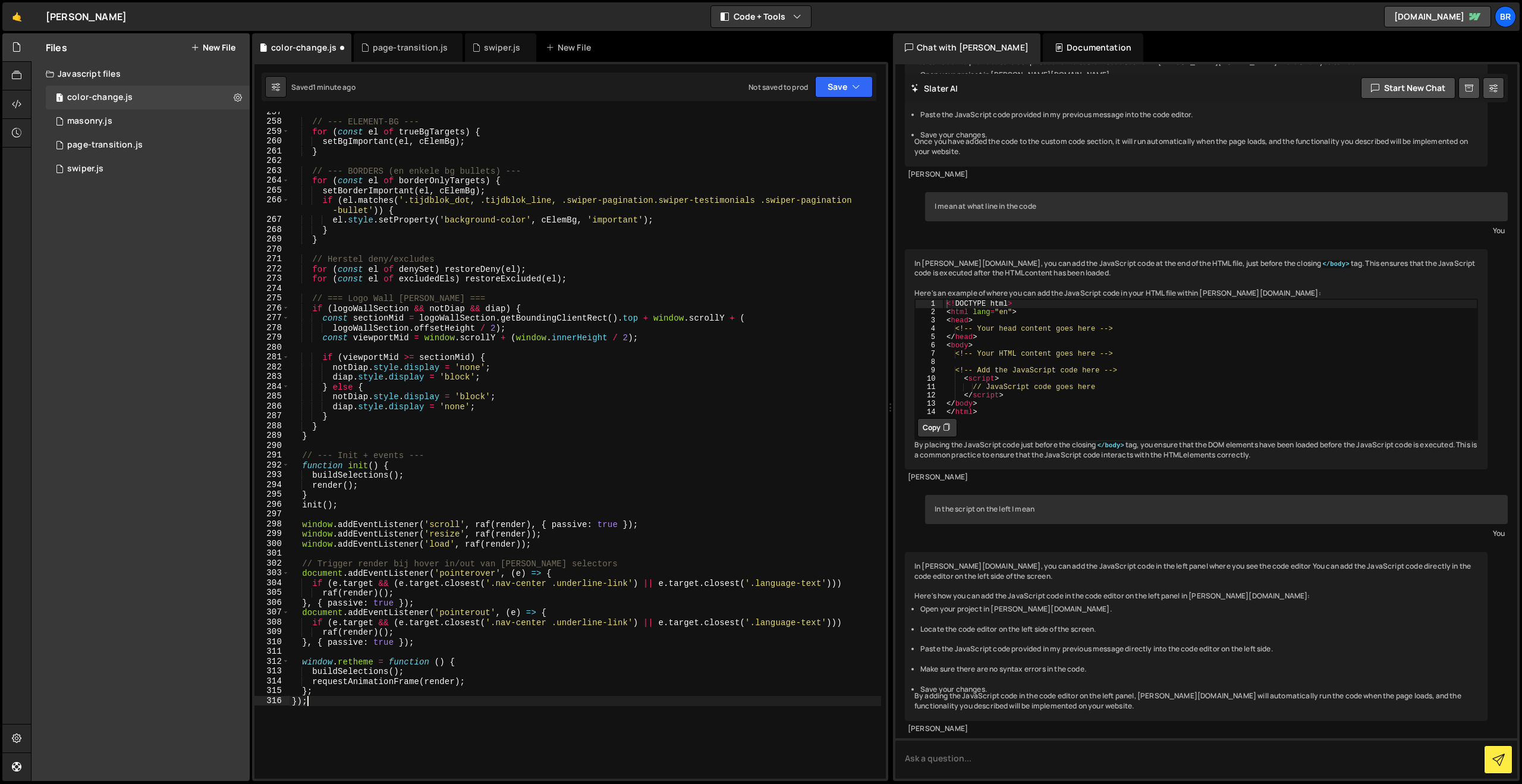
scroll to position [2782, 0]
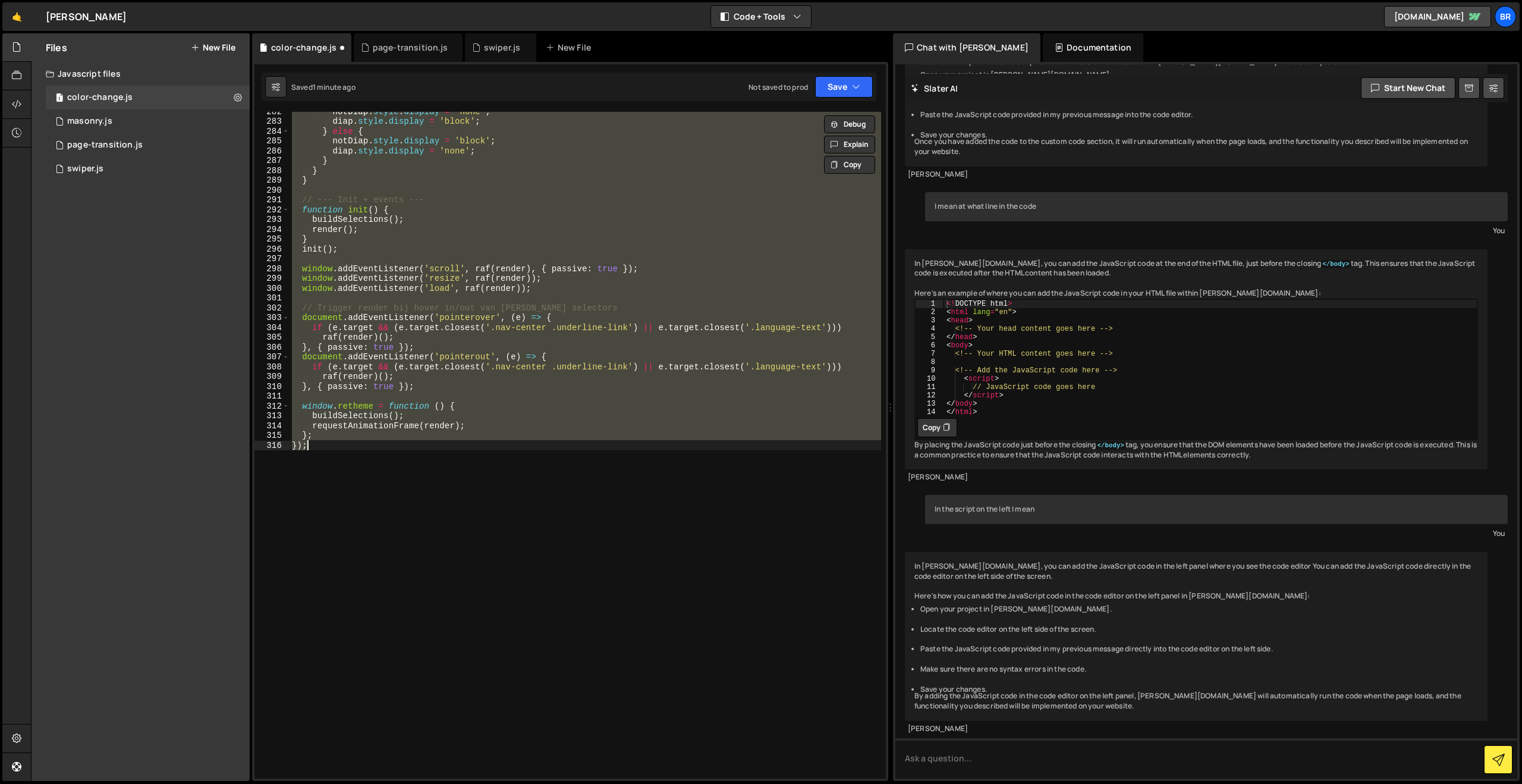
paste textarea
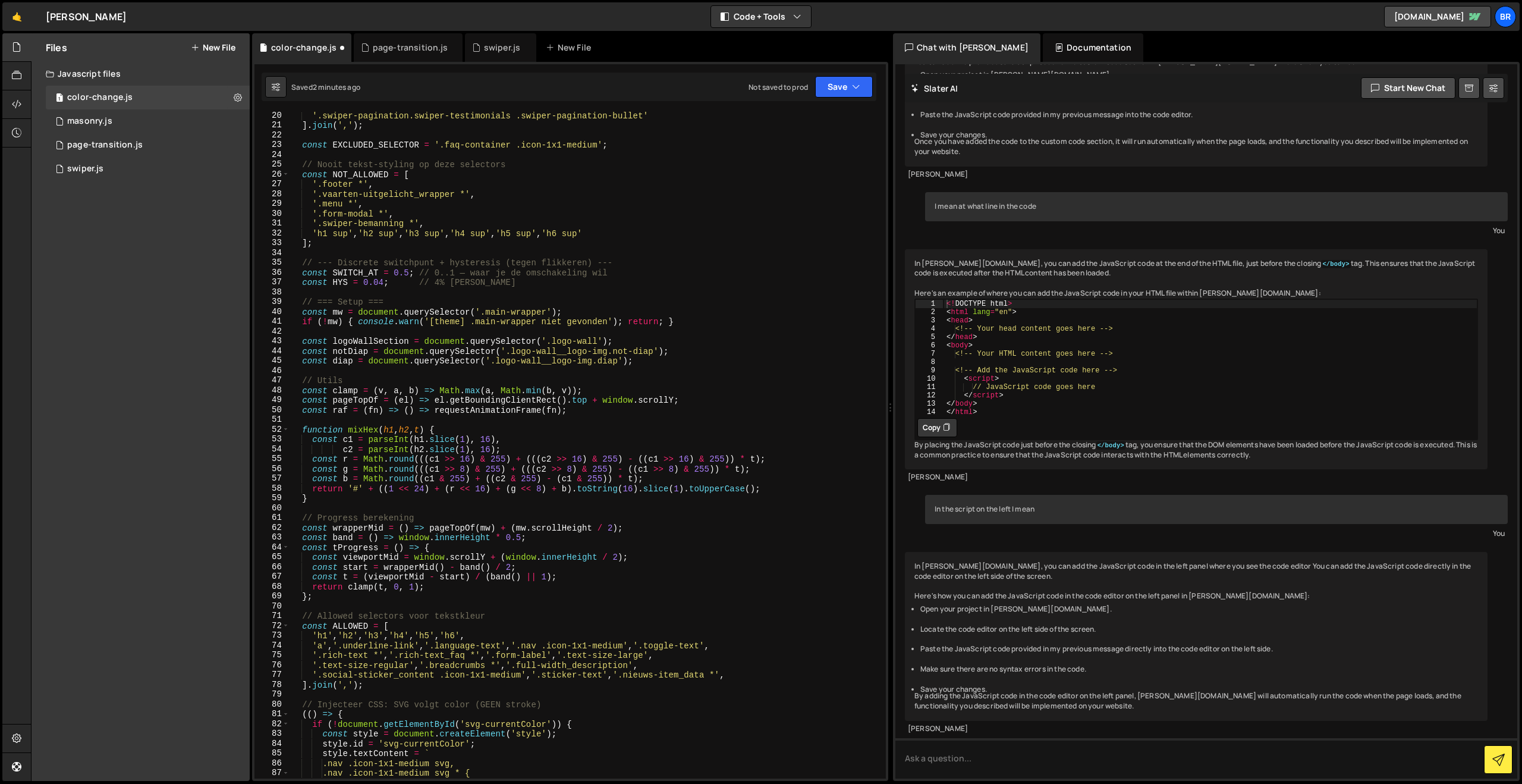
scroll to position [187, 0]
click at [847, 86] on button "Save" at bounding box center [844, 86] width 58 height 21
click at [825, 126] on div "Saved 2 minutes ago" at bounding box center [804, 129] width 124 height 14
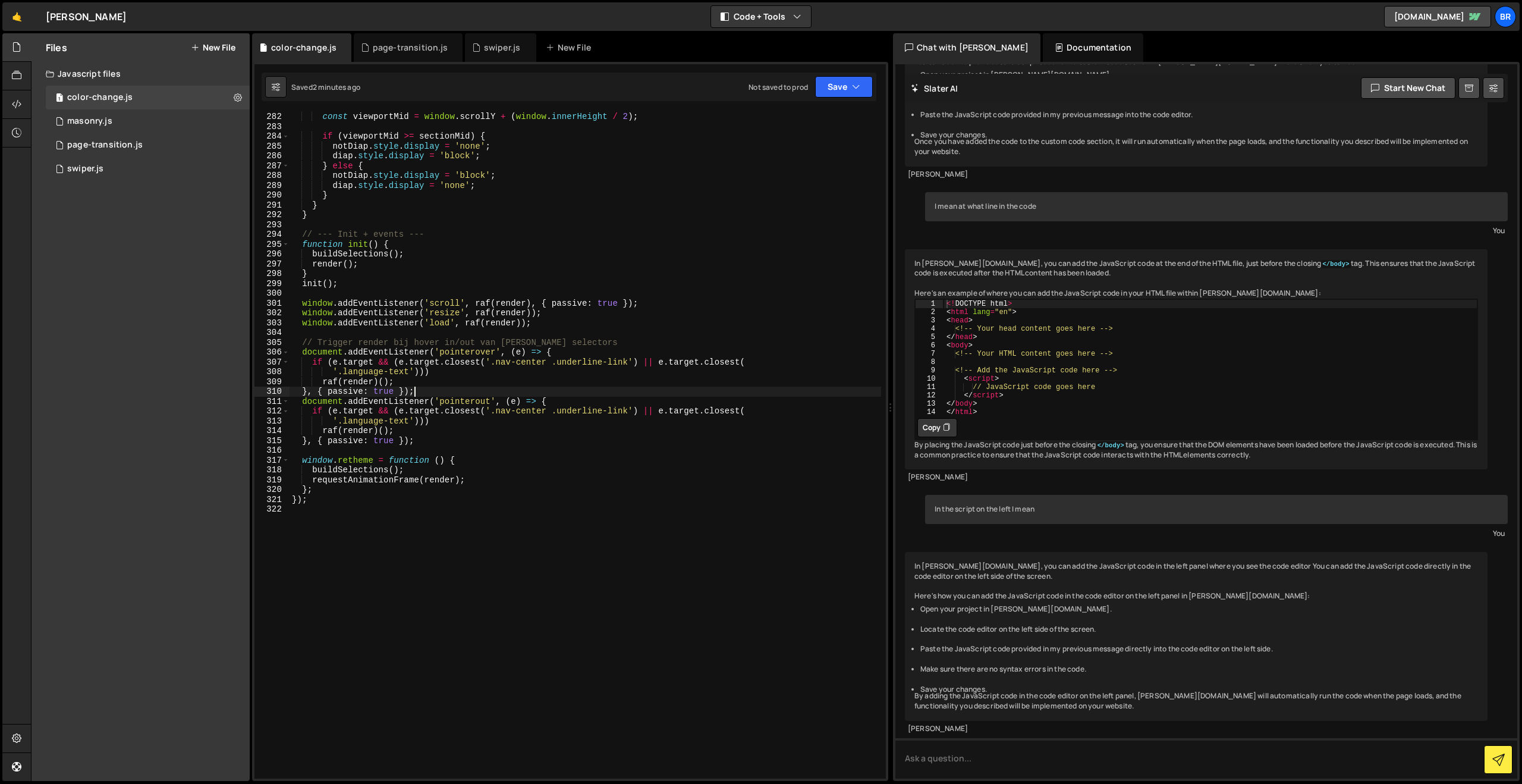
click at [572, 388] on div "const viewportMid = window . scrollY + ( window . innerHeight / 2 ) ; if ( view…" at bounding box center [585, 455] width 592 height 686
type textarea "});"
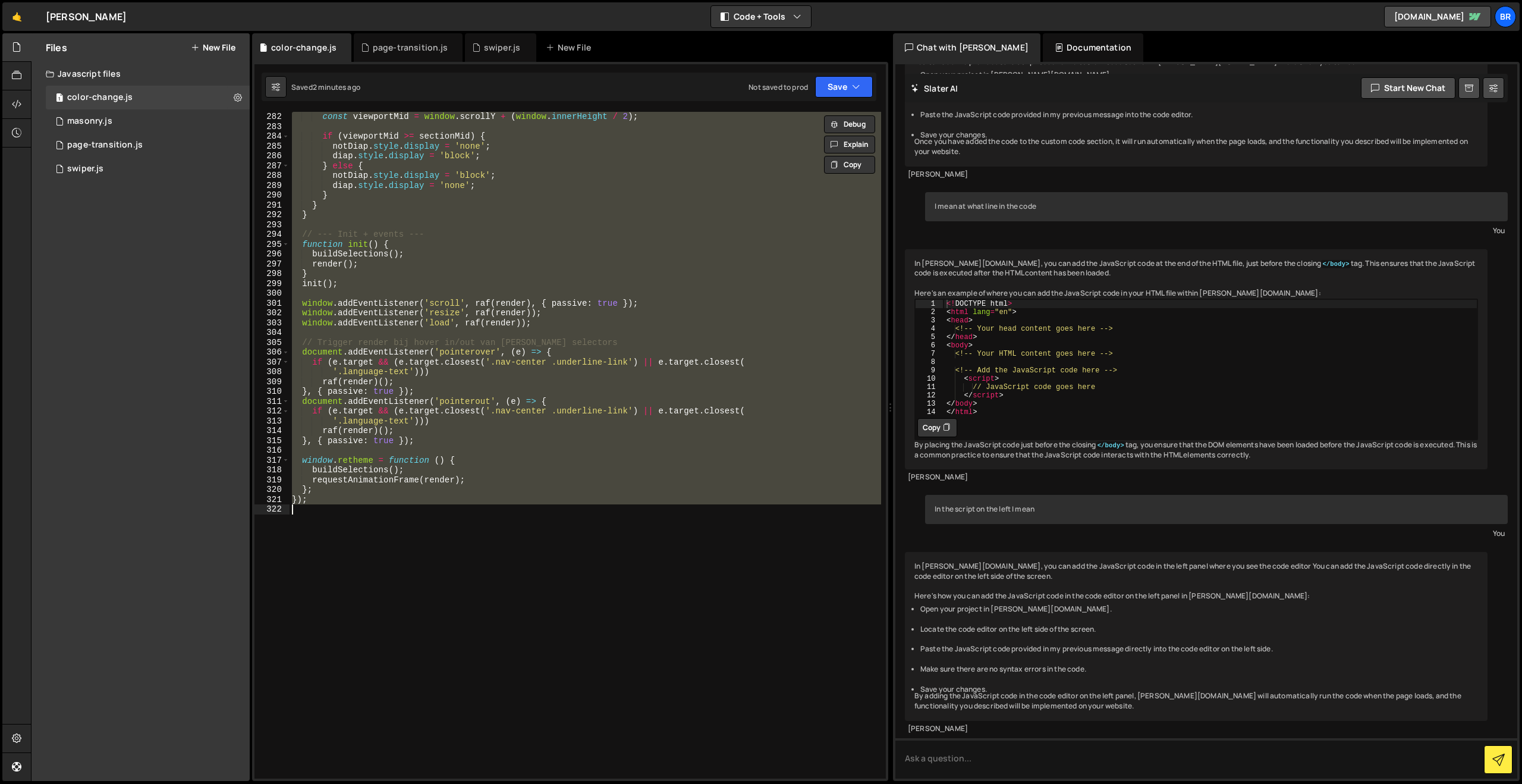
paste textarea
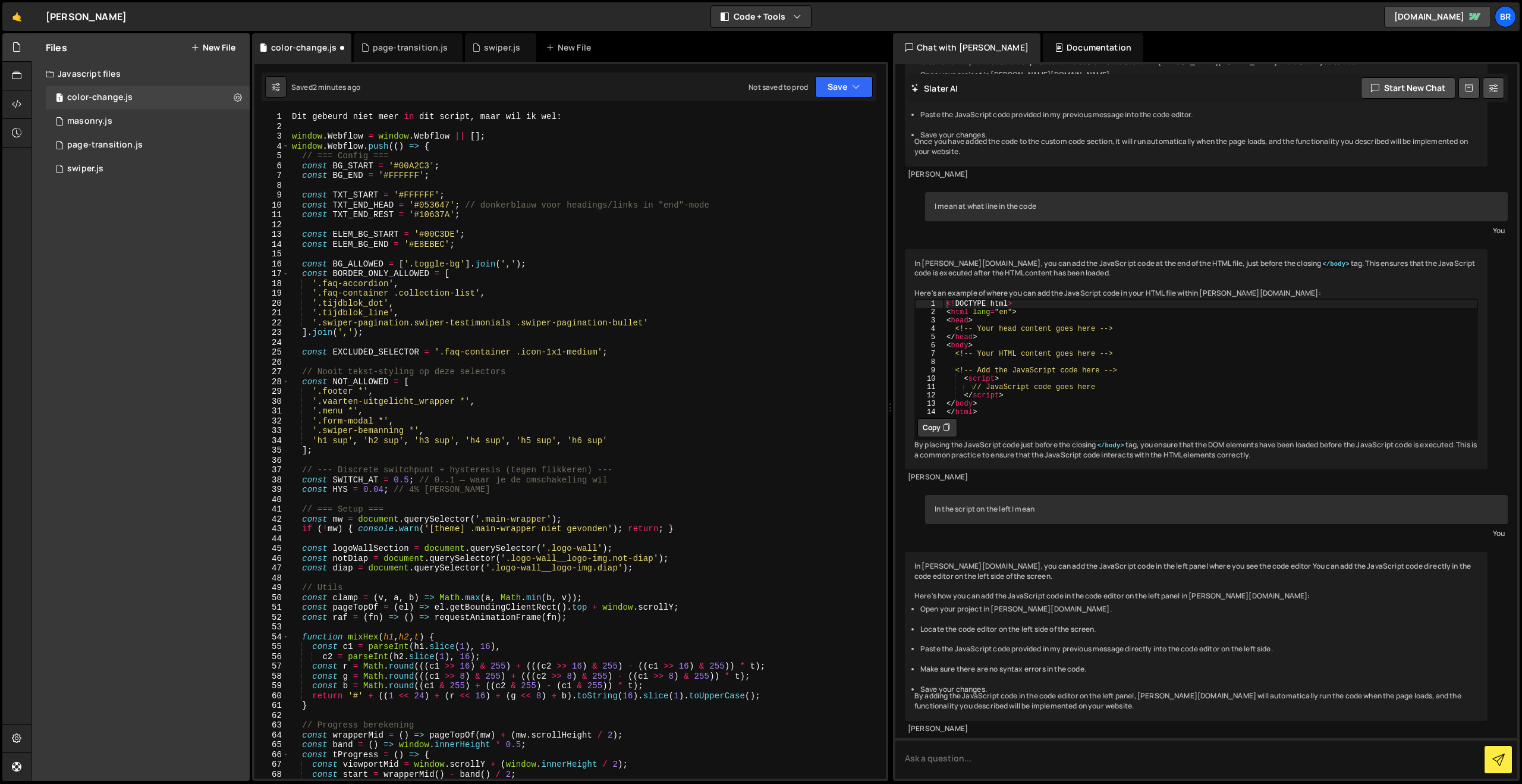
scroll to position [0, 0]
drag, startPoint x: 290, startPoint y: 136, endPoint x: 263, endPoint y: 99, distance: 45.8
click at [263, 99] on div "Debug Explain Copy color-change.js page-transition.js swiper.js New File Saved …" at bounding box center [570, 407] width 636 height 748
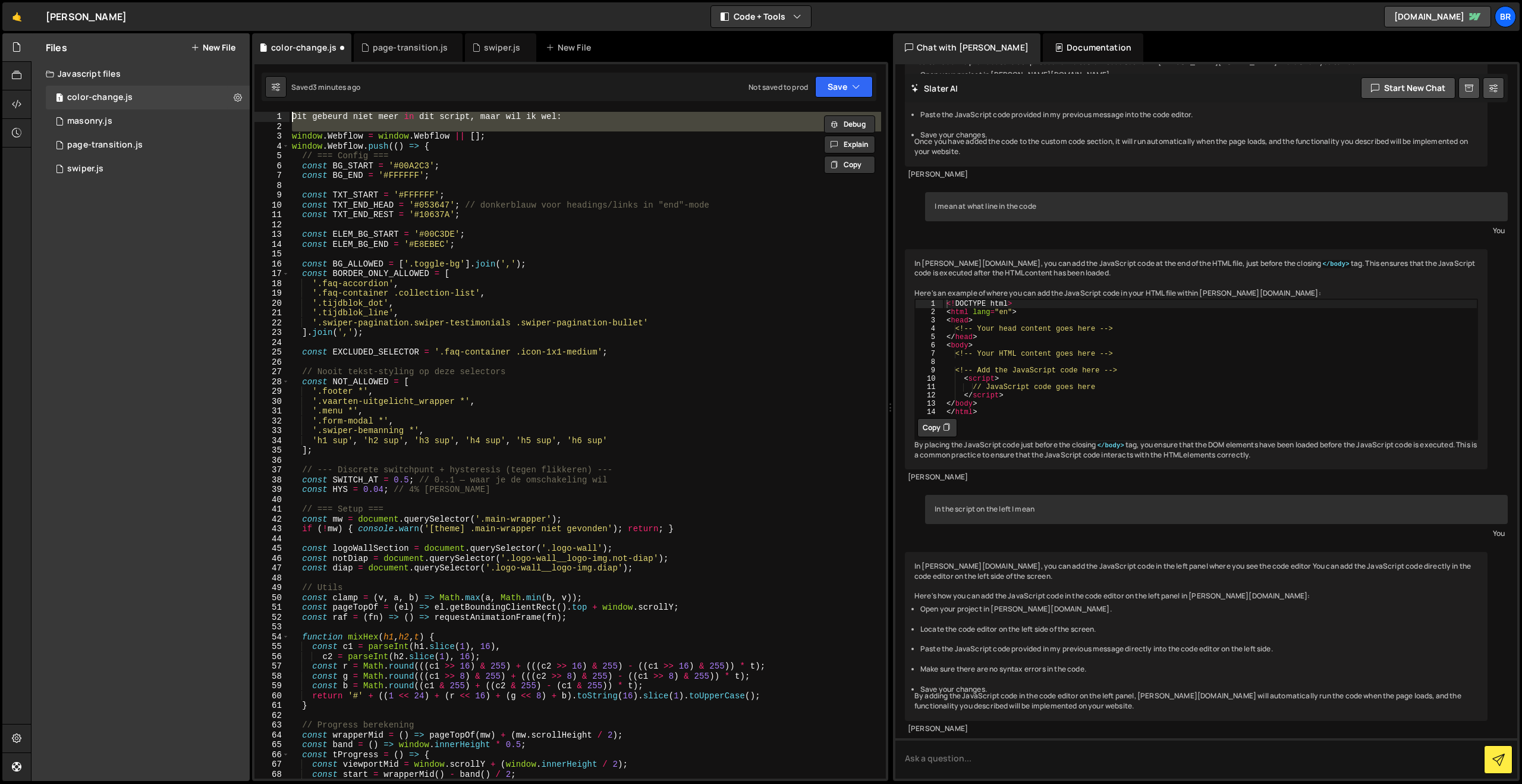
type textarea "window.Webflow = window.Webflow || [];"
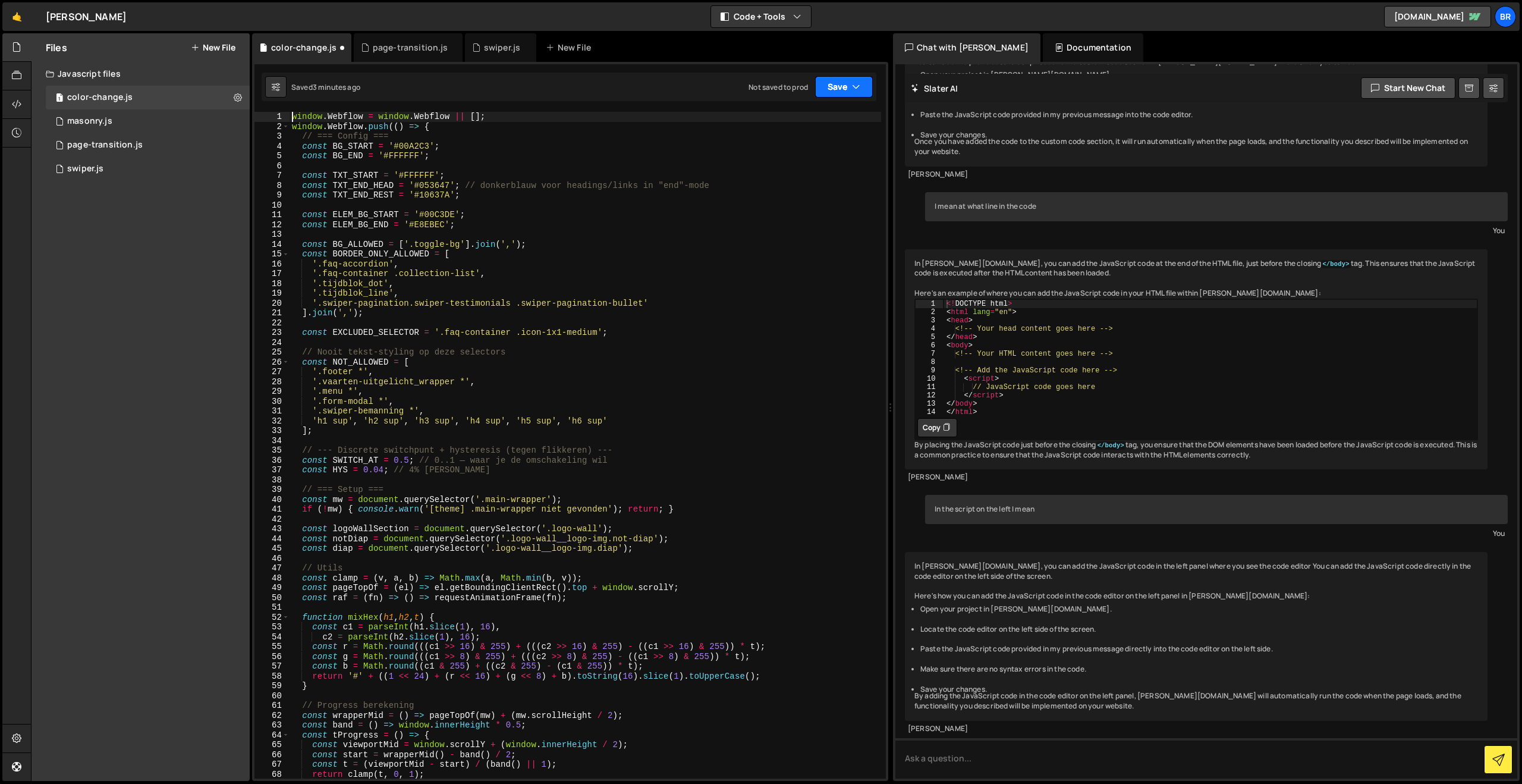
click at [830, 86] on button "Save" at bounding box center [844, 86] width 58 height 21
click at [809, 129] on div "3 minutes ago" at bounding box center [786, 129] width 46 height 10
